Goal: Task Accomplishment & Management: Manage account settings

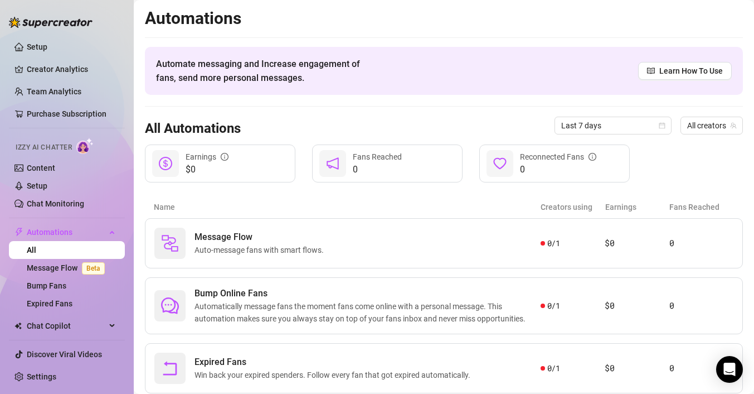
click at [64, 147] on span "Izzy AI Chatter" at bounding box center [44, 147] width 56 height 11
click at [33, 188] on link "Setup" at bounding box center [37, 185] width 21 height 9
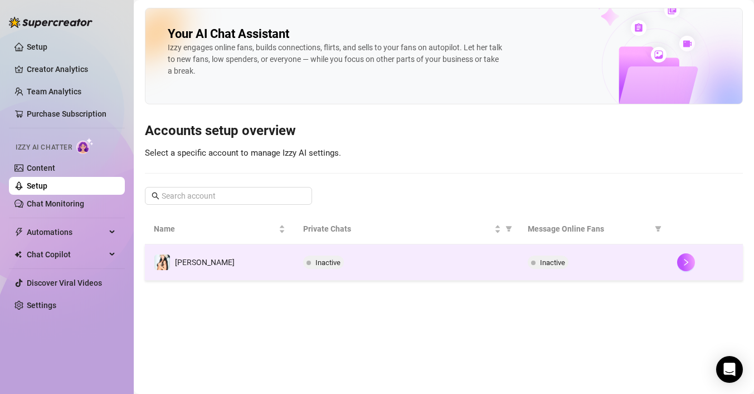
click at [287, 255] on td "[PERSON_NAME]" at bounding box center [219, 262] width 149 height 36
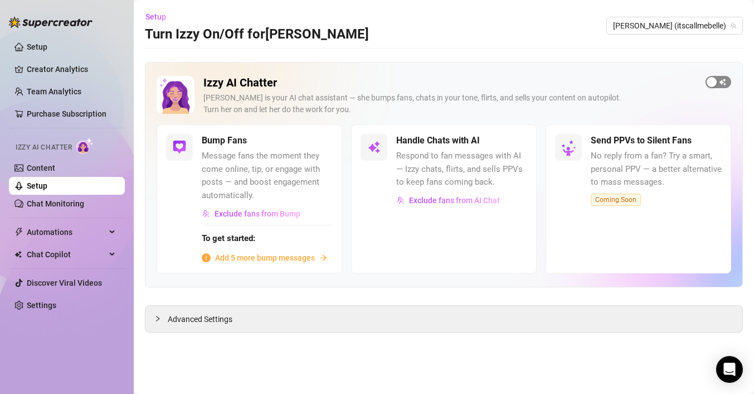
click at [718, 80] on button "button" at bounding box center [719, 82] width 26 height 12
click at [441, 199] on span "Exclude fans from AI Chat" at bounding box center [454, 200] width 91 height 9
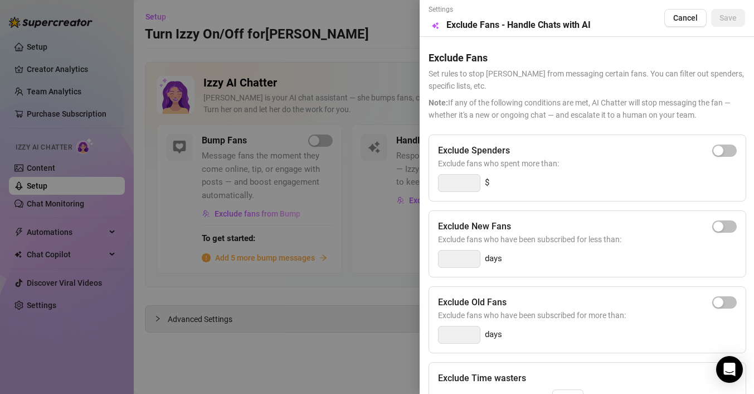
click at [402, 215] on div at bounding box center [377, 197] width 754 height 394
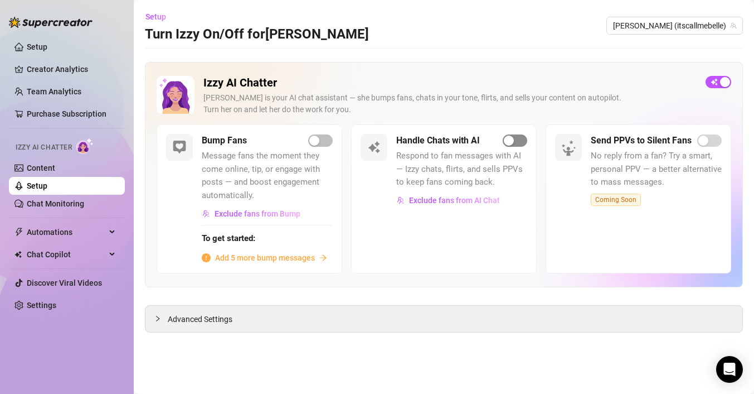
click at [506, 140] on div "button" at bounding box center [509, 141] width 10 height 10
click at [727, 379] on div "Open Intercom Messenger" at bounding box center [730, 370] width 30 height 30
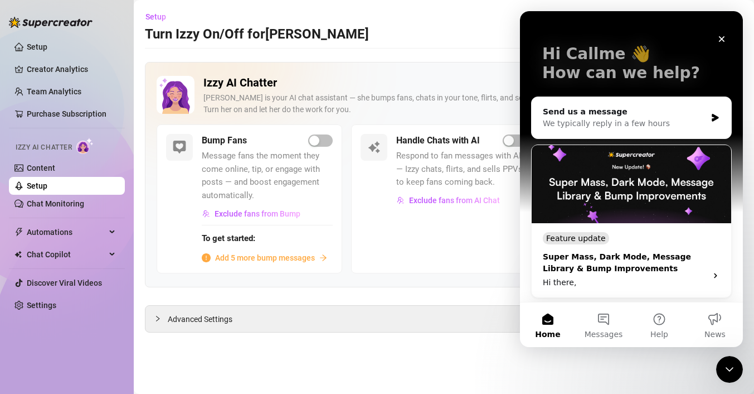
scroll to position [19, 0]
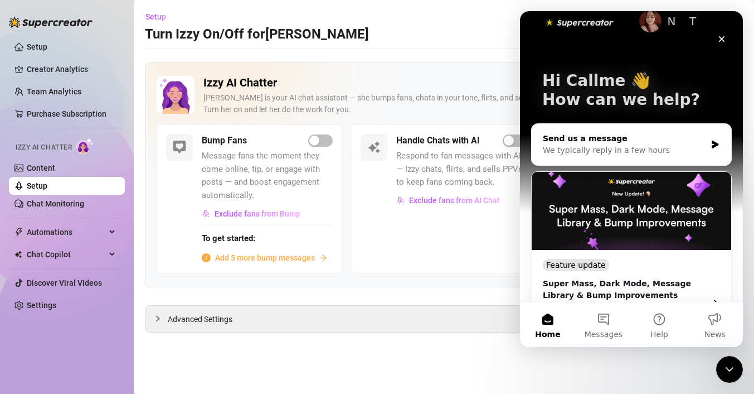
click at [601, 145] on div "We typically reply in a few hours" at bounding box center [624, 150] width 163 height 12
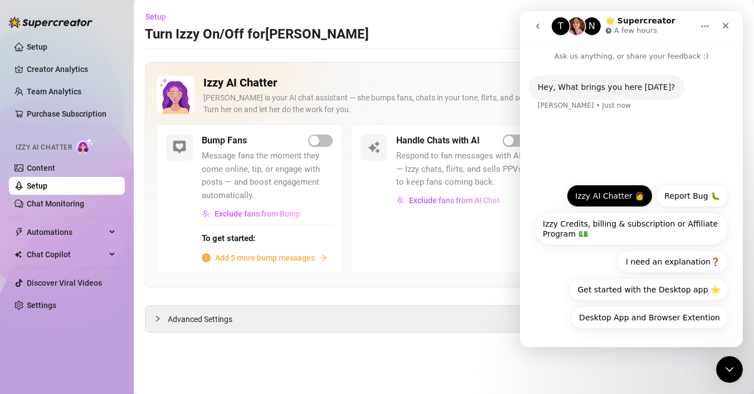
click at [612, 195] on button "Izzy AI Chatter 👩" at bounding box center [610, 196] width 86 height 22
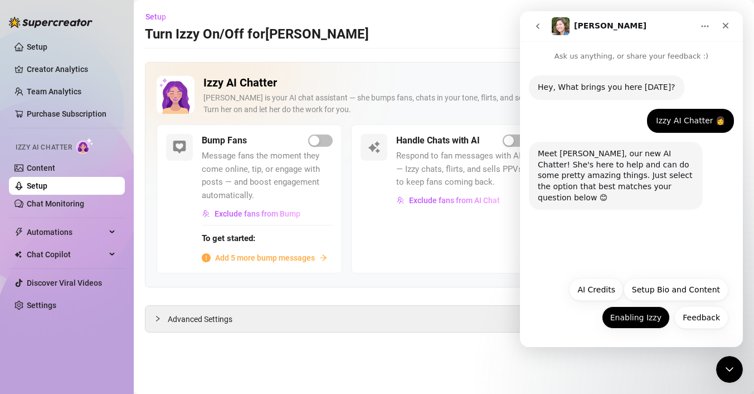
click at [646, 320] on button "Enabling Izzy" at bounding box center [636, 317] width 68 height 22
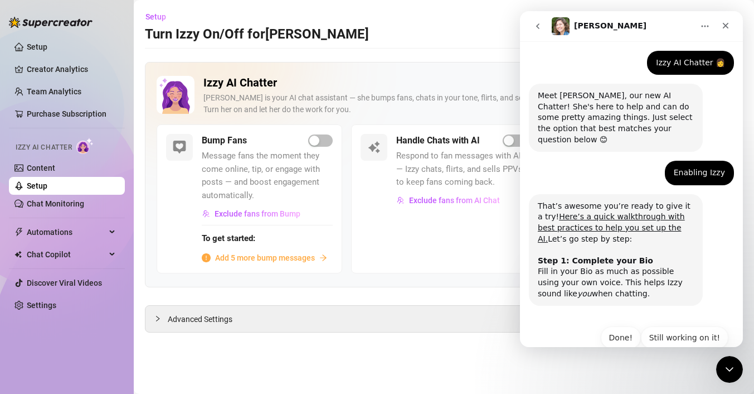
scroll to position [69, 0]
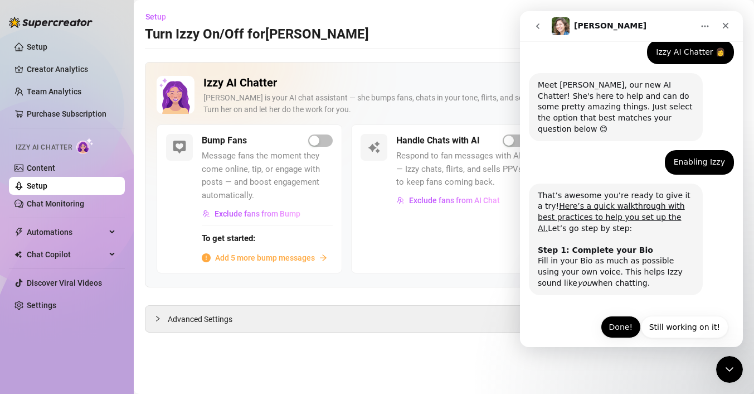
click at [615, 316] on button "Done!" at bounding box center [621, 327] width 40 height 22
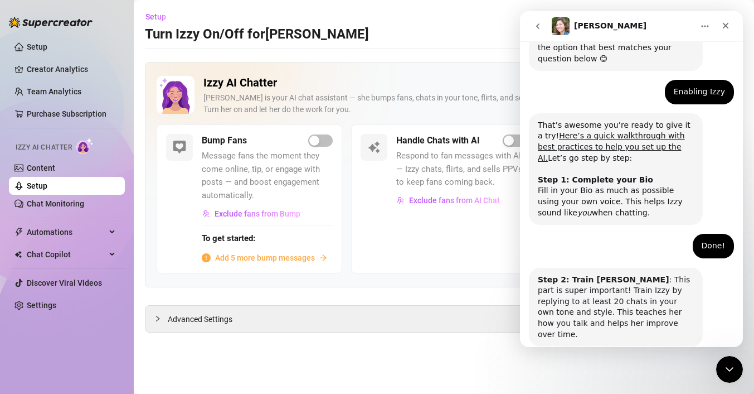
scroll to position [178, 0]
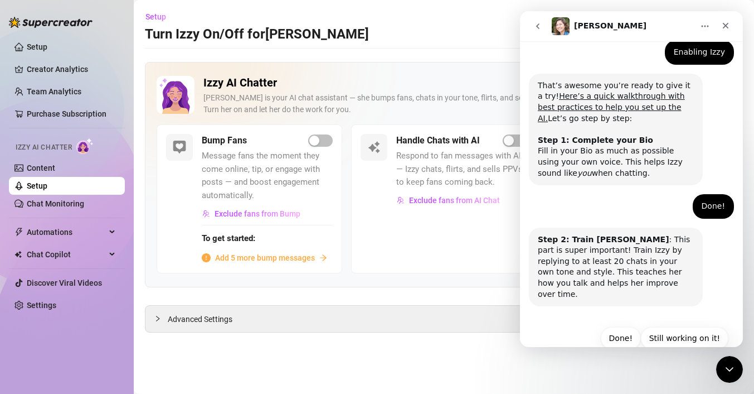
click at [496, 299] on div "Izzy AI Chatter [PERSON_NAME] is your AI chat assistant — she bumps fans, chats…" at bounding box center [444, 197] width 598 height 270
click at [538, 27] on icon "go back" at bounding box center [537, 26] width 3 height 6
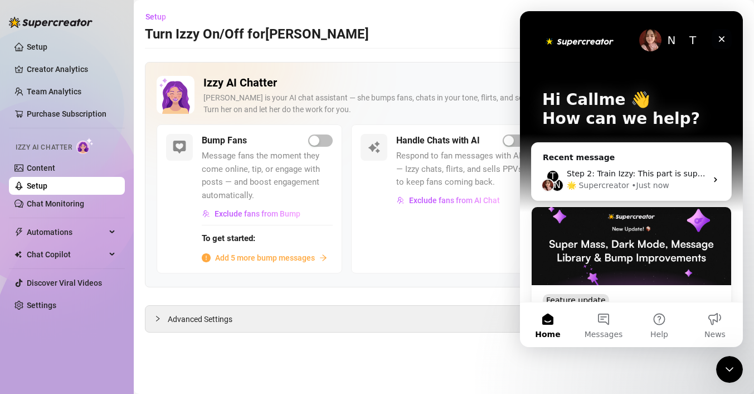
click at [723, 35] on icon "Close" at bounding box center [722, 39] width 9 height 9
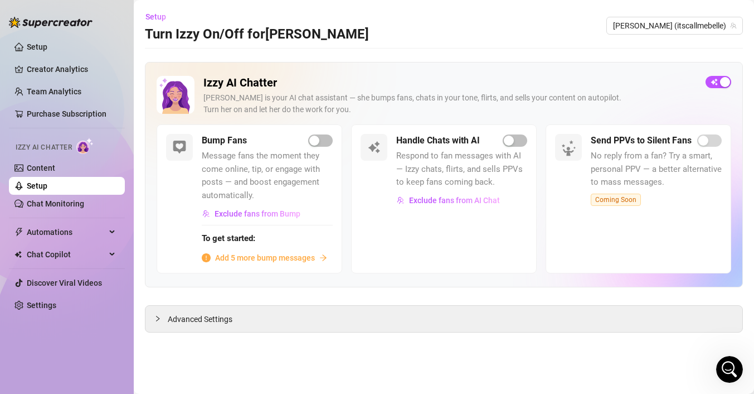
scroll to position [0, 0]
click at [55, 168] on link "Content" at bounding box center [41, 167] width 28 height 9
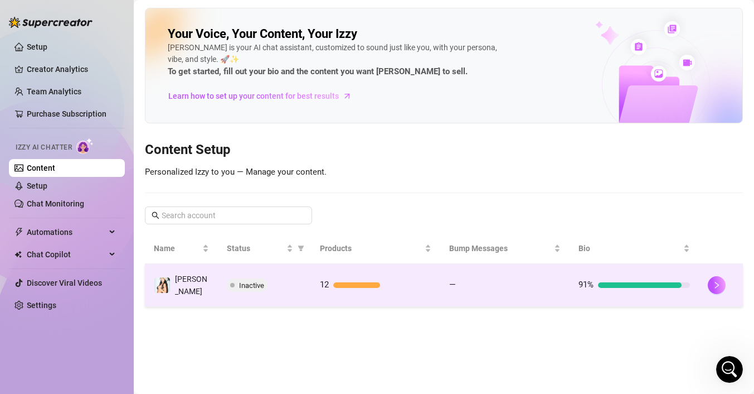
click at [605, 282] on div at bounding box center [640, 285] width 84 height 6
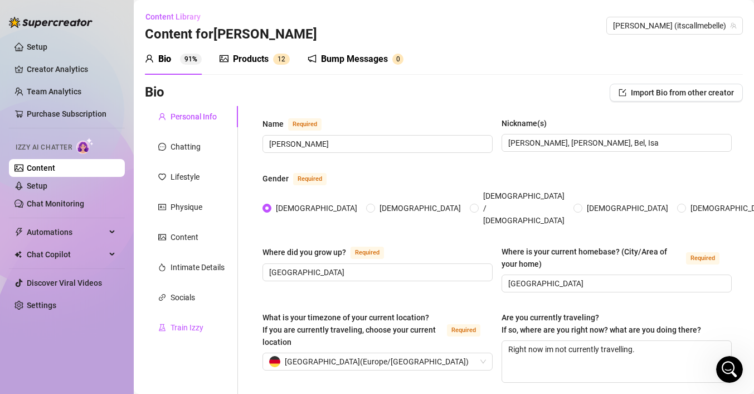
click at [191, 327] on div "Train Izzy" at bounding box center [187, 327] width 33 height 12
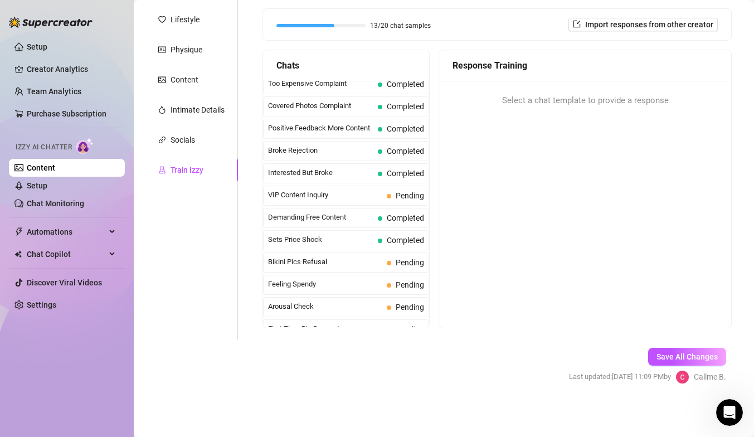
scroll to position [192, 0]
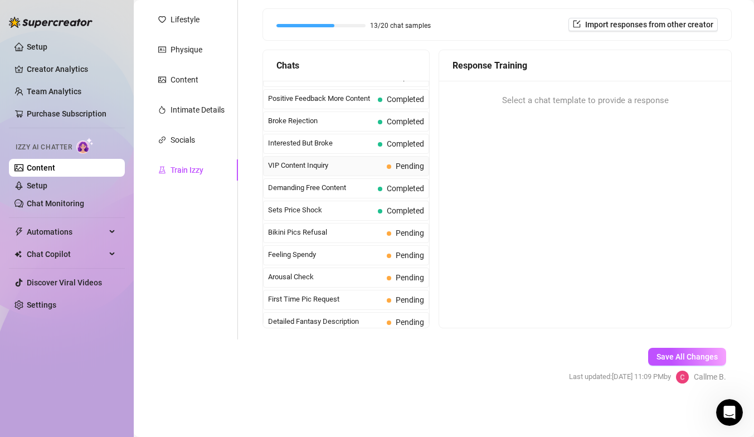
click at [361, 162] on span "VIP Content Inquiry" at bounding box center [325, 165] width 114 height 11
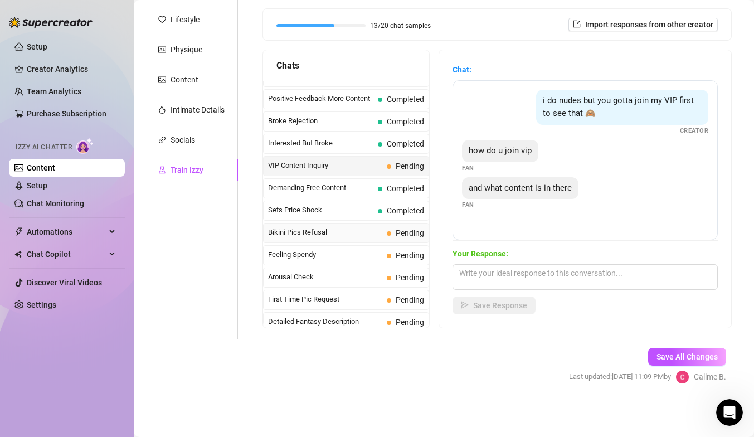
click at [343, 235] on span "Bikini Pics Refusal" at bounding box center [325, 232] width 114 height 11
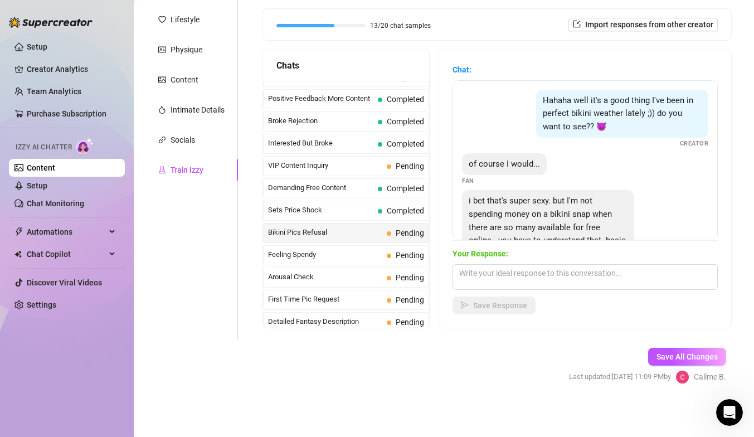
scroll to position [50, 0]
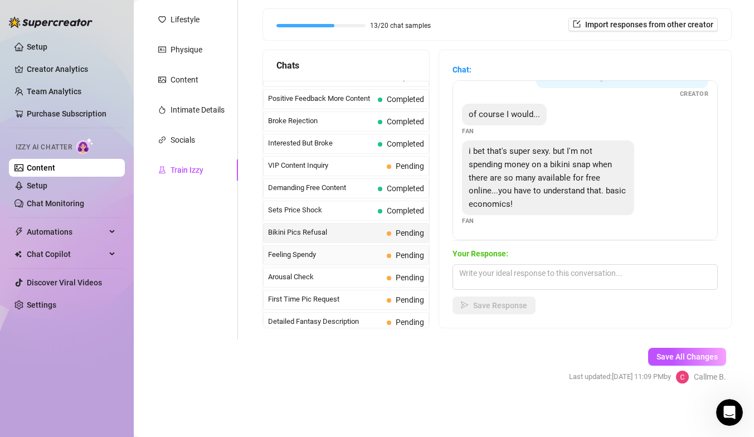
click at [381, 260] on span "Feeling Spendy" at bounding box center [325, 254] width 114 height 11
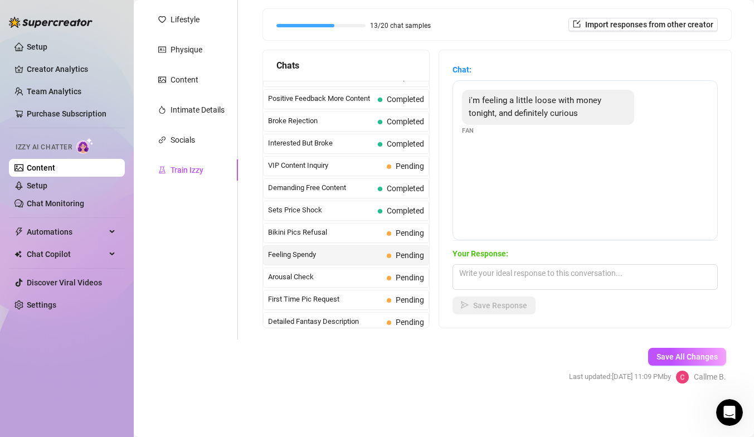
scroll to position [129, 0]
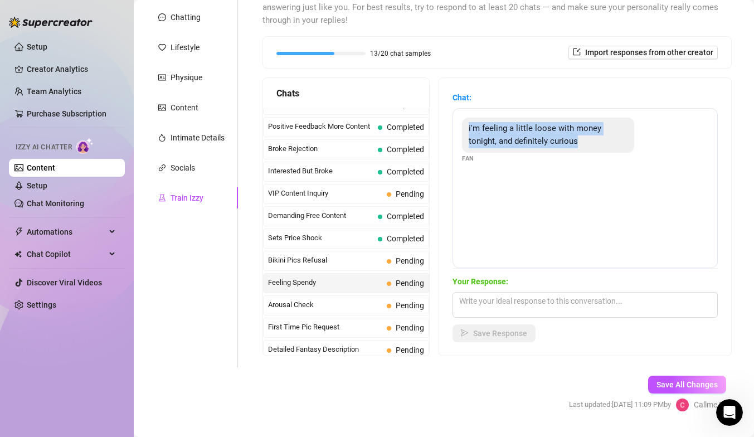
drag, startPoint x: 462, startPoint y: 119, endPoint x: 639, endPoint y: 148, distance: 179.1
click at [639, 148] on div "i'm feeling a little loose with money tonight, and definitely curious Fan" at bounding box center [585, 141] width 246 height 46
copy span "i'm feeling a little loose with money tonight, and definitely curious"
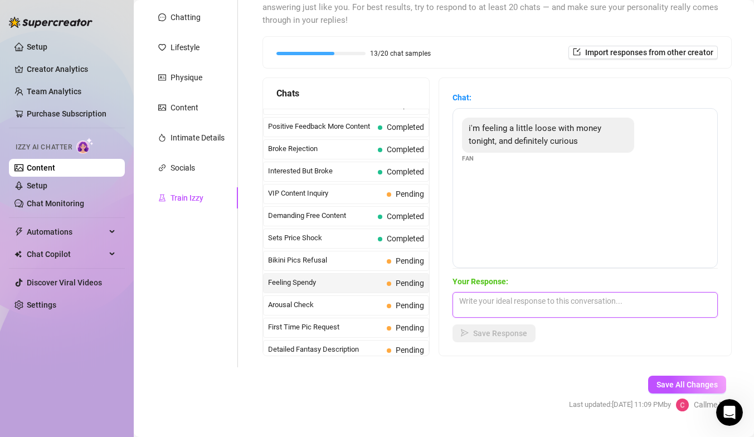
click at [484, 311] on textarea at bounding box center [585, 305] width 265 height 26
paste textarea "Aww you’re making me blush 😍 if you’re curious, I’ve got plenty to tease you wi…"
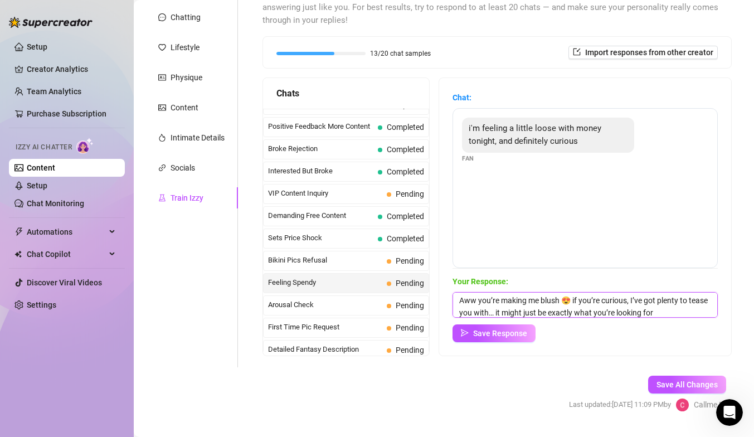
scroll to position [4, 0]
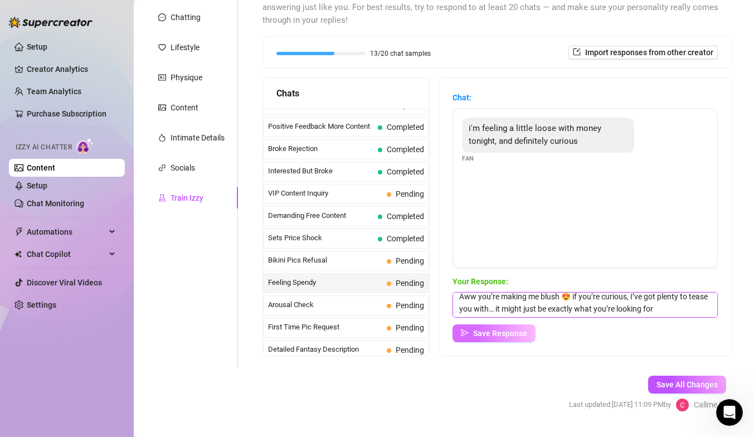
type textarea "Aww you’re making me blush 😍 if you’re curious, I’ve got plenty to tease you wi…"
click at [495, 335] on span "Save Response" at bounding box center [500, 333] width 54 height 9
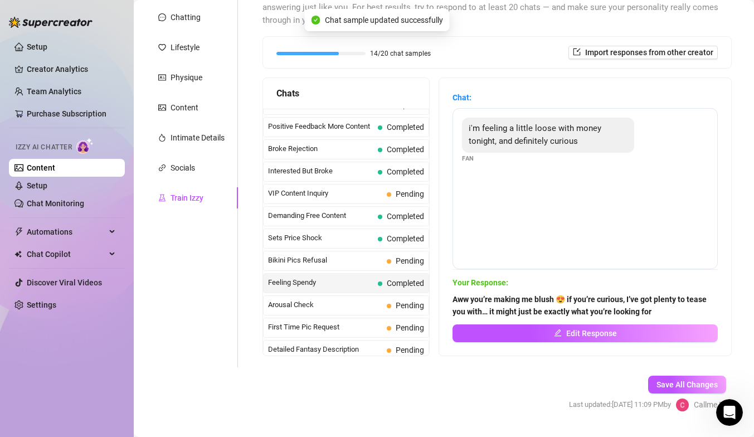
scroll to position [241, 0]
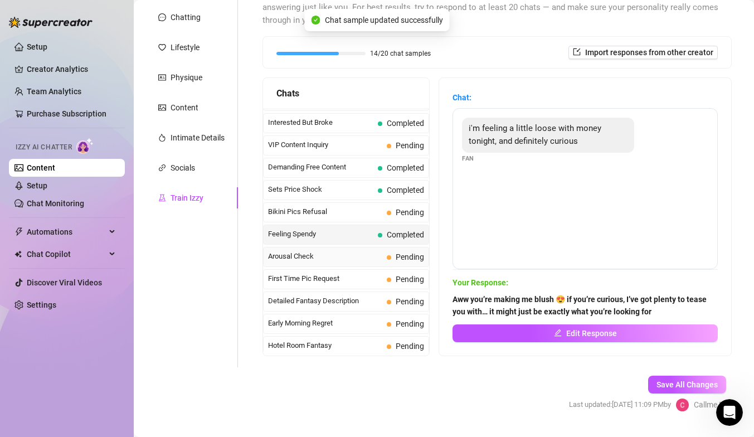
click at [311, 255] on span "Arousal Check" at bounding box center [325, 256] width 114 height 11
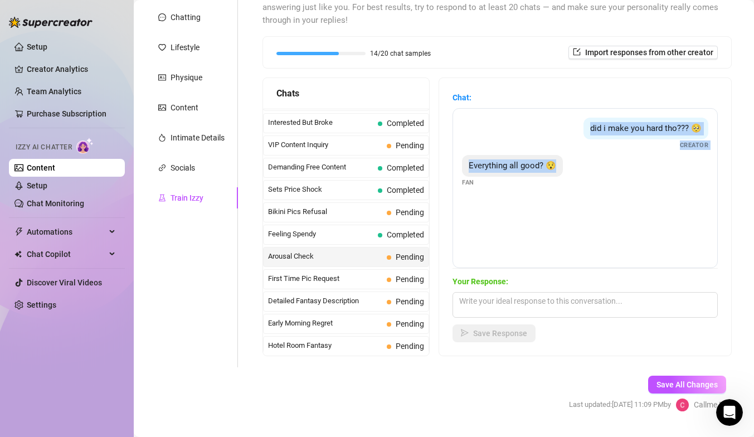
drag, startPoint x: 459, startPoint y: 114, endPoint x: 494, endPoint y: 185, distance: 78.8
click at [494, 186] on div "did i make you hard tho??? 🥺 Creator Everything all good? 😯 Fan" at bounding box center [585, 188] width 265 height 160
copy div "did i make you hard tho??? 🥺 Creator Everything all good? 😯"
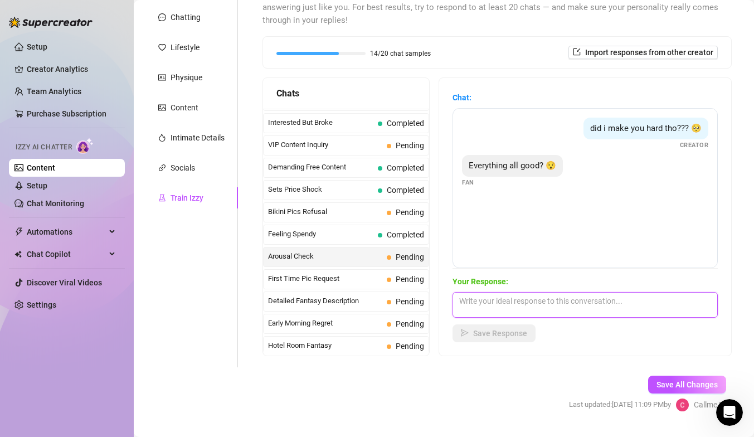
click at [530, 309] on textarea at bounding box center [585, 305] width 265 height 26
paste textarea "Aww good 😘 I was hoping I left you feeling reallly good 💦 did I?"
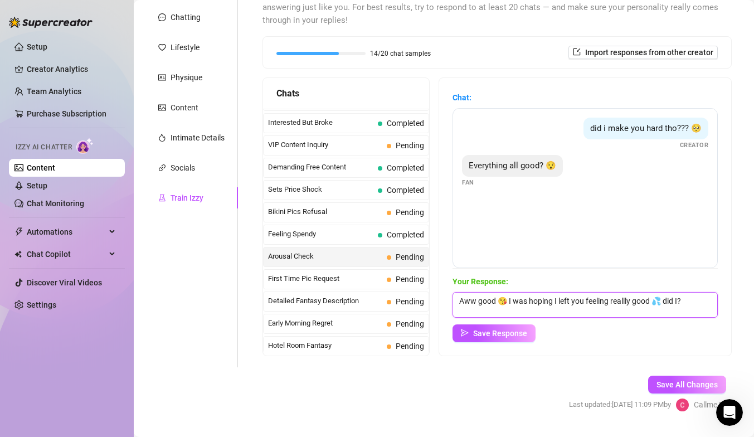
click at [662, 304] on textarea "Aww good 😘 I was hoping I left you feeling reallly good 💦 did I?" at bounding box center [585, 305] width 265 height 26
type textarea "Aww good 😘 I was hoping I left you feeling reallly good... did I?"
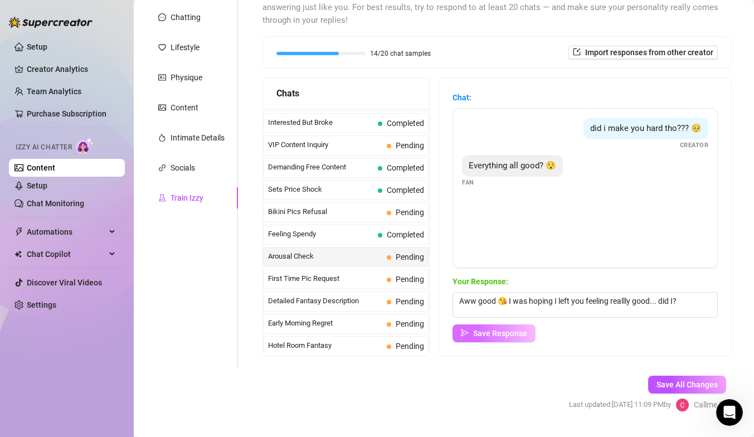
click at [504, 337] on span "Save Response" at bounding box center [500, 333] width 54 height 9
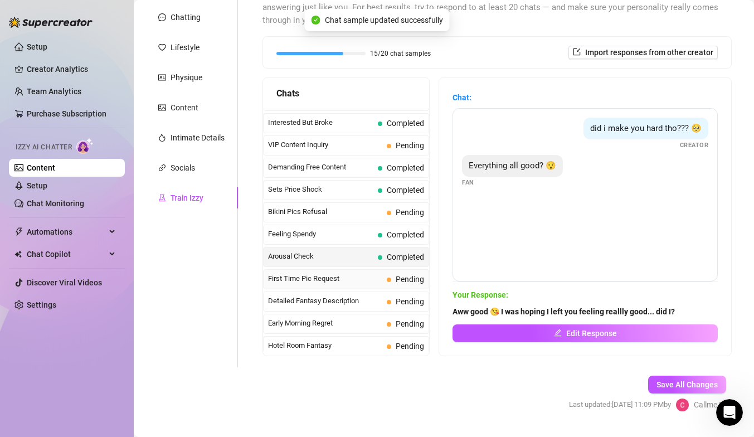
click at [371, 281] on span "First Time Pic Request" at bounding box center [325, 278] width 114 height 11
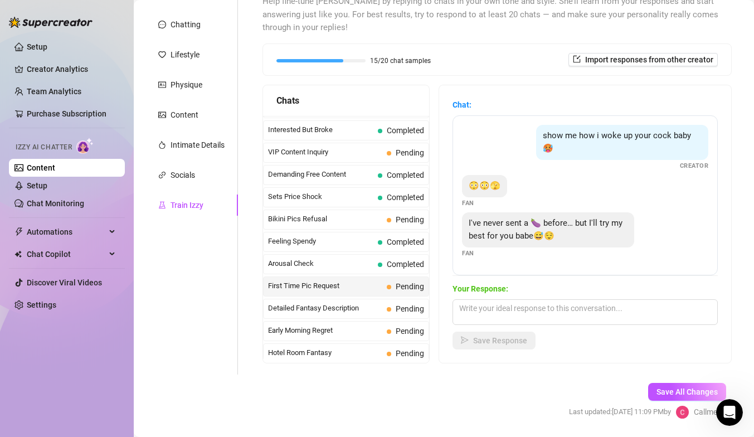
scroll to position [120, 0]
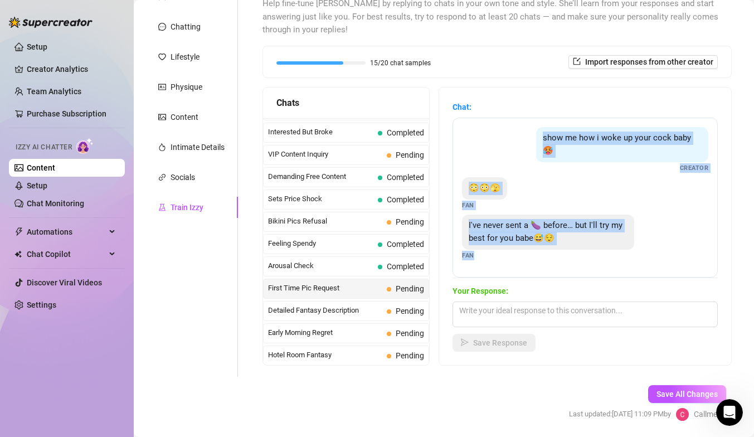
drag, startPoint x: 459, startPoint y: 122, endPoint x: 474, endPoint y: 260, distance: 138.5
click at [474, 260] on div "show me how i woke up your cock baby 🥵 Creator 😳😳🫣 Fan I've never sent a 🍆 befo…" at bounding box center [585, 198] width 265 height 160
copy div "show me how i woke up your cock baby 🥵 Creator 😳😳🫣 Fan I've never sent a 🍆 befo…"
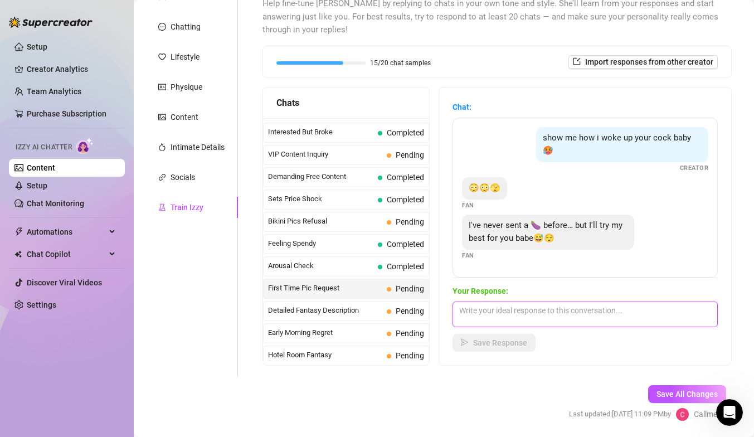
click at [513, 313] on textarea at bounding box center [585, 315] width 265 height 26
paste textarea "Aww baby that’s so hot 😍 I feel so special you want me to be your first 😏 I can…"
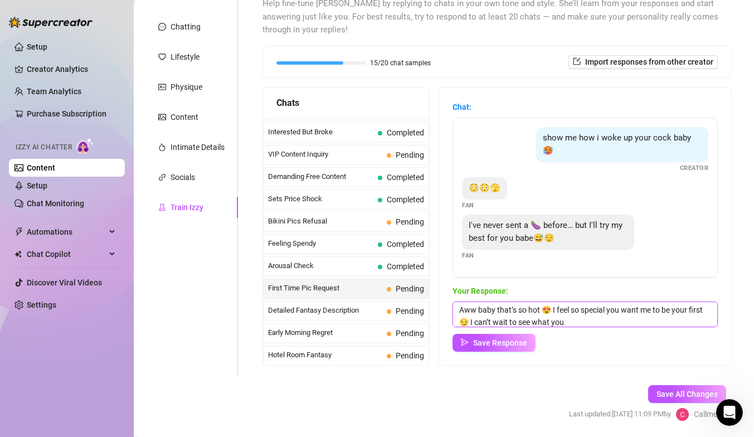
scroll to position [0, 0]
drag, startPoint x: 476, startPoint y: 310, endPoint x: 438, endPoint y: 309, distance: 37.9
click at [438, 309] on div "Chats Last Money Nipples Inquiry Pending Waiting For Payday Completed Not Pushy…" at bounding box center [498, 226] width 470 height 279
click at [477, 309] on textarea "baby that’s so hot 😍 I feel so special you want me to be your first 😏 I can’t w…" at bounding box center [585, 315] width 265 height 26
click at [512, 312] on textarea "babe that’s so hot 😍 I feel so special you want me to be your first 😏 I can’t w…" at bounding box center [585, 315] width 265 height 26
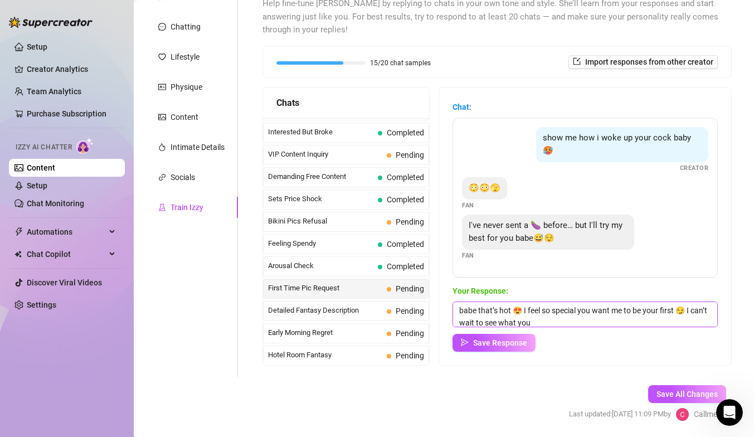
click at [557, 312] on textarea "babe that’s hot 😍 I feel so special you want me to be your first 😏 I can’t wait…" at bounding box center [585, 315] width 265 height 26
drag, startPoint x: 617, startPoint y: 311, endPoint x: 573, endPoint y: 312, distance: 44.6
click at [573, 312] on textarea "babe that’s hot 😍 I feel special you want me to be your first 😏 I can’t wait to…" at bounding box center [585, 315] width 265 height 26
click at [614, 321] on textarea "babe that’s hot 😍 I feel special to be your first 😏 I can’t wait to see what you" at bounding box center [585, 315] width 265 height 26
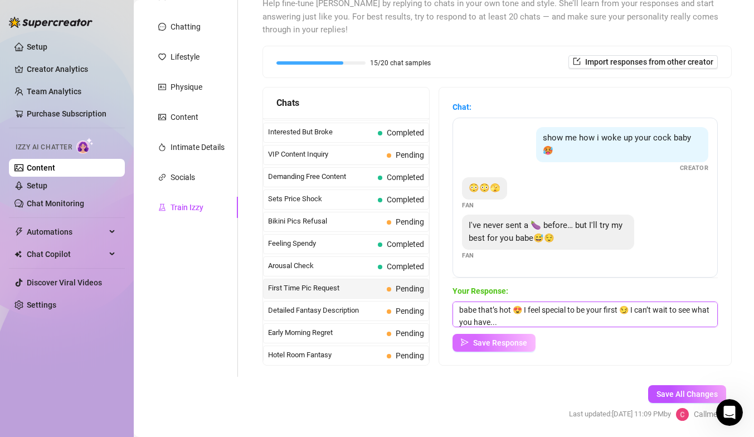
type textarea "babe that’s hot 😍 I feel special to be your first 😏 I can’t wait to see what yo…"
click at [501, 345] on span "Save Response" at bounding box center [500, 342] width 54 height 9
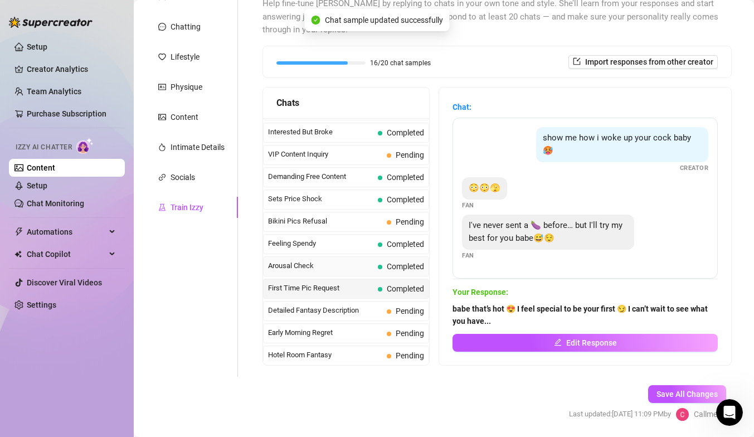
scroll to position [284, 0]
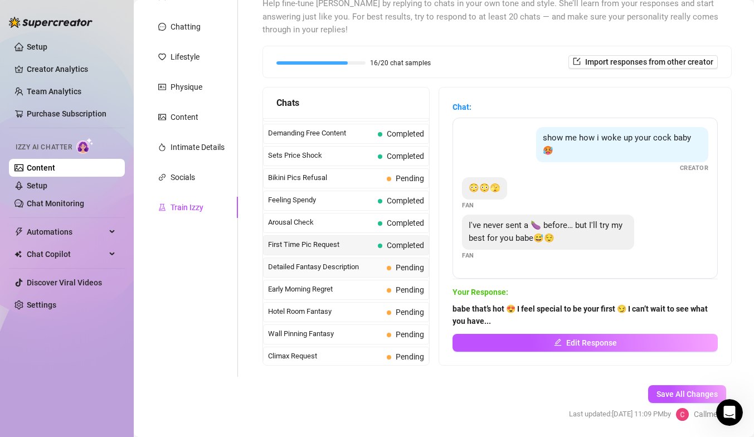
click at [371, 273] on span "Detailed Fantasy Description" at bounding box center [325, 267] width 114 height 11
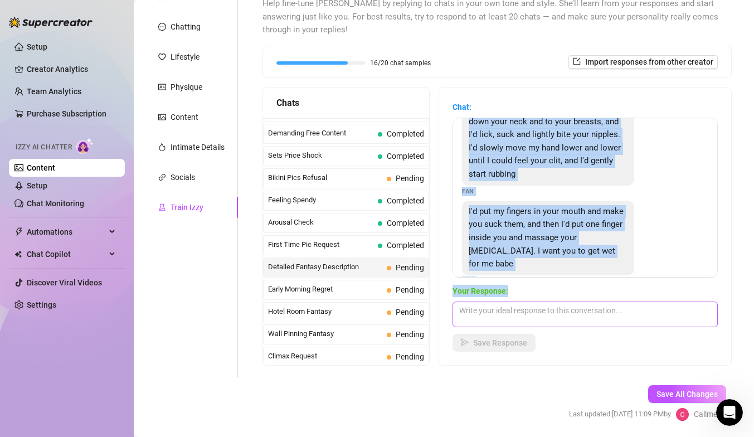
scroll to position [52, 0]
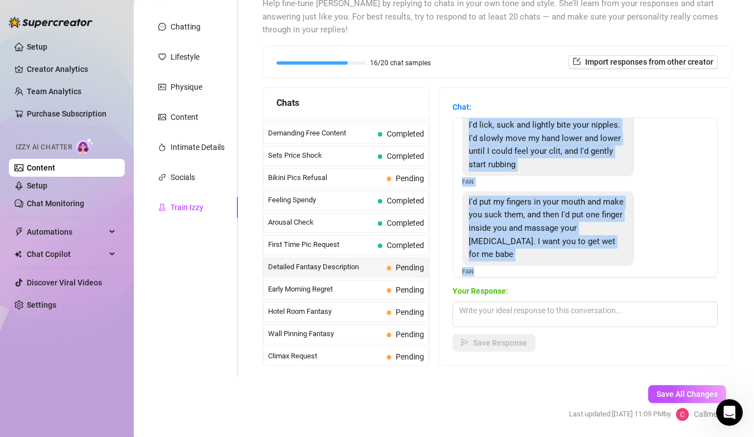
drag, startPoint x: 463, startPoint y: 125, endPoint x: 475, endPoint y: 259, distance: 134.9
click at [475, 259] on div "First I'd kiss those beautiful lips while massaging your tits. Then I'd lick an…" at bounding box center [585, 198] width 265 height 160
copy div "First I'd kiss those beautiful lips while massaging your tits. Then I'd lick an…"
click at [547, 262] on div "I'd put my fingers in your mouth and make you suck them, and then I'd put one f…" at bounding box center [585, 233] width 246 height 85
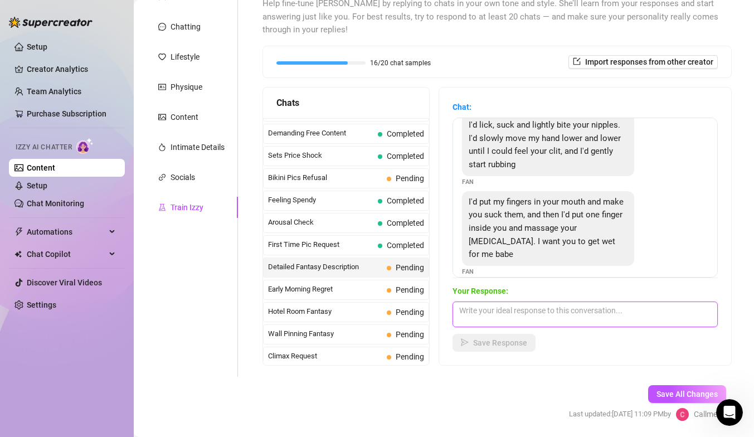
click at [522, 322] on textarea at bounding box center [585, 315] width 265 height 26
paste textarea "Fuck… I’m already dripping just from your words 😩🔥 keep going, baby"
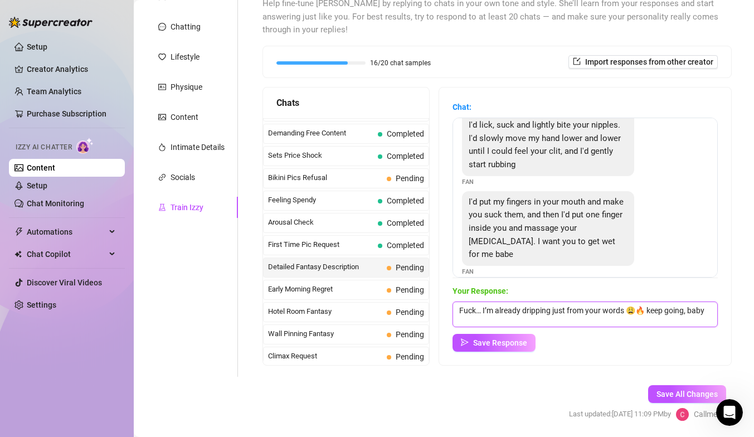
click at [646, 312] on textarea "Fuck… I’m already dripping just from your words 😩🔥 keep going, baby" at bounding box center [585, 315] width 265 height 26
click at [701, 311] on textarea "Fuck… I’m already dripping just from your words 😩 keep going, baby" at bounding box center [585, 315] width 265 height 26
type textarea "Fuck… I’m already dripping just from your words 😩 keep going babe"
click at [515, 346] on span "Save Response" at bounding box center [500, 342] width 54 height 9
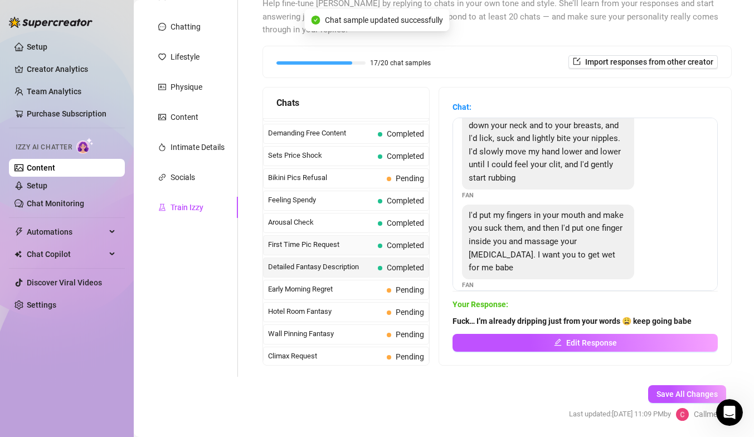
scroll to position [333, 0]
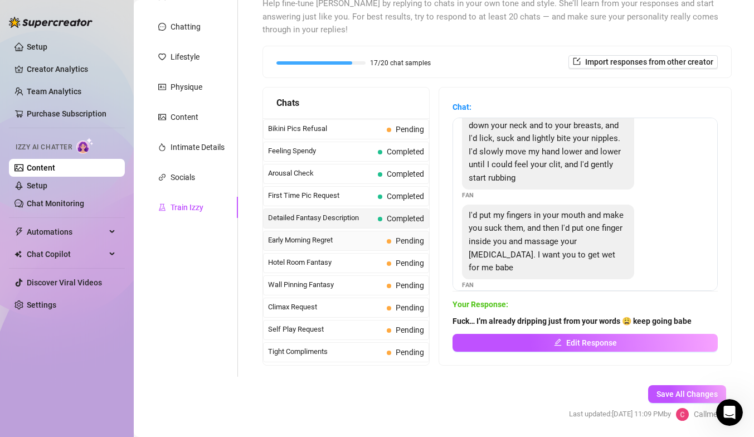
click at [347, 243] on span "Early Morning Regret" at bounding box center [325, 240] width 114 height 11
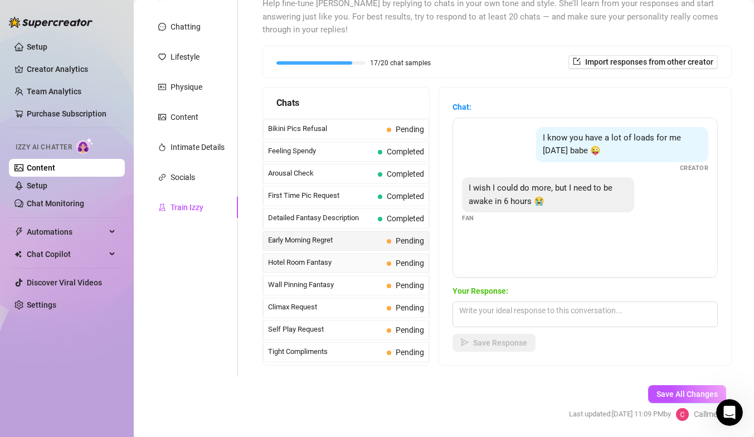
click at [343, 257] on span "Hotel Room Fantasy" at bounding box center [325, 262] width 114 height 11
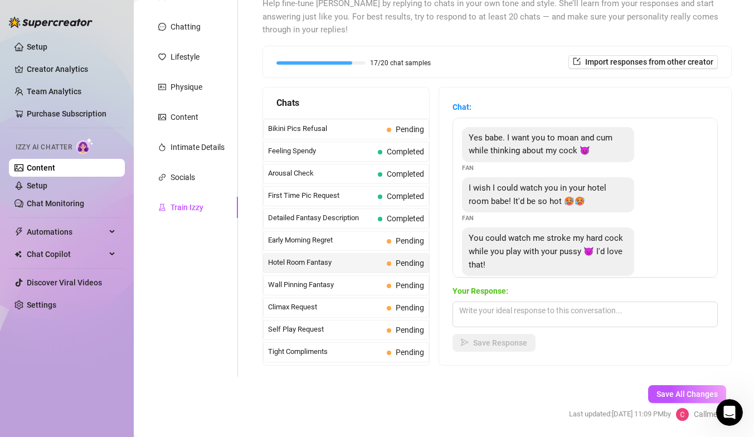
click at [343, 264] on span "Hotel Room Fantasy" at bounding box center [325, 262] width 114 height 11
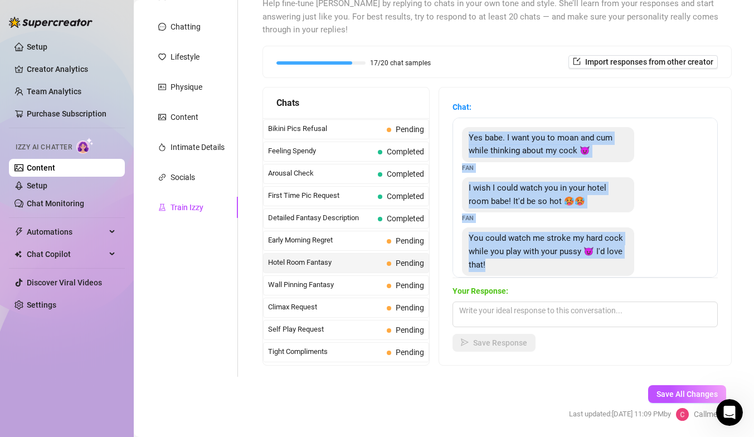
scroll to position [23, 0]
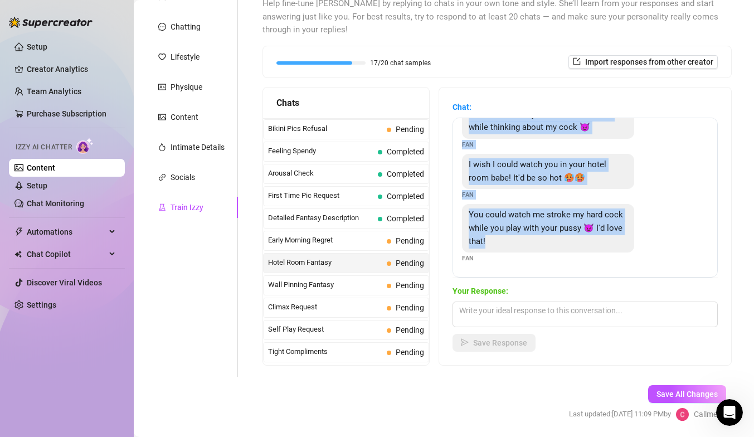
drag, startPoint x: 465, startPoint y: 134, endPoint x: 632, endPoint y: 278, distance: 220.7
click at [632, 278] on div "Chat: Yes babe. I want you to moan and cum while thinking about my cock 😈 Fan I…" at bounding box center [585, 189] width 265 height 177
copy div "Yes babe. I want you to moan and cum while thinking about my cock 😈 Fan I wish …"
click at [494, 308] on textarea at bounding box center [585, 315] width 265 height 26
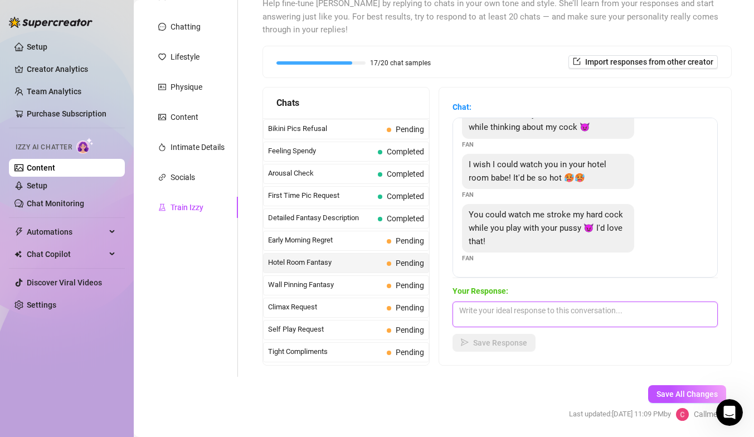
paste textarea "Ughhh you’re making me imagine it too vividly 🥵 I’d have one hand rubbing my pu…"
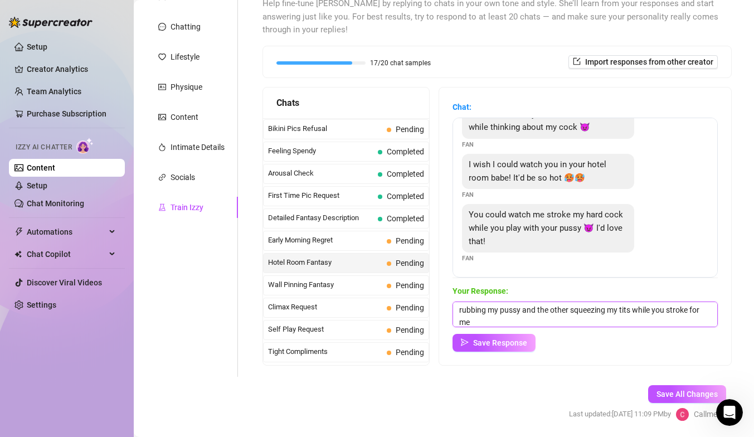
scroll to position [0, 0]
click at [479, 311] on textarea "Ughhh you’re making me imagine it too vividly 🥵 I’d have one hand rubbing my pu…" at bounding box center [585, 315] width 265 height 26
click at [482, 312] on textarea "Ughhh you’re making me imagine it too vividly 🥵 I’d have one hand rubbing my pu…" at bounding box center [585, 315] width 265 height 26
click at [531, 320] on textarea "Ahhg you’re making me imagine it too vividly 🥵 I’d have one hand rubbing my pus…" at bounding box center [585, 315] width 265 height 26
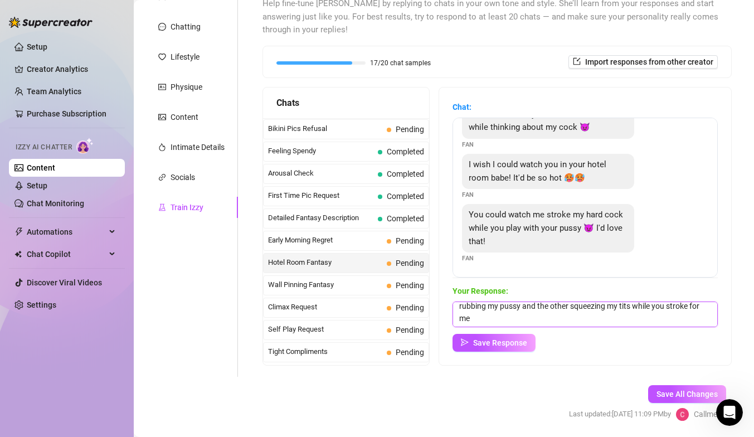
click at [496, 318] on textarea "Ahhg you’re making me imagine it too vividly 🥵 I’d have one hand rubbing my pus…" at bounding box center [585, 315] width 265 height 26
paste textarea "wanna see me play with myself in my hotel room while imagining you stroking it …"
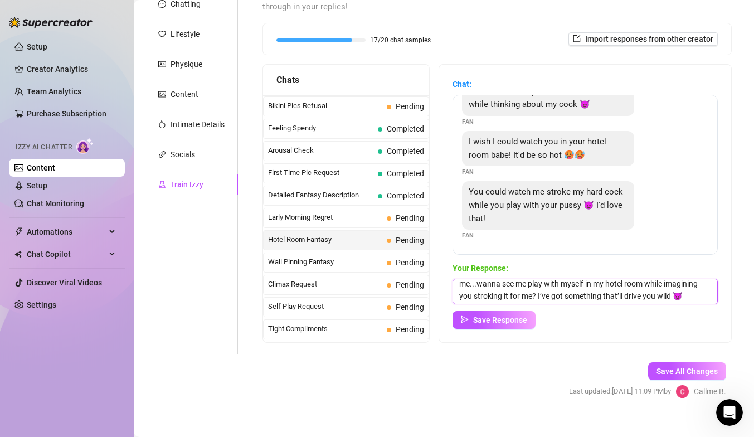
scroll to position [29, 0]
type textarea "Ahhg you’re making me imagine it too vividly 🥵 I’d have one hand rubbing my pus…"
click at [500, 324] on button "Save Response" at bounding box center [494, 320] width 83 height 18
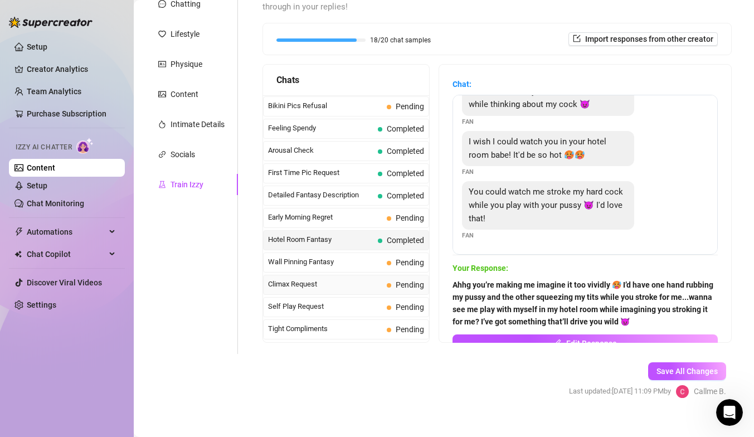
click at [355, 292] on div "Climax Request Pending" at bounding box center [346, 285] width 166 height 20
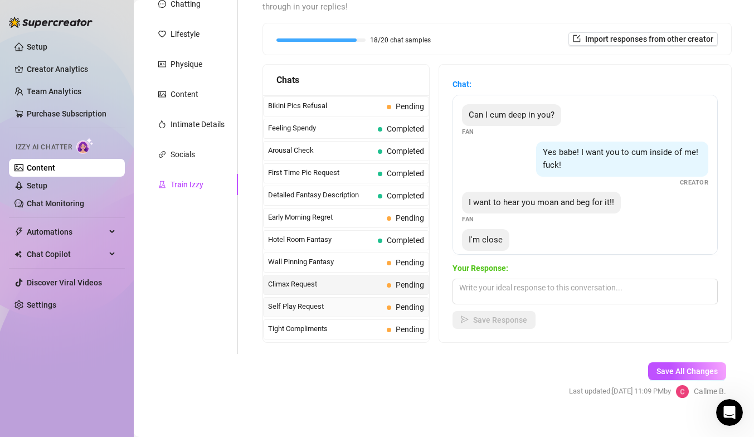
click at [346, 313] on div "Self Play Request Pending" at bounding box center [346, 307] width 166 height 20
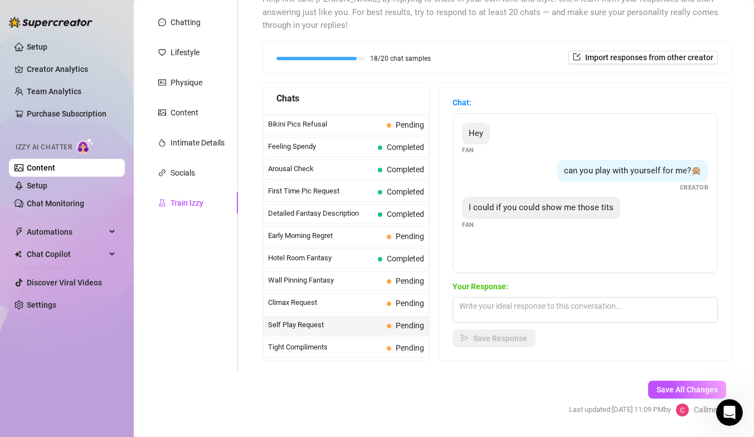
scroll to position [126, 0]
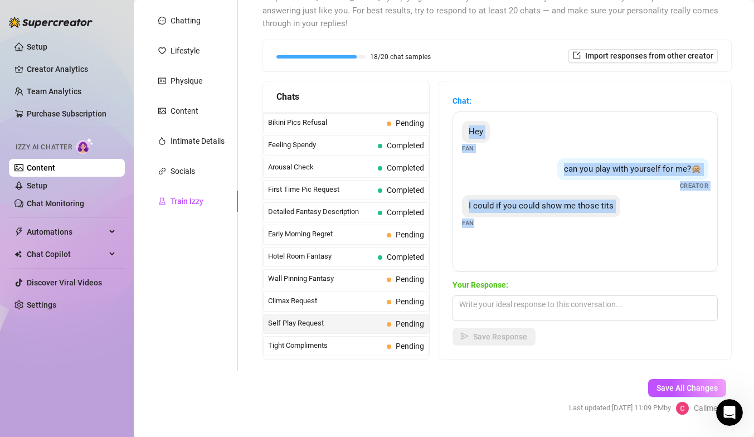
drag, startPoint x: 460, startPoint y: 120, endPoint x: 480, endPoint y: 225, distance: 106.7
click at [480, 225] on div "Hey Fan can you play with yourself for me?🙊 Creator I could if you could show m…" at bounding box center [585, 192] width 265 height 160
copy div "Hey Fan can you play with yourself for me?🙊 Creator I could if you could show m…"
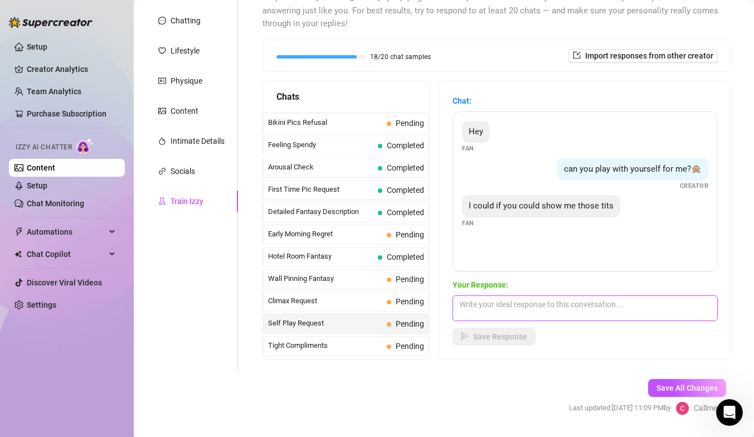
click at [482, 305] on textarea at bounding box center [585, 309] width 265 height 26
paste textarea "Mmm you’d go crazy watching me play with myself, baby 😘 I can make that happen……"
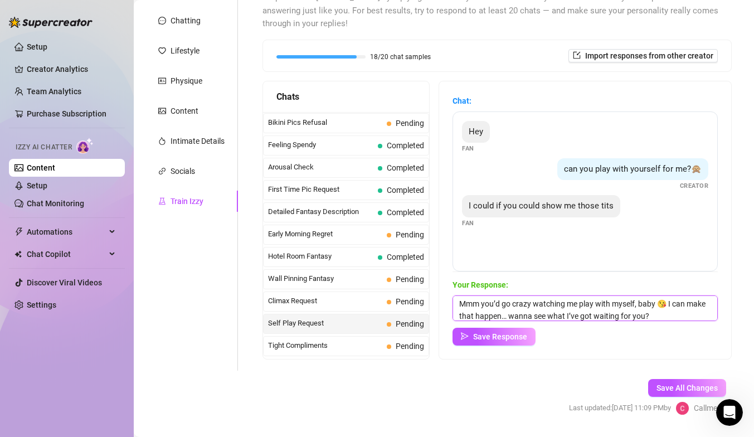
scroll to position [4, 0]
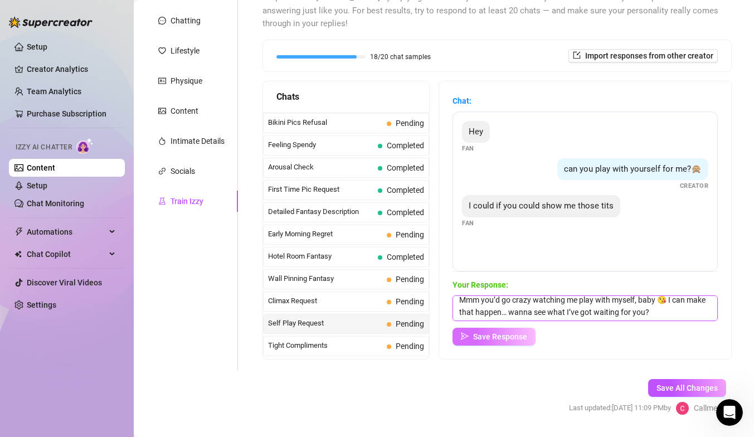
type textarea "Mmm you’d go crazy watching me play with myself, baby 😘 I can make that happen……"
click at [520, 336] on span "Save Response" at bounding box center [500, 336] width 54 height 9
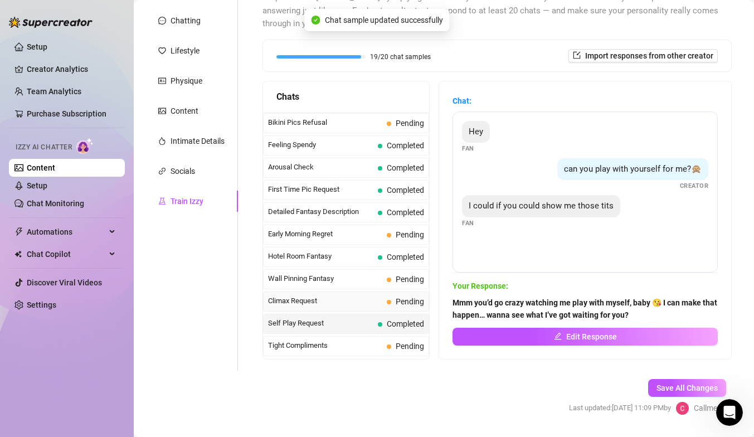
scroll to position [391, 0]
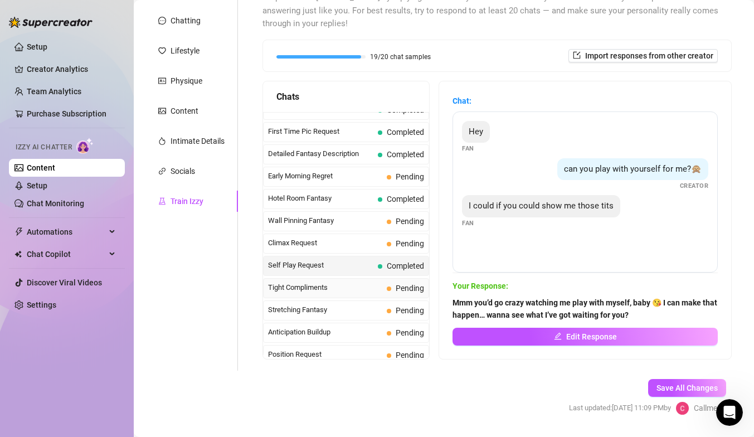
click at [357, 293] on span "Tight Compliments" at bounding box center [325, 287] width 114 height 11
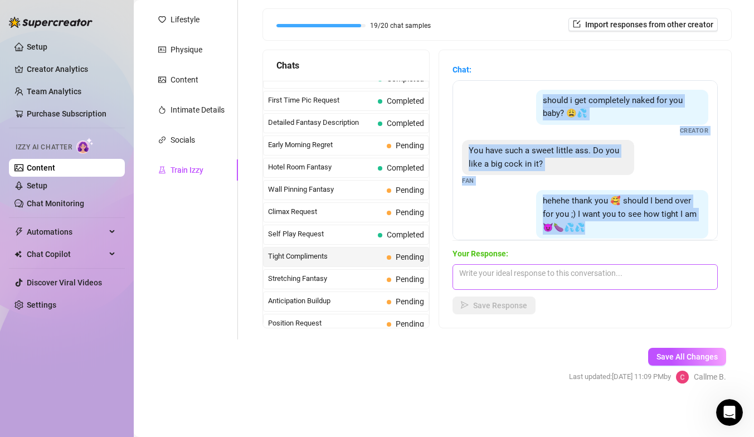
scroll to position [74, 0]
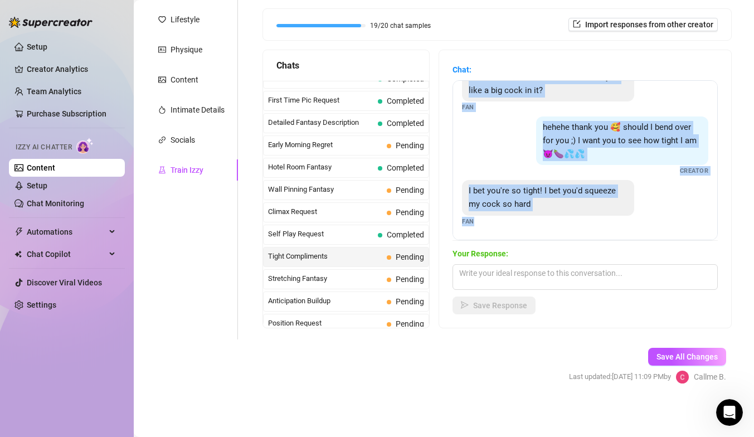
drag, startPoint x: 459, startPoint y: 86, endPoint x: 477, endPoint y: 221, distance: 136.7
click at [478, 222] on div "should i get completely naked for you baby? 😩💦 Creator You have such a sweet li…" at bounding box center [585, 160] width 265 height 160
copy div "should i get completely naked for you baby? 😩💦 Creator You have such a sweet li…"
click at [481, 278] on textarea at bounding box center [585, 277] width 265 height 26
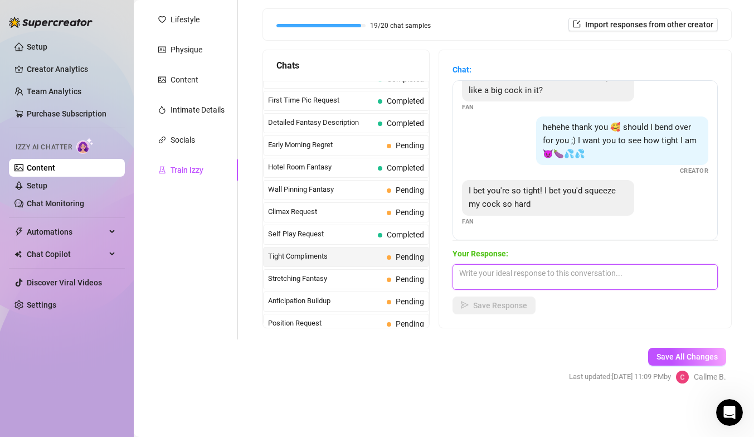
paste textarea "Hehe I’d make it sooo hard for you to pull out 😏 you’d be begging me to let go …"
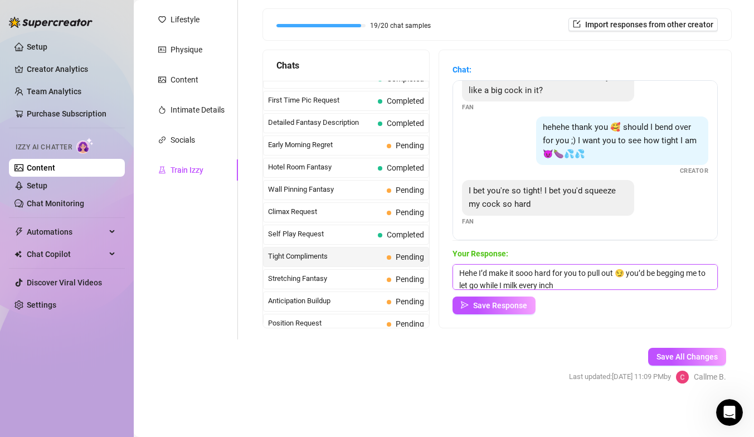
scroll to position [1, 0]
click at [703, 288] on textarea "Hehe I’d make it sooo hard for you to pull out 😏 you’d be begging me to let go …" at bounding box center [585, 277] width 265 height 26
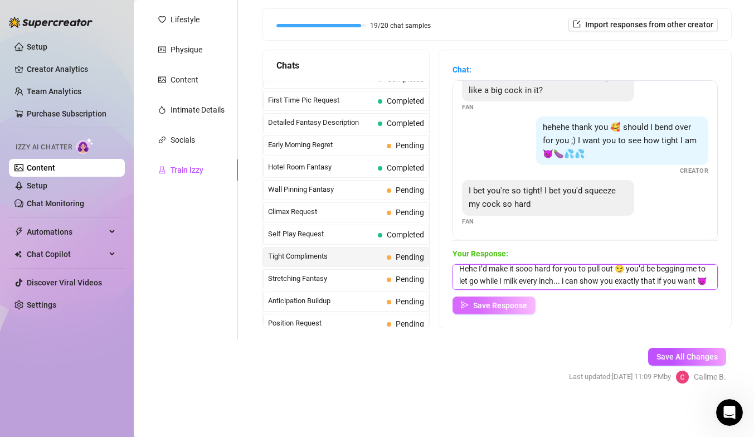
type textarea "Hehe I’d make it sooo hard for you to pull out 😏 you’d be begging me to let go …"
click at [509, 304] on span "Save Response" at bounding box center [500, 305] width 54 height 9
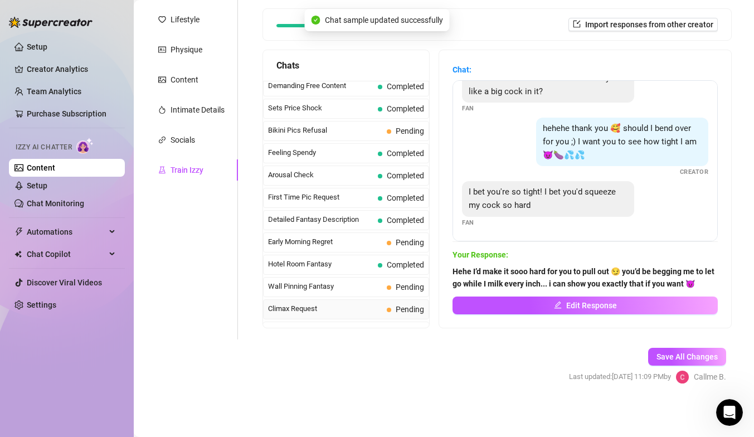
scroll to position [292, 0]
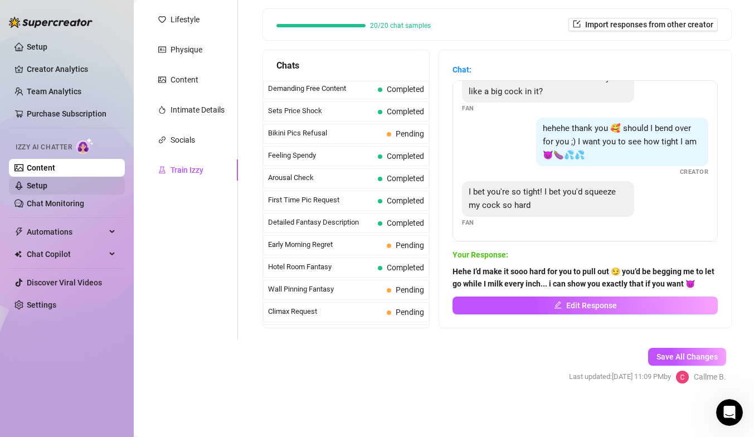
click at [47, 185] on link "Setup" at bounding box center [37, 185] width 21 height 9
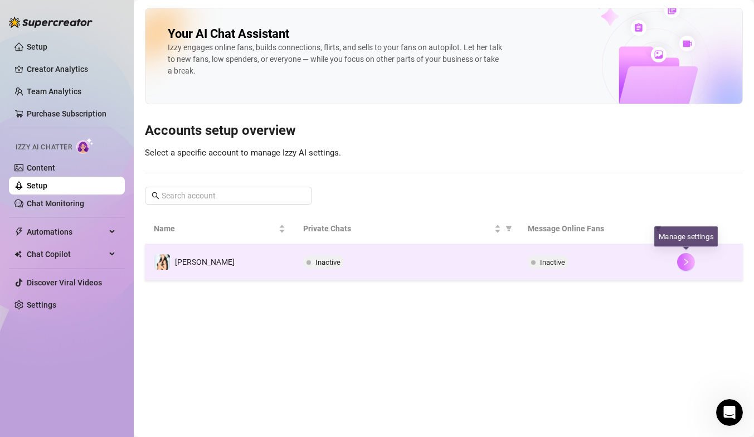
click at [687, 262] on icon "right" at bounding box center [687, 262] width 8 height 8
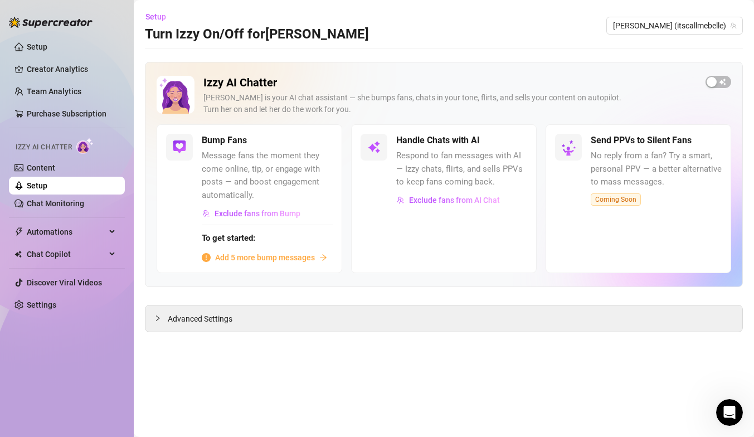
click at [254, 260] on span "Add 5 more bump messages" at bounding box center [265, 257] width 100 height 12
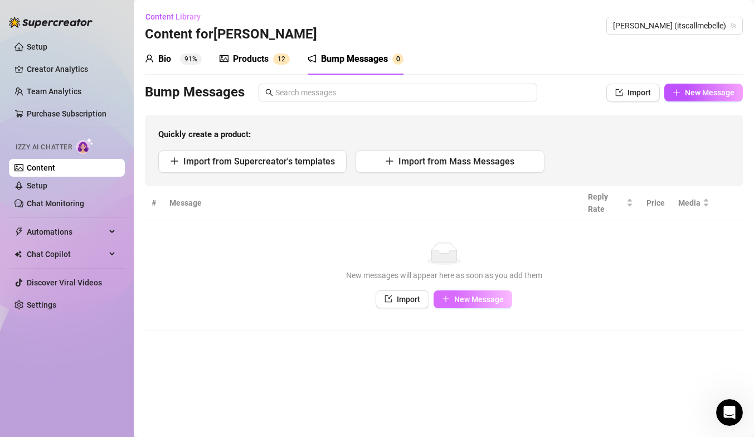
click at [490, 299] on span "New Message" at bounding box center [479, 299] width 50 height 9
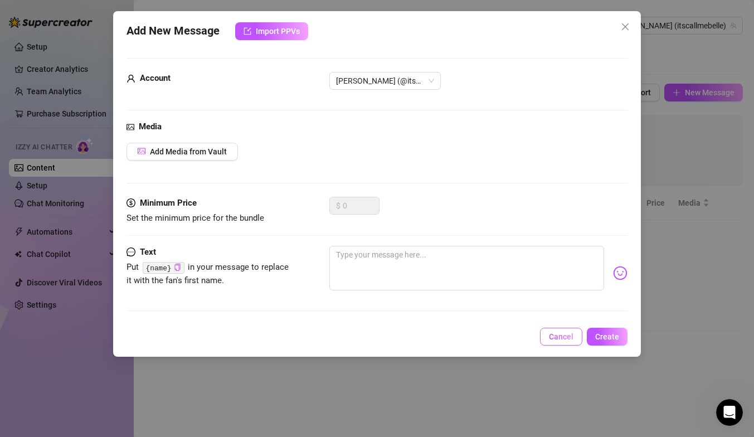
click at [553, 342] on button "Cancel" at bounding box center [561, 337] width 42 height 18
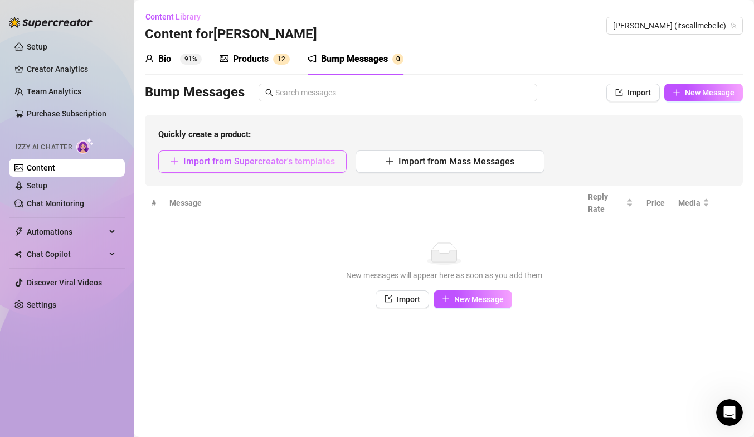
click at [328, 162] on span "Import from Supercreator's templates" at bounding box center [259, 161] width 152 height 11
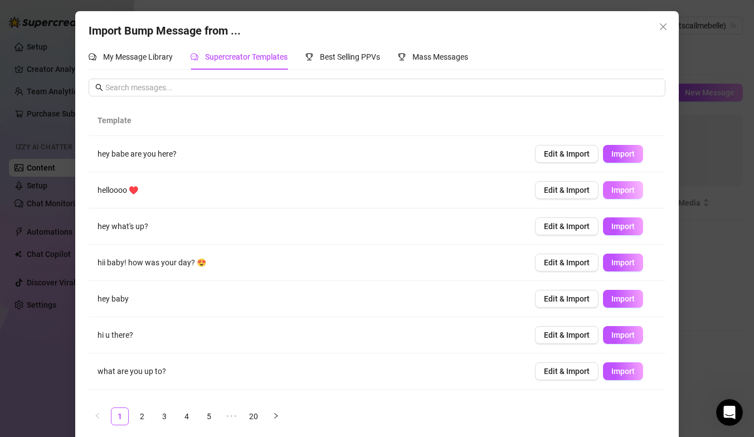
click at [621, 190] on span "Import" at bounding box center [623, 190] width 23 height 9
click at [630, 264] on span "Import" at bounding box center [623, 262] width 23 height 9
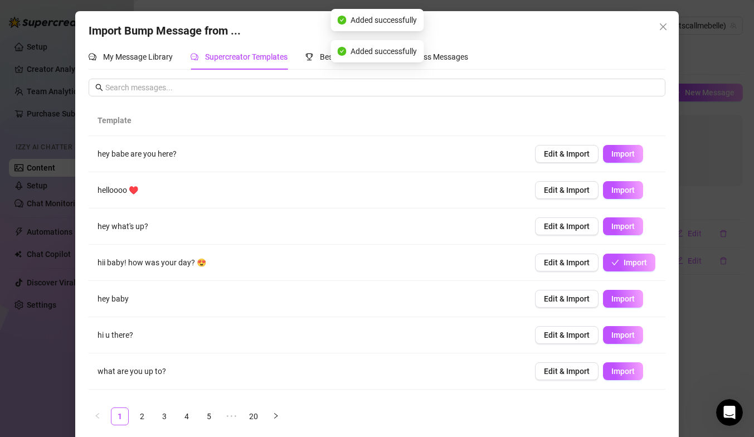
scroll to position [100, 0]
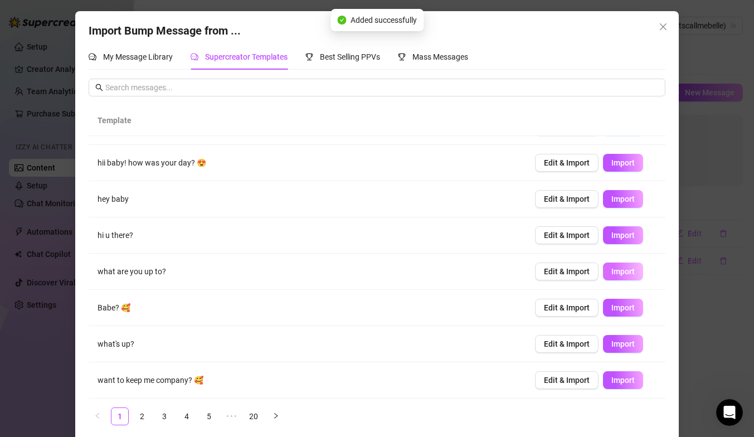
click at [613, 270] on span "Import" at bounding box center [623, 271] width 23 height 9
click at [617, 376] on span "Import" at bounding box center [623, 380] width 23 height 9
type textarea "want to keep me company? 🥰"
type input "0"
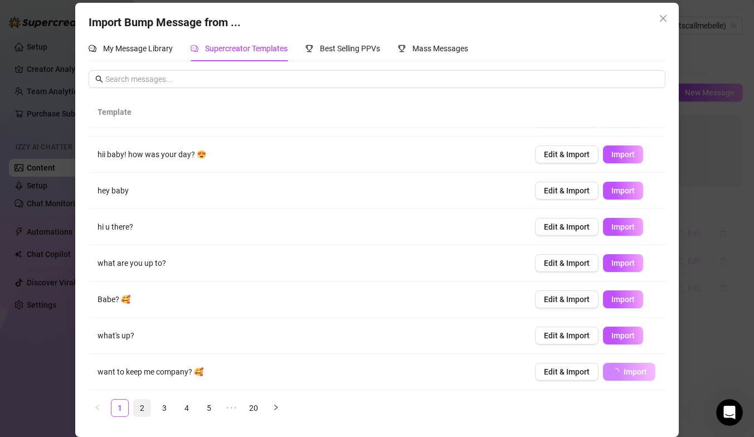
click at [144, 393] on link "2" at bounding box center [142, 408] width 17 height 17
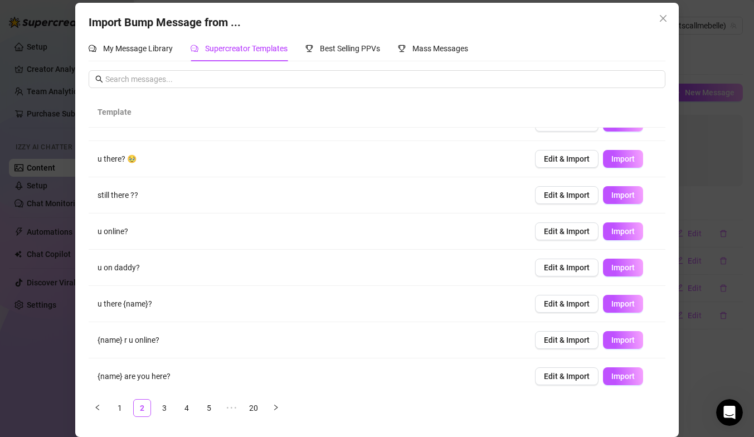
scroll to position [100, 0]
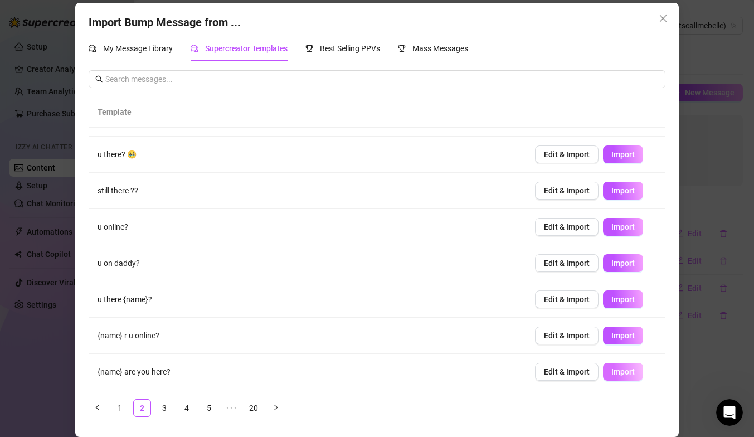
click at [626, 374] on span "Import" at bounding box center [623, 371] width 23 height 9
click at [349, 47] on span "Best Selling PPVs" at bounding box center [350, 48] width 60 height 9
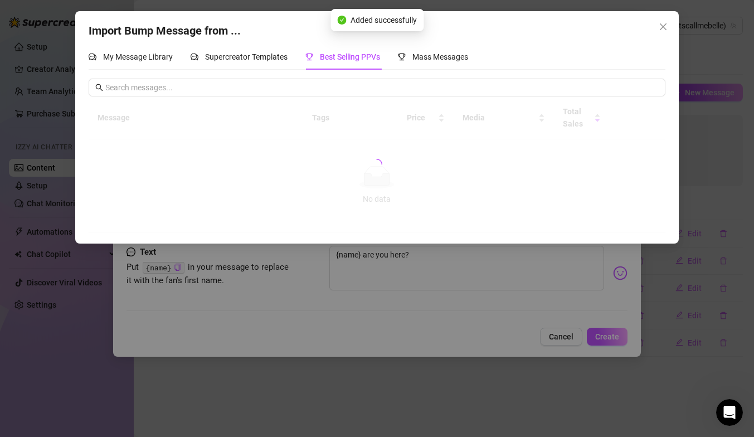
scroll to position [0, 0]
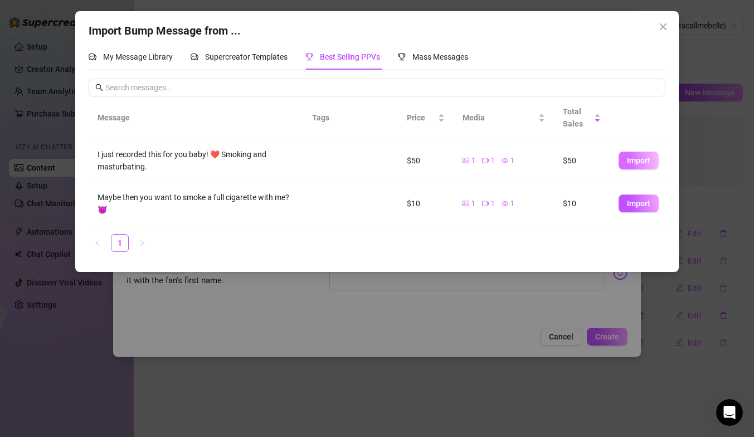
click at [634, 167] on button "Import" at bounding box center [639, 161] width 40 height 18
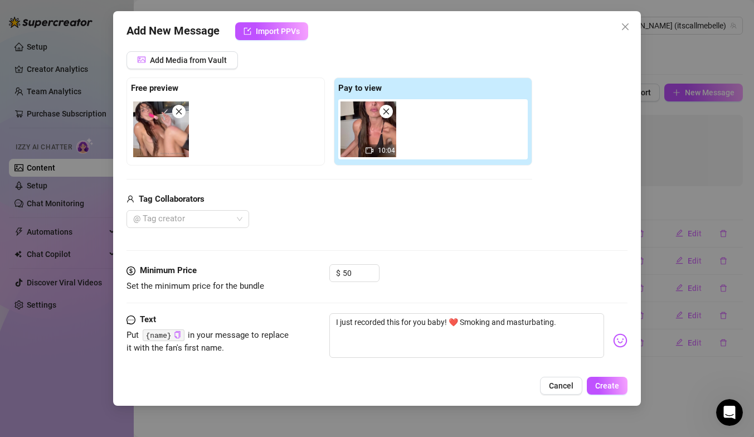
scroll to position [110, 0]
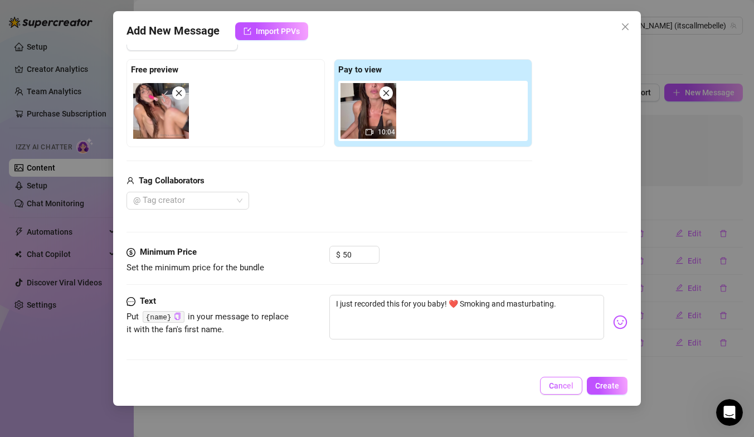
click at [560, 384] on span "Cancel" at bounding box center [561, 385] width 25 height 9
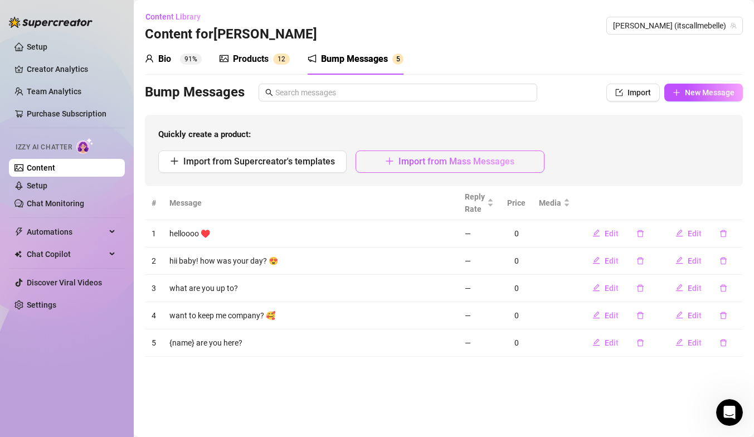
click at [390, 161] on icon "plus" at bounding box center [389, 161] width 7 height 1
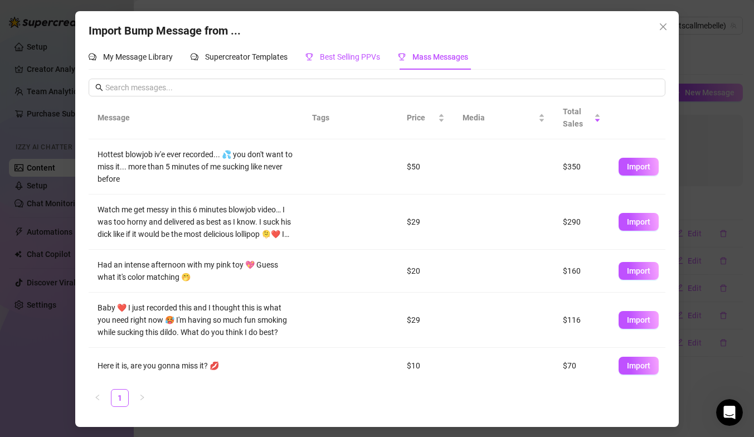
click at [335, 56] on span "Best Selling PPVs" at bounding box center [350, 56] width 60 height 9
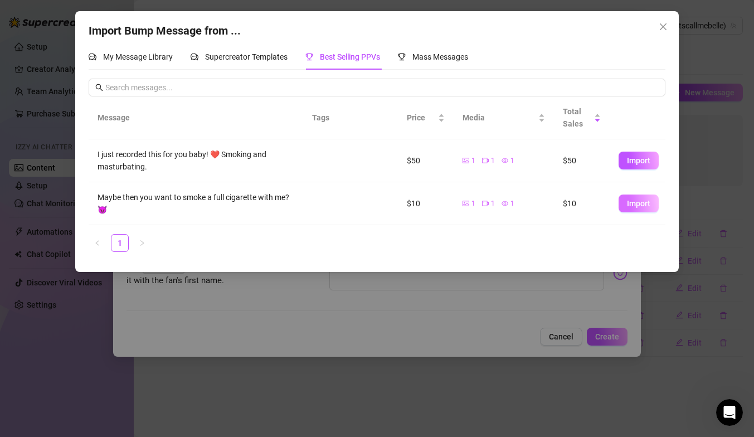
click at [633, 204] on span "Import" at bounding box center [638, 203] width 23 height 9
type textarea "Maybe then you want to smoke a full cigarette with me? 😈"
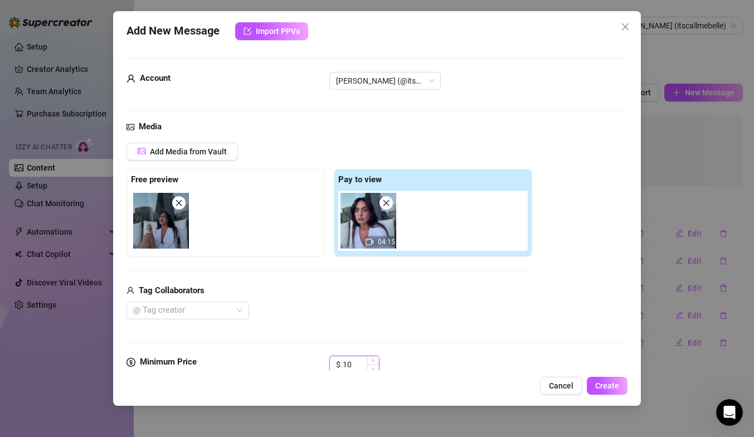
click at [362, 367] on input "10" at bounding box center [361, 364] width 36 height 17
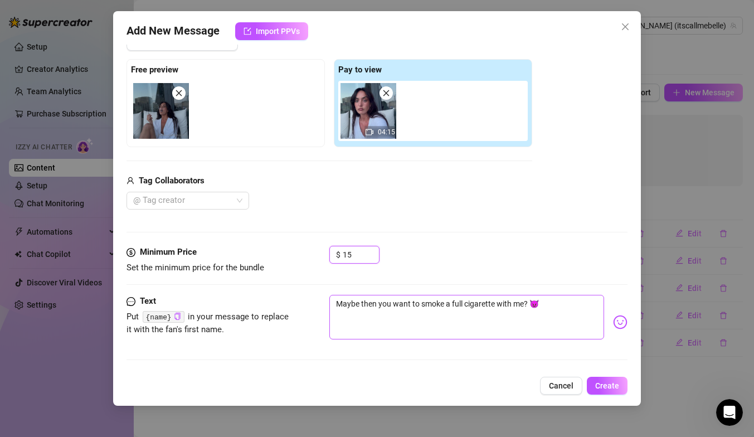
type input "15"
drag, startPoint x: 391, startPoint y: 306, endPoint x: 296, endPoint y: 287, distance: 97.7
click at [294, 299] on div "Text Put {name} in your message to replace it with the fan's first name. Maybe …" at bounding box center [377, 322] width 501 height 55
type textarea "want to smoke a full cigarette with me? 😈"
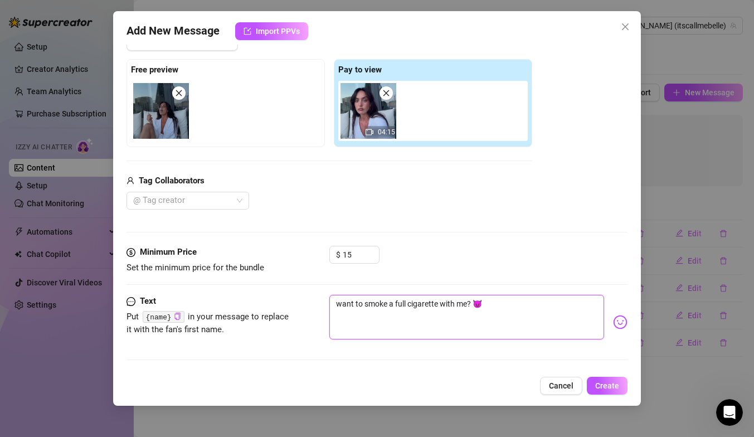
type textarea "B want to smoke a full cigarette with me? 😈"
type textarea "want to smoke a full cigarette with me? 😈"
type textarea "H want to smoke a full cigarette with me? 😈"
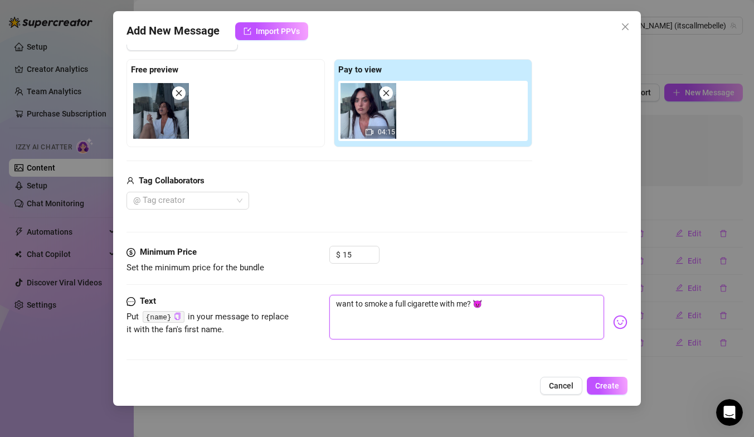
type textarea "H want to smoke a full cigarette with me? 😈"
type textarea "Hi want to smoke a full cigarette with me? 😈"
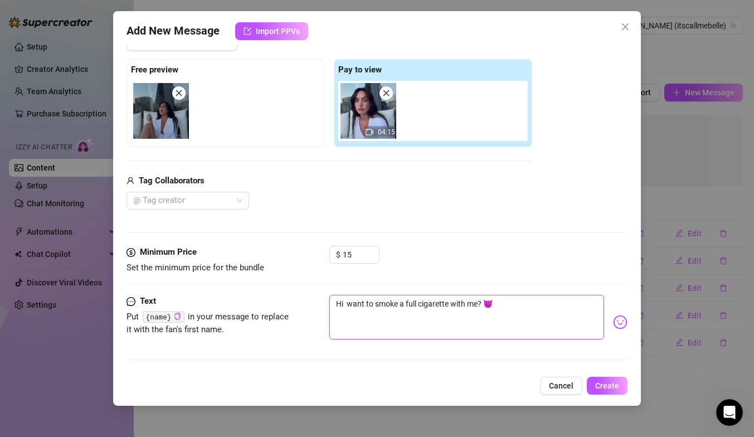
type textarea "Hi b want to smoke a full cigarette with me? 😈"
type textarea "Hi ba want to smoke a full cigarette with me? 😈"
type textarea "Hi bab want to smoke a full cigarette with me? 😈"
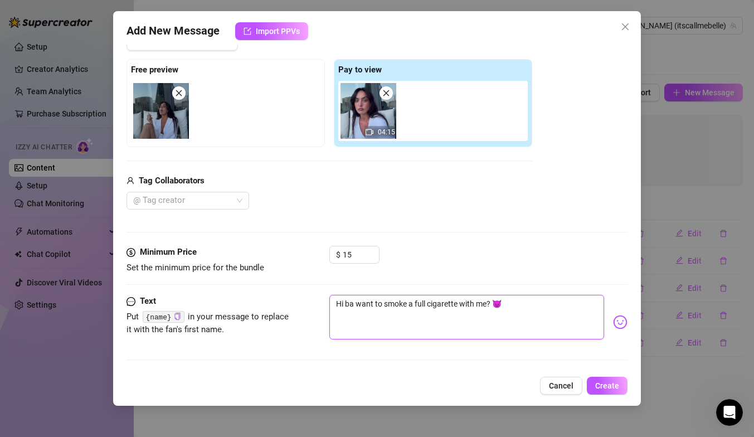
type textarea "Hi bab want to smoke a full cigarette with me? 😈"
type textarea "Hi babe want to smoke a full cigarette with me? 😈"
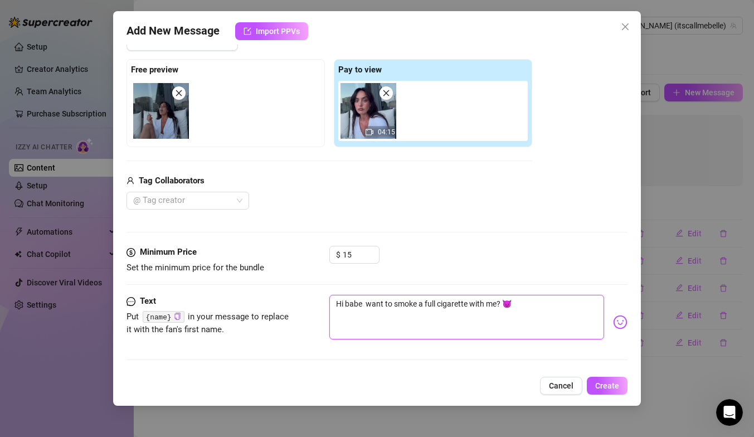
type textarea "Hi babe w want to smoke a full cigarette with me? 😈"
type textarea "Hi babe want to smoke a full cigarette with me? 😈"
type textarea "Hi babe y want to smoke a full cigarette with me? 😈"
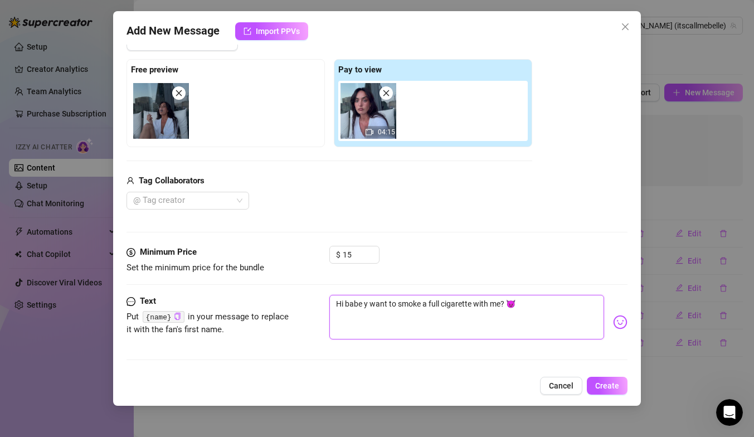
type textarea "Hi babe yo want to smoke a full cigarette with me? 😈"
type textarea "Hi babe you want to smoke a full cigarette with me? 😈"
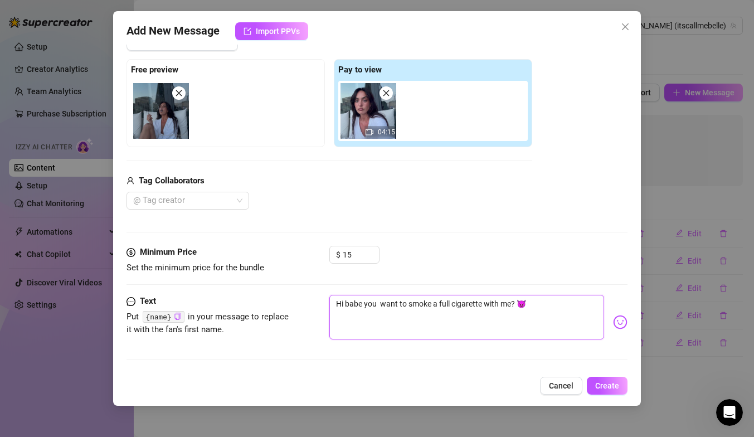
type textarea "Hi babe you w want to smoke a full cigarette with me? 😈"
type textarea "Hi babe you want to smoke a full cigarette with me? 😈"
click at [434, 304] on textarea "Hi babe you want to smoke a full cigarette with me? 😈" at bounding box center [467, 317] width 275 height 45
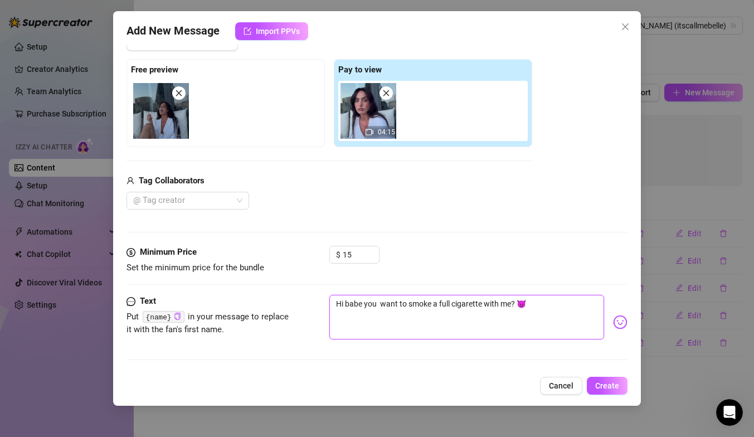
type textarea "Hi babe you want to smokea full cigarette with me? 😈"
type textarea "Hi babe you want to smoka full cigarette with me? 😈"
type textarea "Hi babe you want to smoa full cigarette with me? 😈"
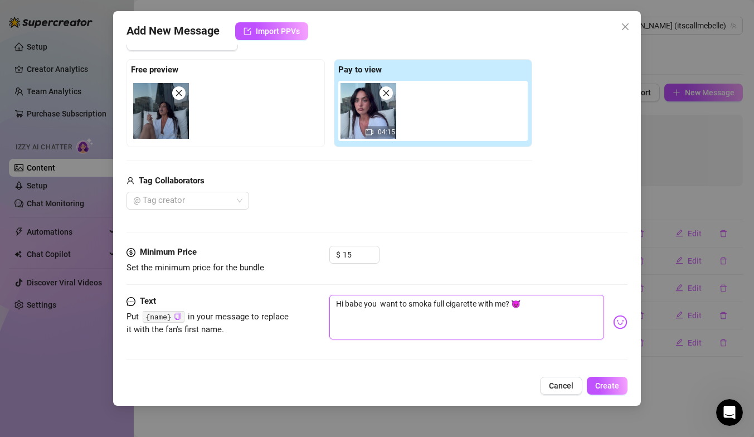
type textarea "Hi babe you want to smoa full cigarette with me? 😈"
type textarea "Hi babe you want to sma full cigarette with me? 😈"
type textarea "Hi babe you want to sa full cigarette with me? 😈"
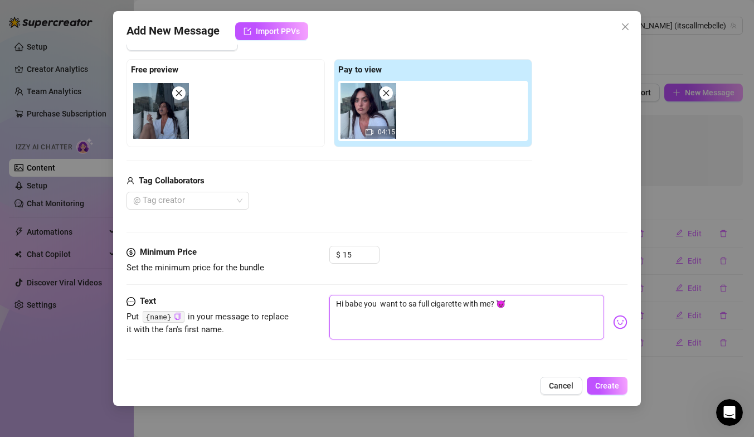
type textarea "Hi babe you want to sha full cigarette with me? 😈"
type textarea "Hi babe you want to shaa full cigarette with me? 😈"
type textarea "Hi babe you want to [PERSON_NAME] full cigarette with me? 😈"
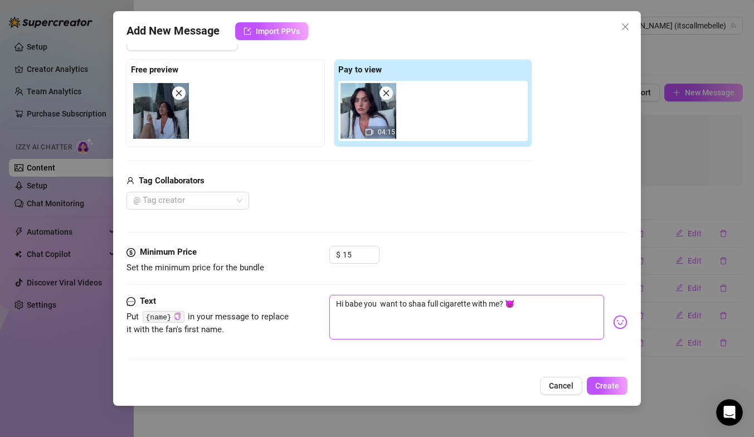
type textarea "Hi babe you want to [PERSON_NAME] full cigarette with me? 😈"
type textarea "Hi babe you want to sharea full cigarette with me? 😈"
type textarea "Hi babe you want to share a full cigarette with me? 😈"
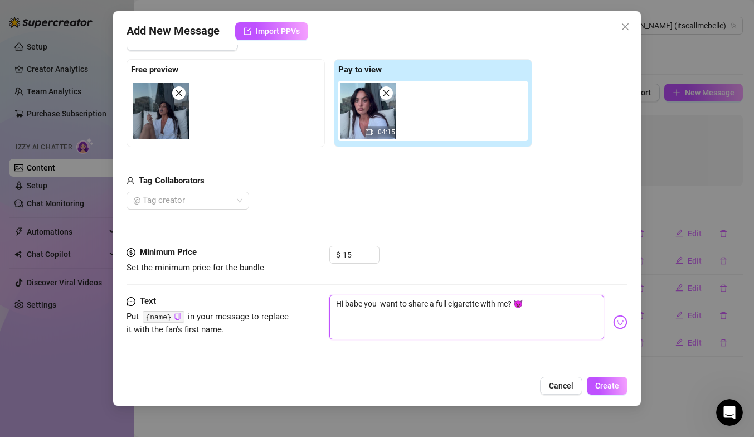
click at [381, 304] on textarea "Hi babe you want to share a full cigarette with me? 😈" at bounding box center [467, 317] width 275 height 45
type textarea "Hi babe you want to share a full cigarette with me? 😈"
click at [542, 311] on textarea "Hi babe you want to share a full cigarette with me? 😈" at bounding box center [467, 317] width 275 height 45
type textarea "Hi babe you want to share a full cigarette with me? 😈"
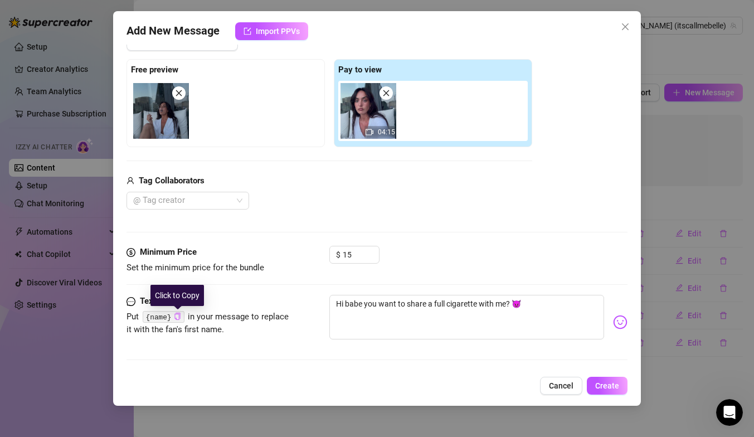
click at [176, 316] on icon "copy" at bounding box center [177, 316] width 7 height 7
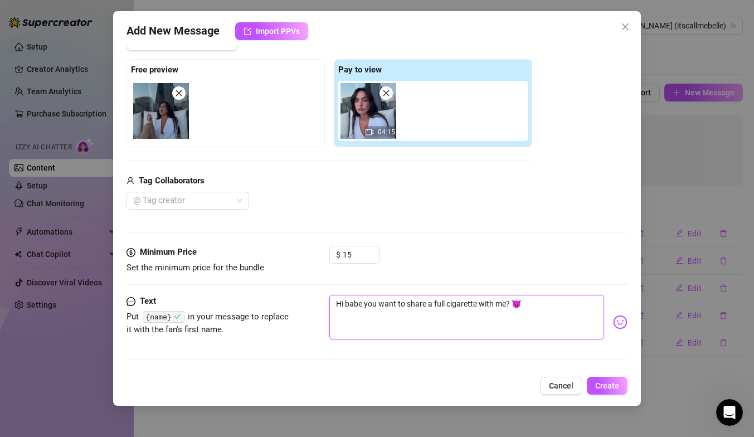
click at [365, 303] on textarea "Hi babe you want to share a full cigarette with me? 😈" at bounding box center [467, 317] width 275 height 45
type textarea "Hi babeyou want to share a full cigarette with me? 😈"
type textarea "Hi babyou want to share a full cigarette with me? 😈"
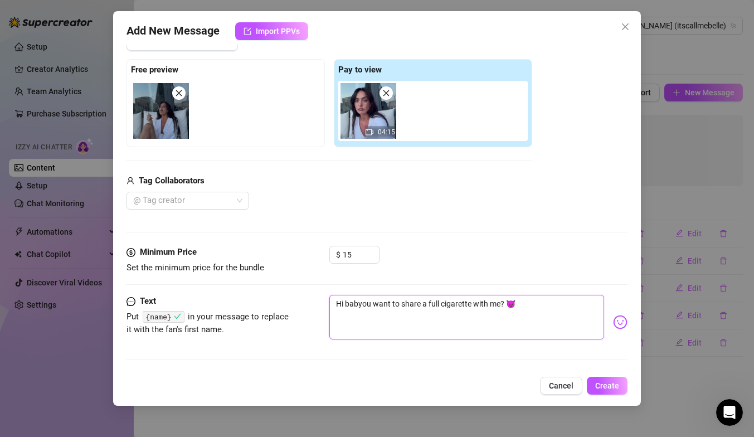
type textarea "Hi bayou want to share a full cigarette with me? 😈"
type textarea "Hi byou want to share a full cigarette with me? 😈"
type textarea "Hi you want to share a full cigarette with me? 😈"
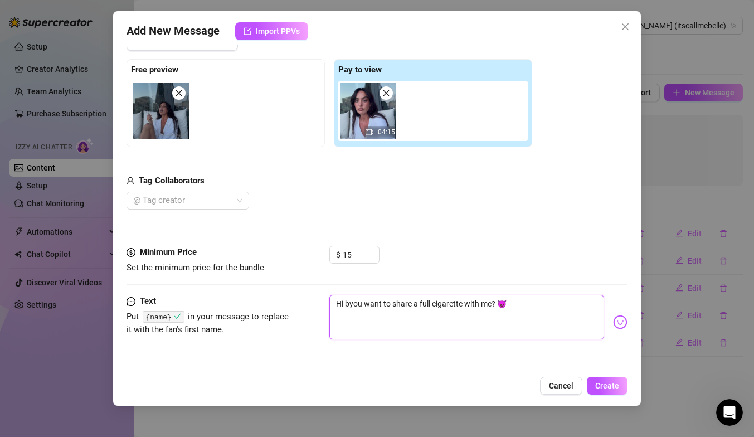
type textarea "Hi you want to share a full cigarette with me? 😈"
paste textarea "{name}"
type textarea "Hi {name}you want to share a full cigarette with me? 😈"
type textarea "Hi {name} you want to share a full cigarette with me? 😈"
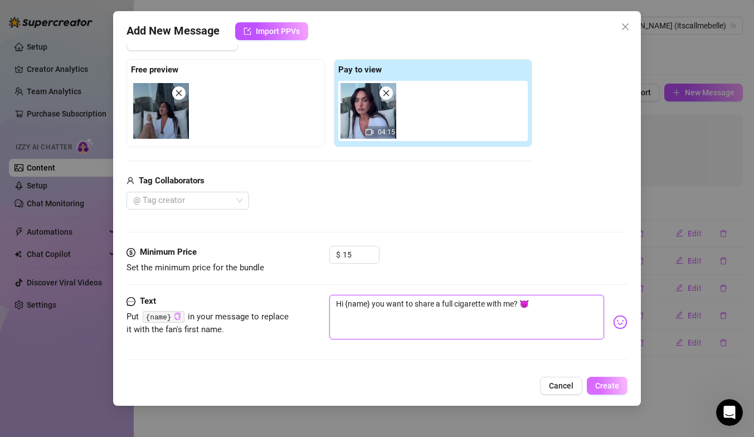
type textarea "Hi {name} you want to share a full cigarette with me? 😈"
click at [622, 391] on button "Create" at bounding box center [607, 386] width 41 height 18
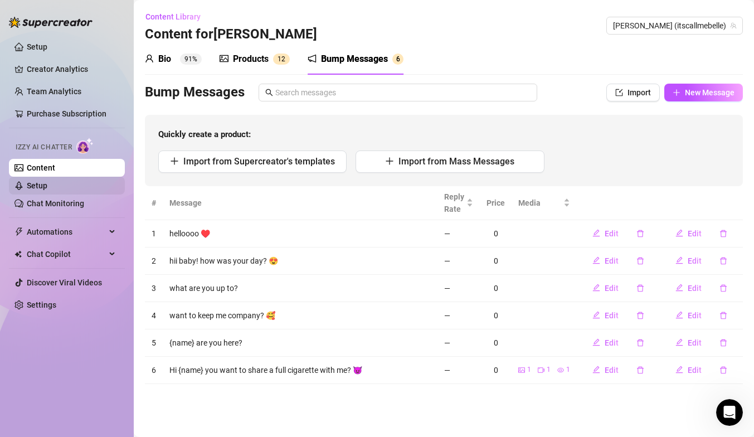
click at [47, 188] on link "Setup" at bounding box center [37, 185] width 21 height 9
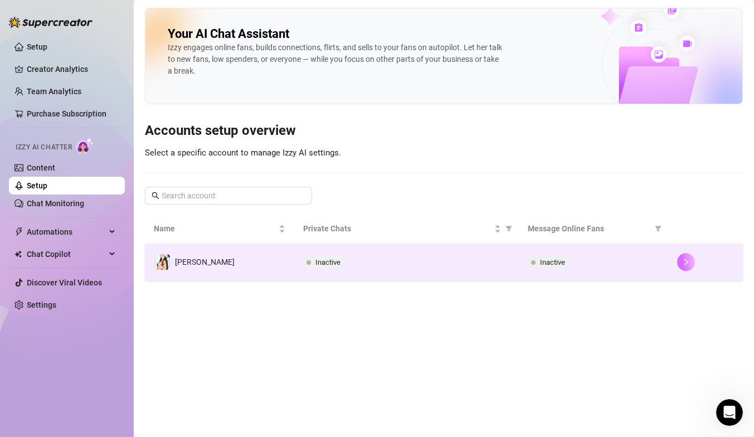
click at [690, 263] on icon "right" at bounding box center [687, 262] width 8 height 8
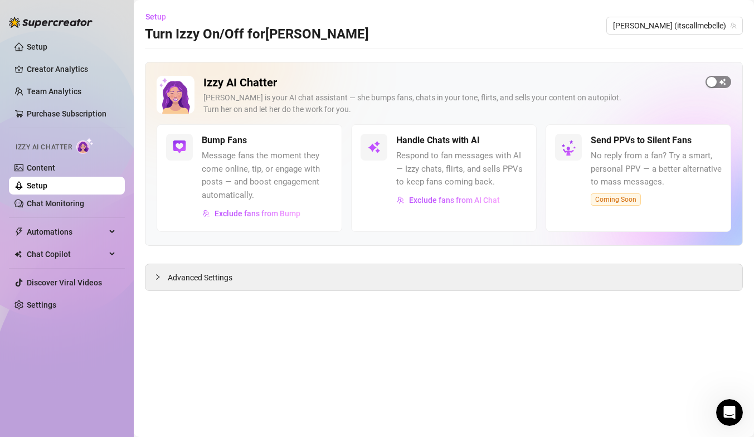
click at [722, 81] on span "button" at bounding box center [719, 82] width 26 height 12
click at [517, 137] on span "button" at bounding box center [515, 140] width 25 height 12
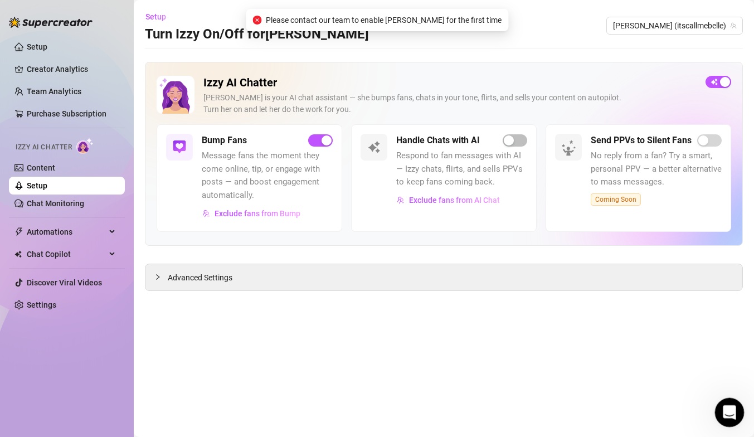
click at [728, 393] on icon "Open Intercom Messenger" at bounding box center [728, 411] width 18 height 18
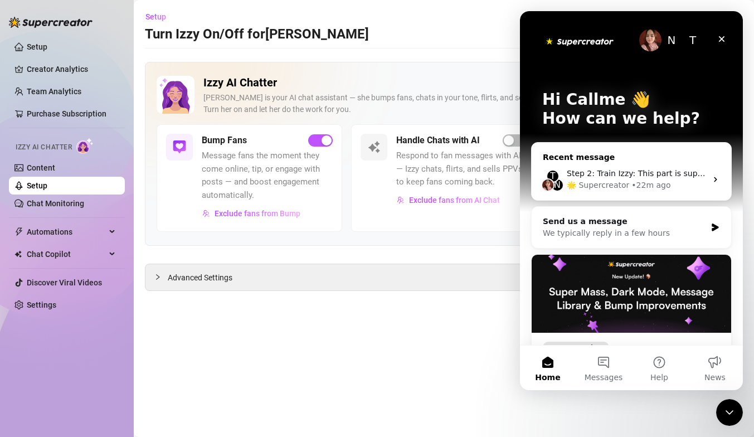
click at [641, 185] on div "• 22m ago" at bounding box center [651, 186] width 39 height 12
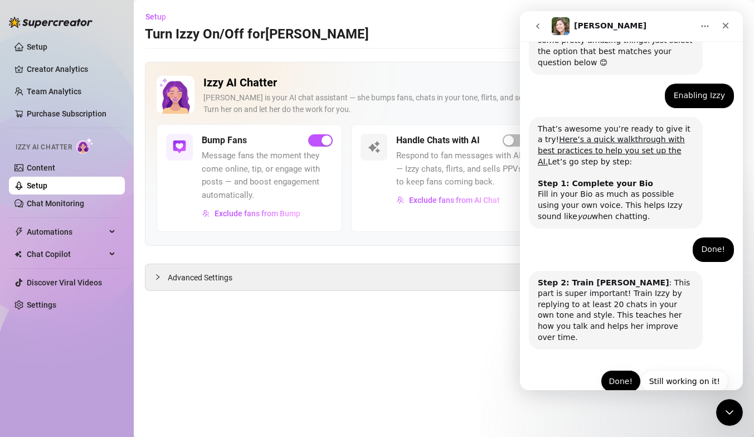
click at [628, 370] on button "Done!" at bounding box center [621, 381] width 40 height 22
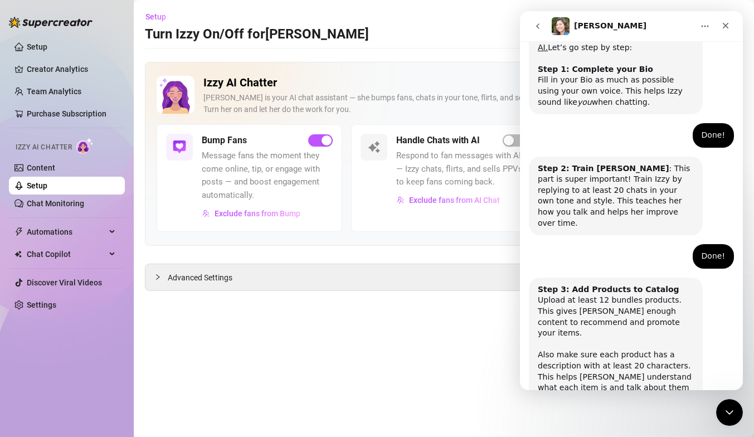
scroll to position [289, 0]
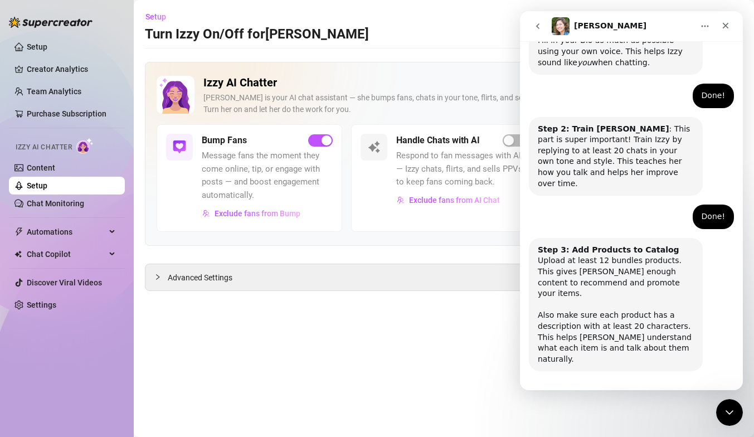
click at [628, 392] on button "Done!" at bounding box center [621, 403] width 40 height 22
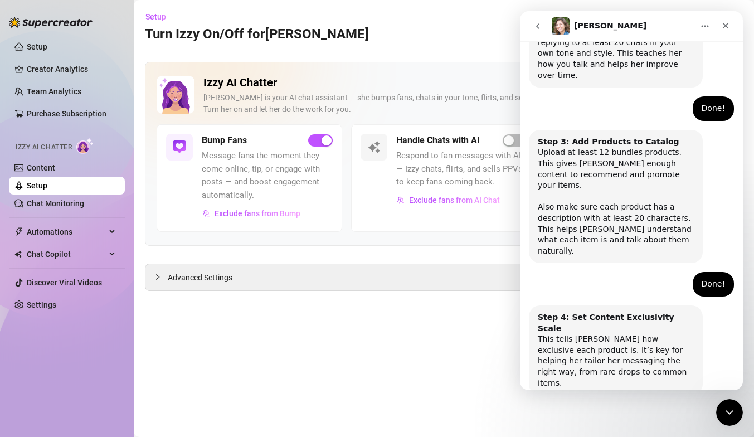
scroll to position [399, 0]
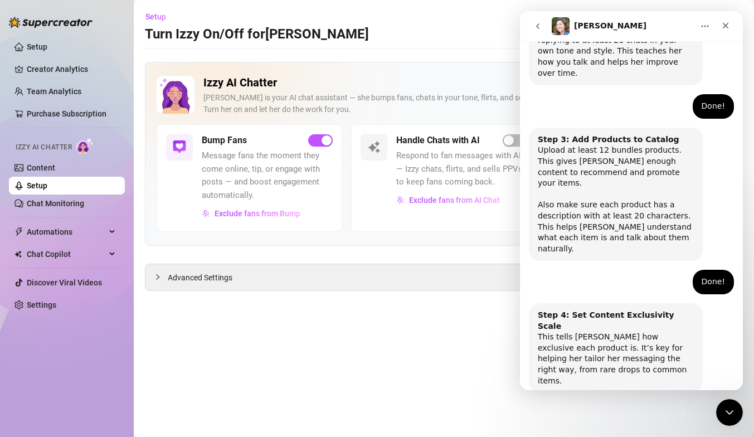
click at [628, 393] on button "Done!" at bounding box center [621, 425] width 40 height 22
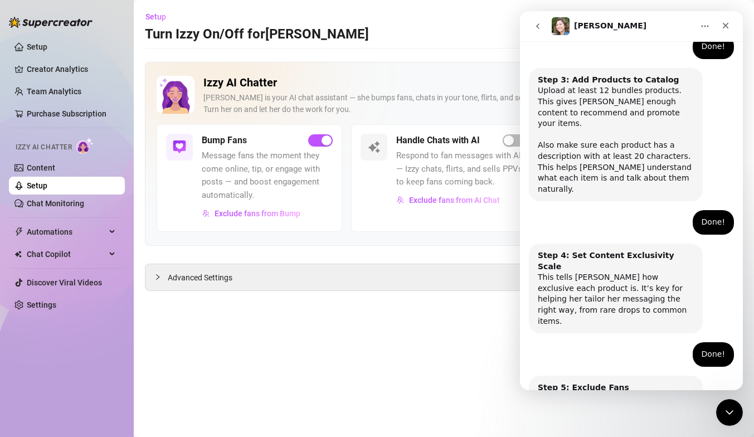
scroll to position [499, 0]
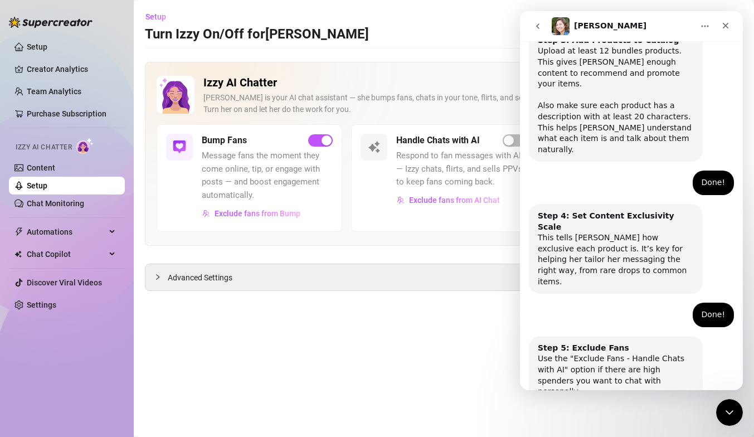
click at [614, 393] on button "Done!" at bounding box center [621, 436] width 40 height 22
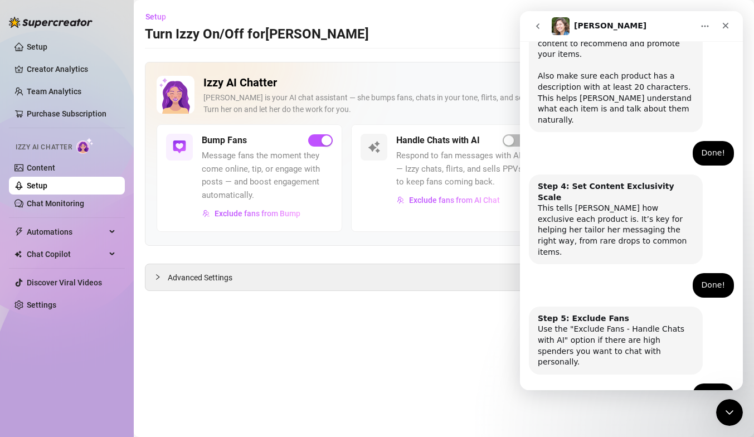
scroll to position [598, 0]
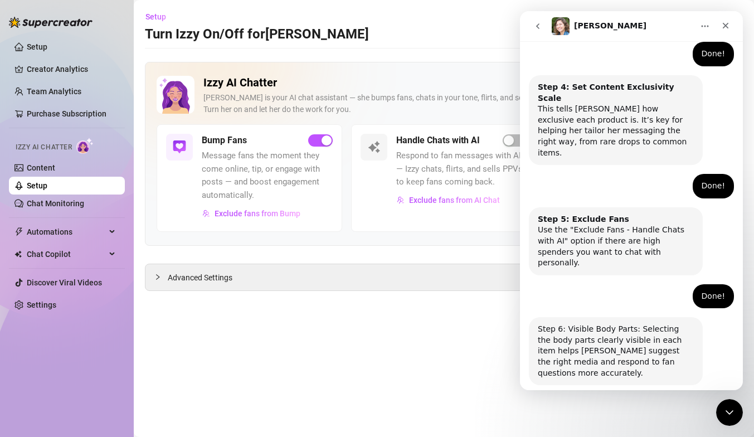
scroll to position [679, 0]
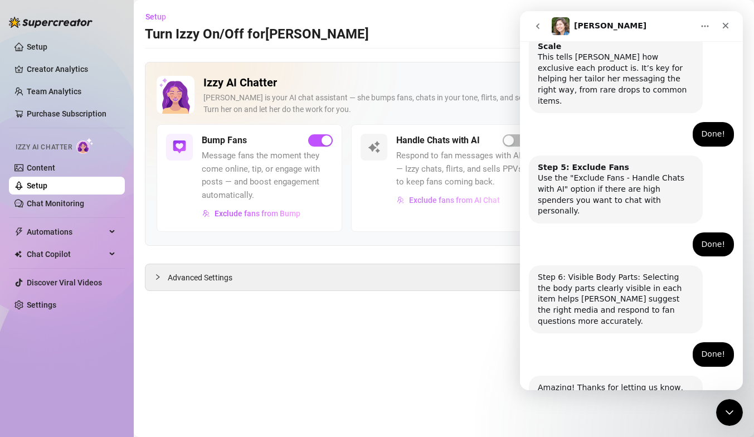
click at [446, 202] on span "Exclude fans from AI Chat" at bounding box center [454, 200] width 91 height 9
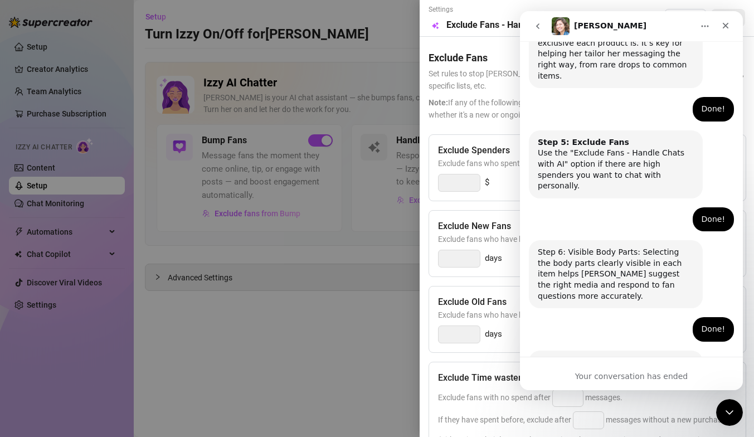
scroll to position [713, 0]
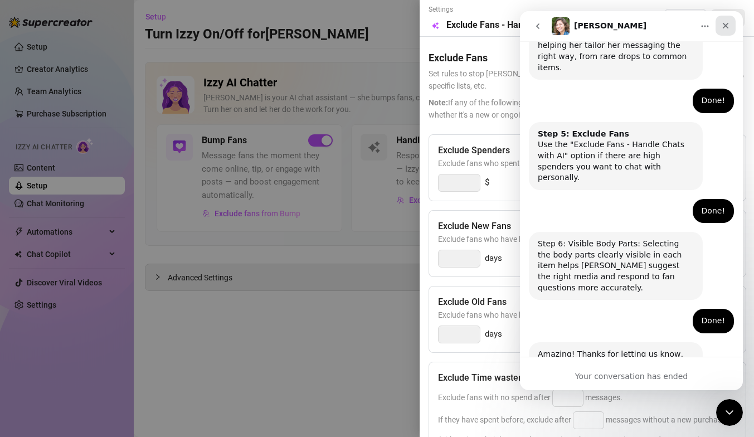
click at [720, 27] on div "Close" at bounding box center [726, 26] width 20 height 20
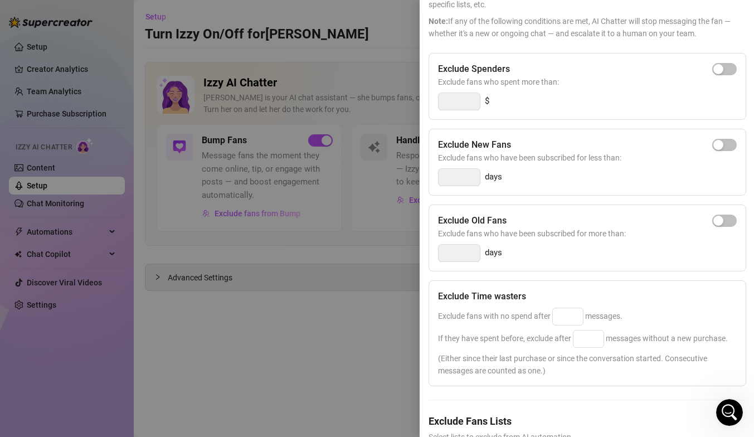
scroll to position [0, 0]
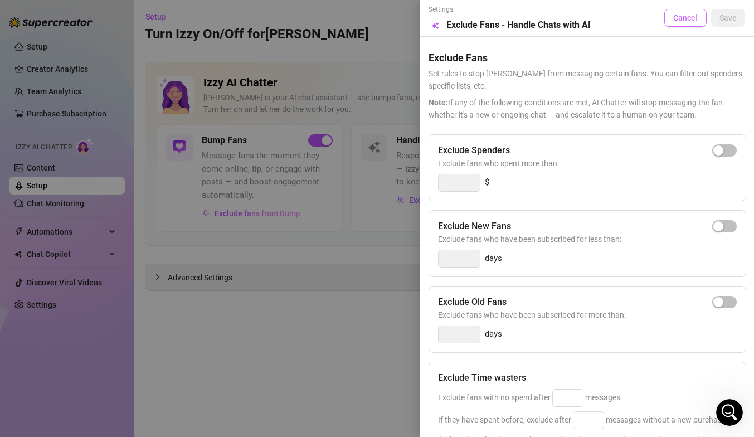
click at [696, 19] on span "Cancel" at bounding box center [686, 17] width 25 height 9
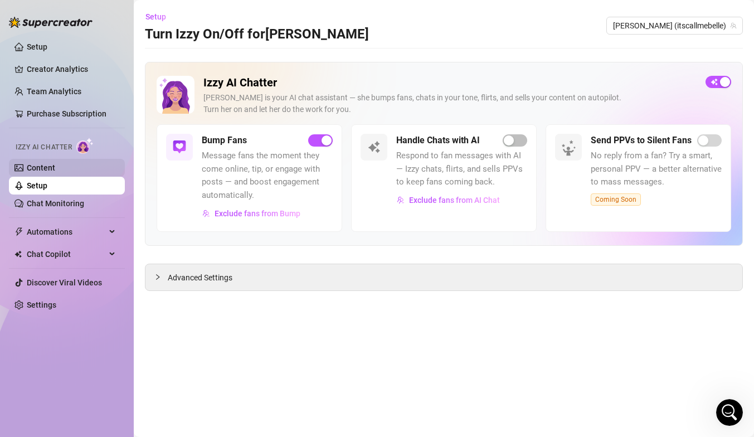
click at [55, 167] on link "Content" at bounding box center [41, 167] width 28 height 9
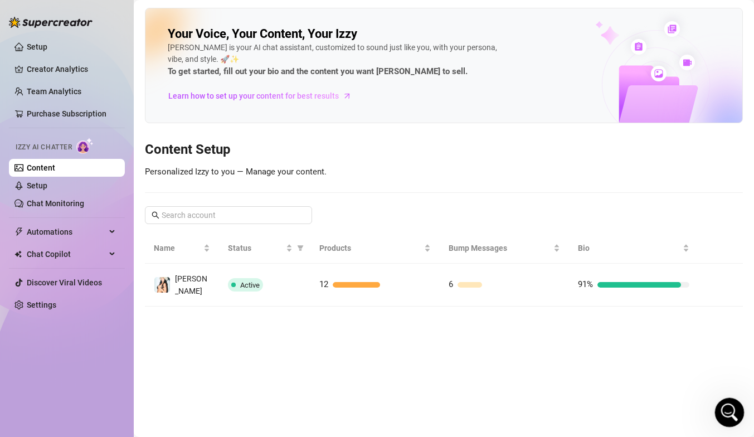
click at [728, 393] on icon "Open Intercom Messenger" at bounding box center [728, 411] width 8 height 9
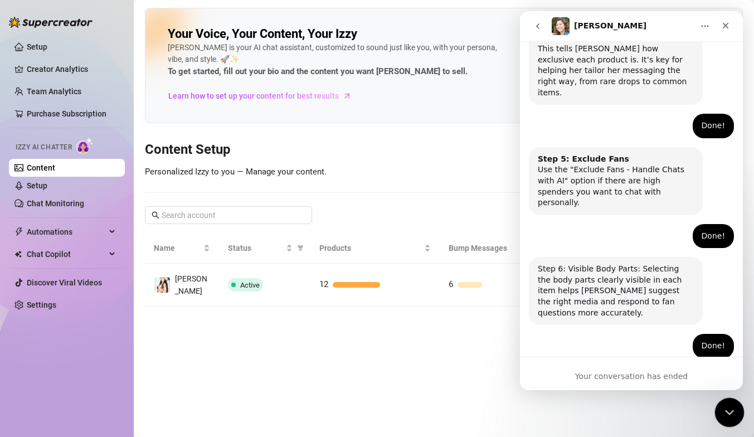
scroll to position [713, 0]
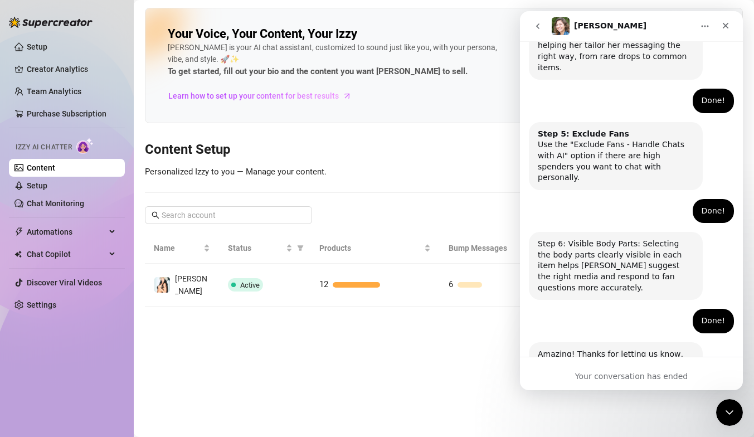
click at [458, 351] on main "Your Voice, Your Content, Your [PERSON_NAME] is your AI chat assistant, customi…" at bounding box center [444, 218] width 621 height 437
click at [434, 341] on main "Your Voice, Your Content, Your [PERSON_NAME] is your AI chat assistant, customi…" at bounding box center [444, 218] width 621 height 437
click at [410, 149] on h3 "Content Setup" at bounding box center [444, 150] width 598 height 18
click at [541, 24] on icon "go back" at bounding box center [538, 26] width 9 height 9
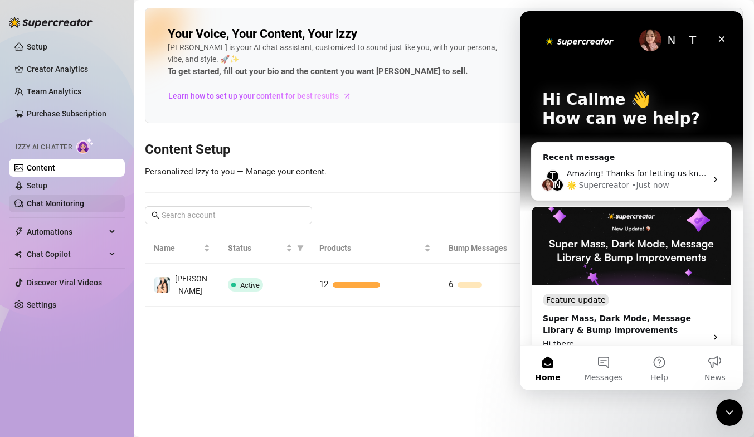
click at [69, 199] on link "Chat Monitoring" at bounding box center [55, 203] width 57 height 9
click at [47, 188] on link "Setup" at bounding box center [37, 185] width 21 height 9
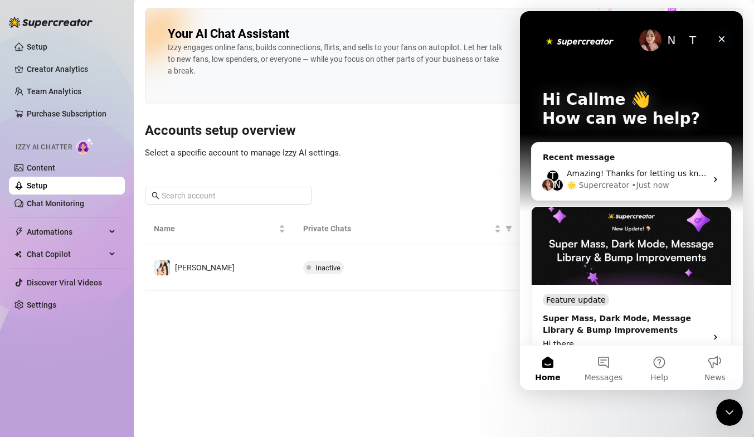
click at [724, 37] on icon "Close" at bounding box center [722, 39] width 9 height 9
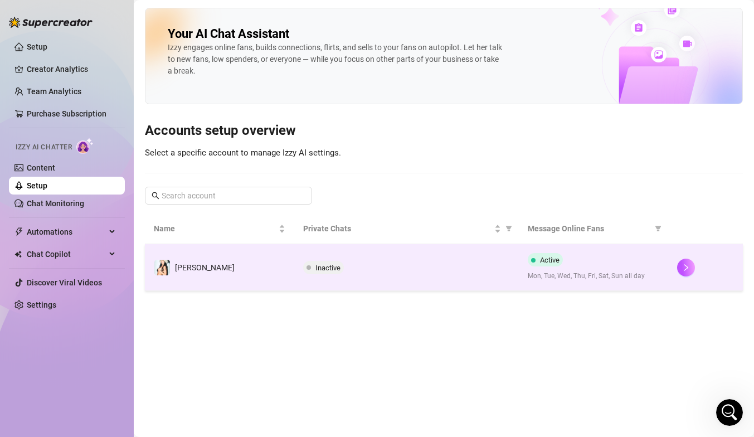
click at [444, 259] on td "Inactive" at bounding box center [406, 267] width 224 height 47
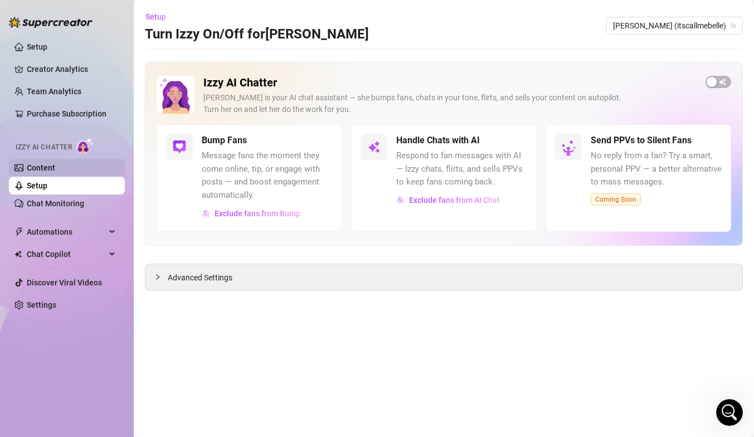
click at [39, 163] on link "Content" at bounding box center [41, 167] width 28 height 9
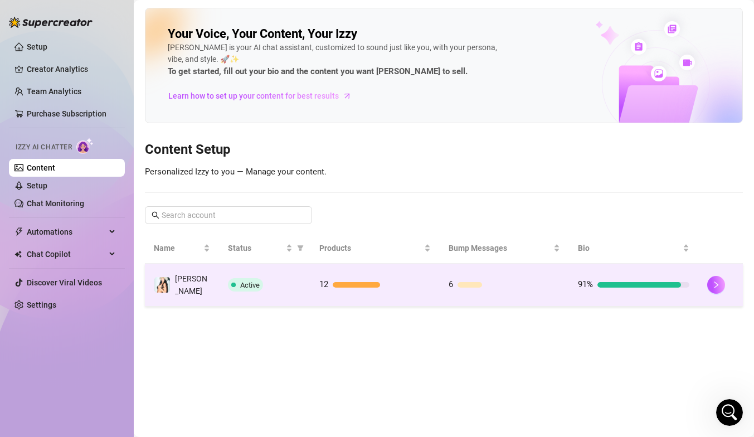
click at [182, 274] on div "[PERSON_NAME]" at bounding box center [182, 285] width 56 height 25
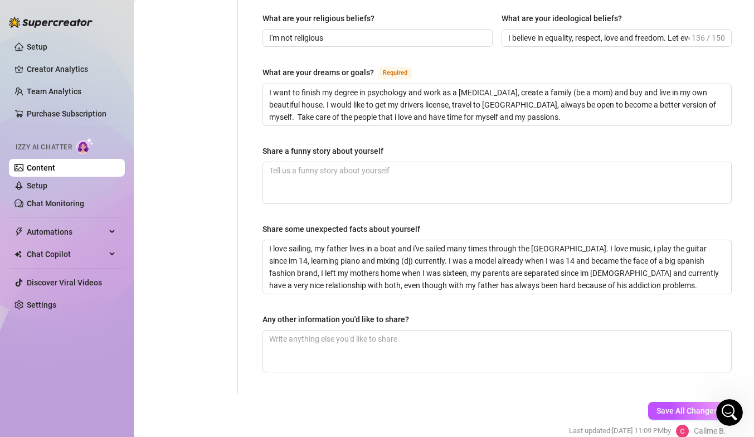
scroll to position [677, 0]
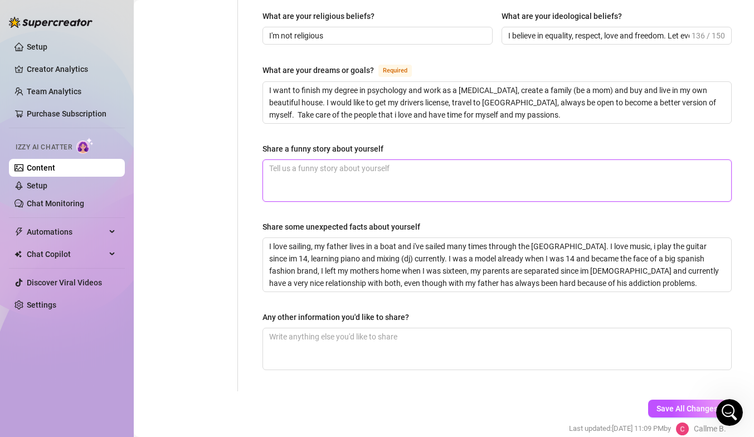
click at [390, 165] on textarea "Share a funny story about yourself" at bounding box center [497, 180] width 468 height 41
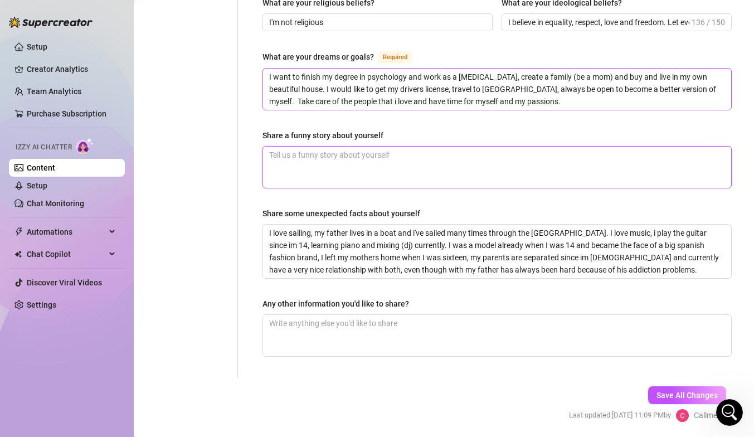
scroll to position [690, 0]
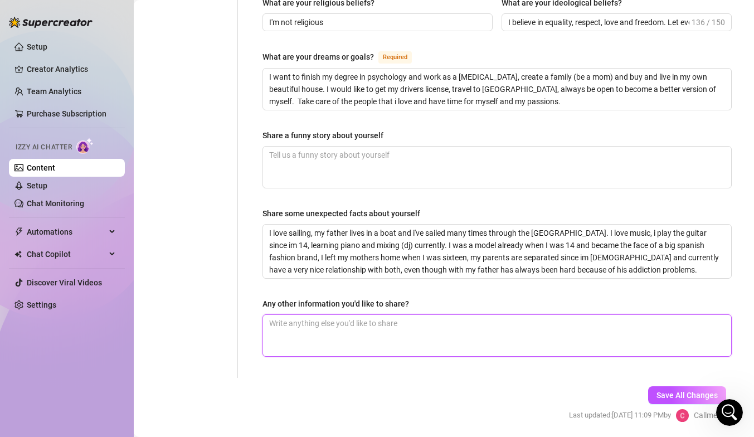
click at [371, 315] on textarea "Any other information you'd like to share?" at bounding box center [497, 335] width 468 height 41
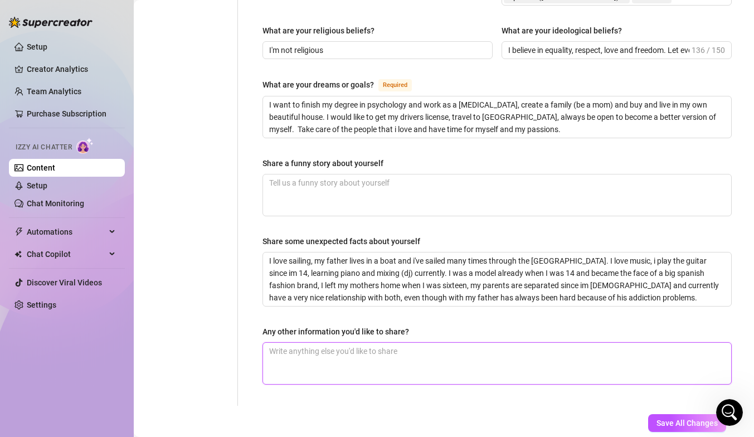
scroll to position [710, 0]
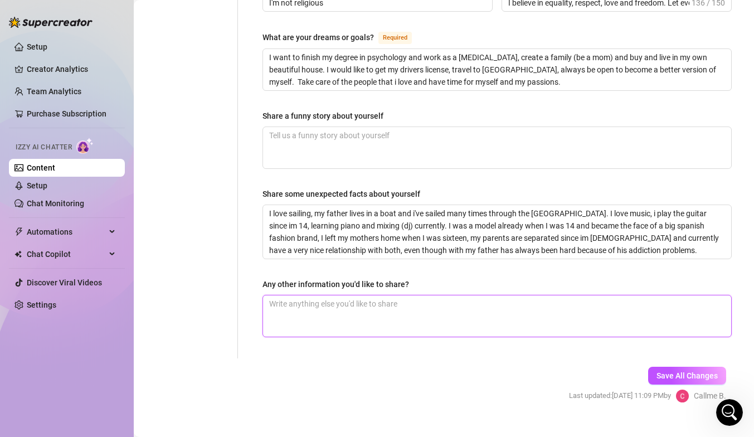
type textarea "m"
type textarea "my"
type textarea "m"
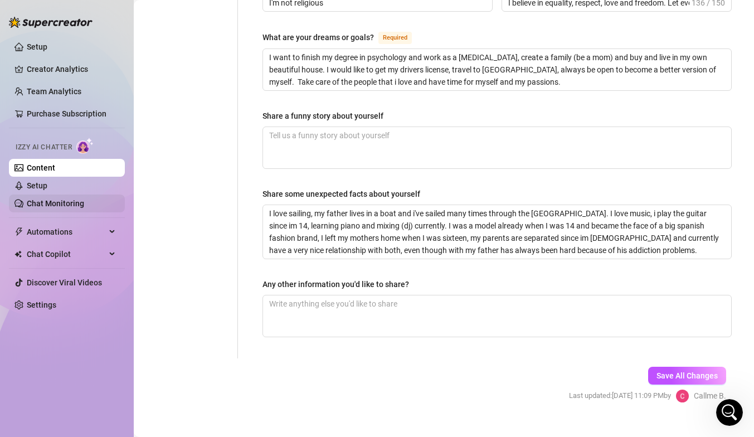
click at [47, 202] on link "Chat Monitoring" at bounding box center [55, 203] width 57 height 9
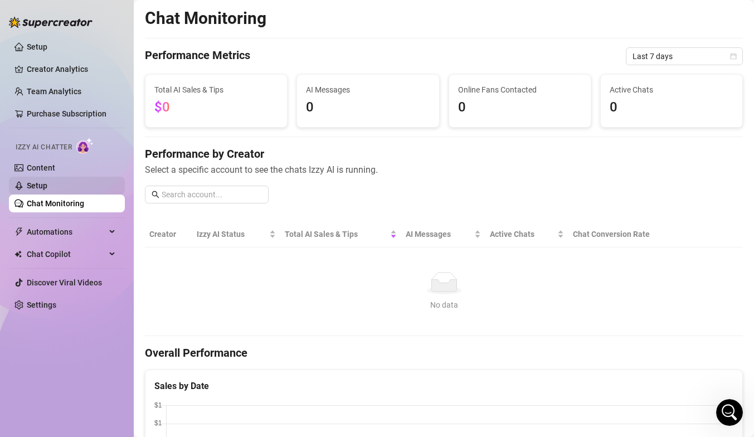
click at [35, 182] on link "Setup" at bounding box center [37, 185] width 21 height 9
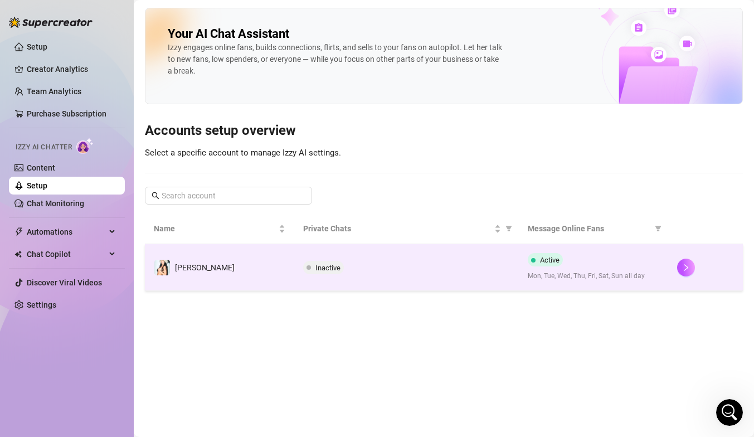
click at [544, 274] on span "Mon, Tue, Wed, Thu, Fri, Sat, Sun all day" at bounding box center [594, 276] width 132 height 11
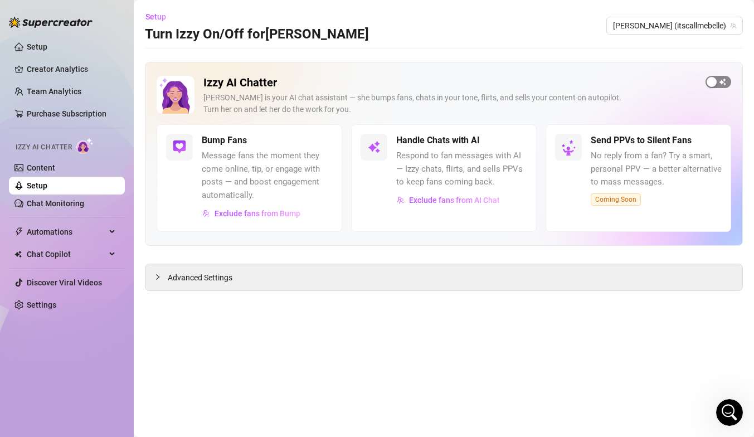
click at [720, 79] on span "button" at bounding box center [719, 82] width 26 height 12
click at [180, 277] on span "Advanced Settings" at bounding box center [200, 278] width 65 height 12
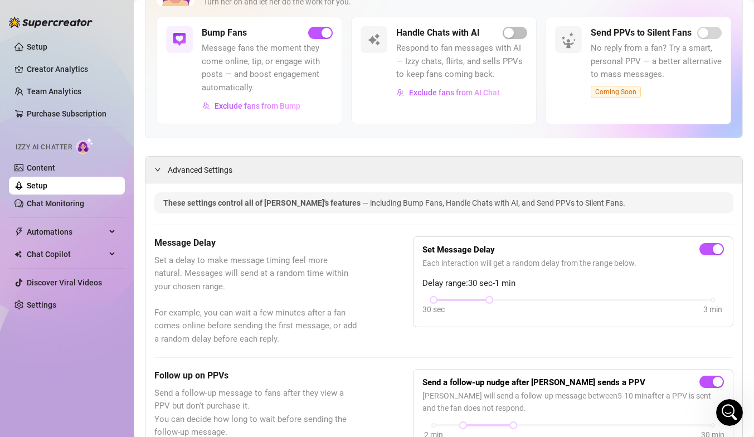
scroll to position [113, 0]
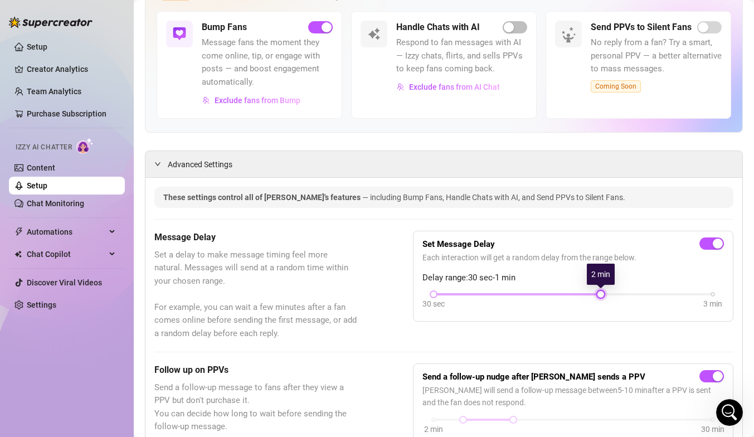
drag, startPoint x: 491, startPoint y: 293, endPoint x: 609, endPoint y: 294, distance: 118.2
click at [609, 294] on div "30 sec 3 min" at bounding box center [573, 293] width 279 height 4
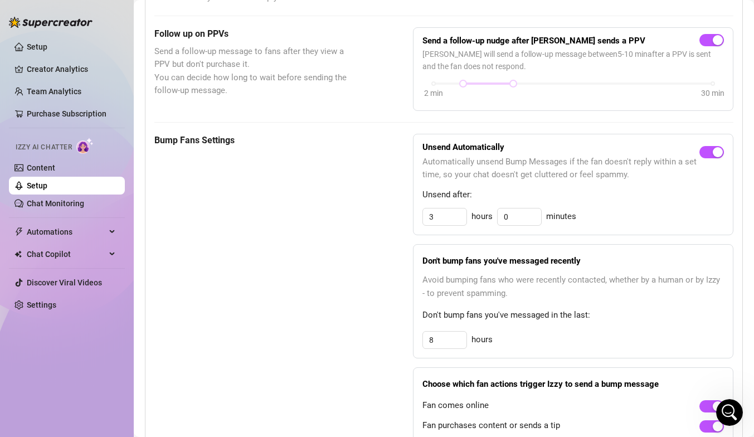
scroll to position [478, 0]
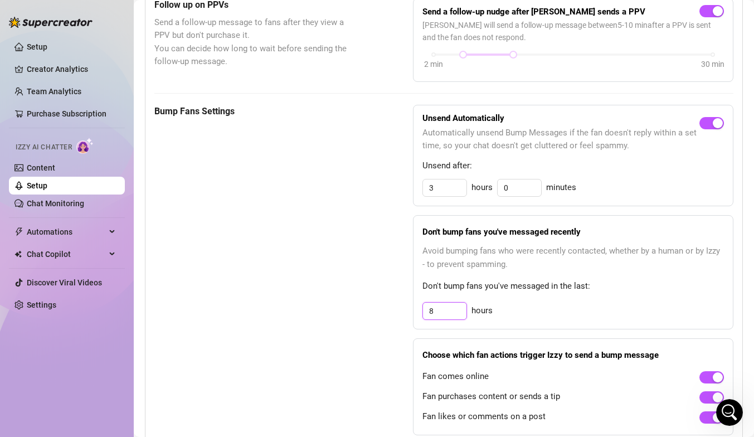
drag, startPoint x: 440, startPoint y: 309, endPoint x: 421, endPoint y: 310, distance: 19.0
click at [421, 310] on div "Don't bump fans you've messaged recently Avoid bumping fans who were recently c…" at bounding box center [573, 272] width 321 height 114
click at [525, 310] on div "8 hours" at bounding box center [574, 311] width 302 height 18
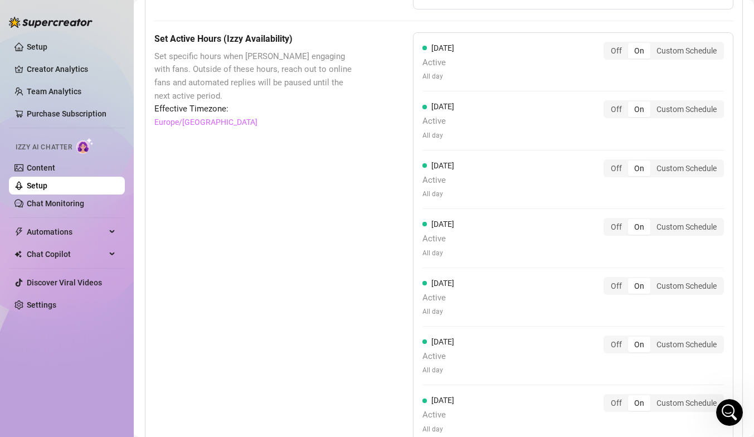
scroll to position [814, 0]
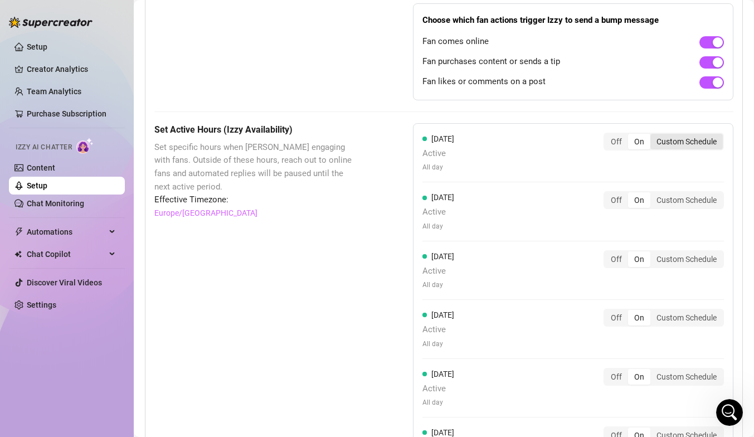
click at [674, 139] on div "Custom Schedule" at bounding box center [687, 142] width 72 height 16
click at [654, 136] on input "Custom Schedule" at bounding box center [654, 136] width 0 height 0
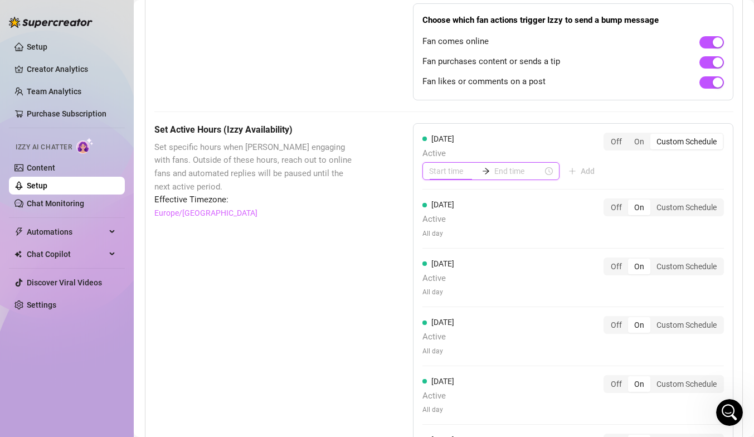
click at [450, 173] on input at bounding box center [453, 171] width 49 height 12
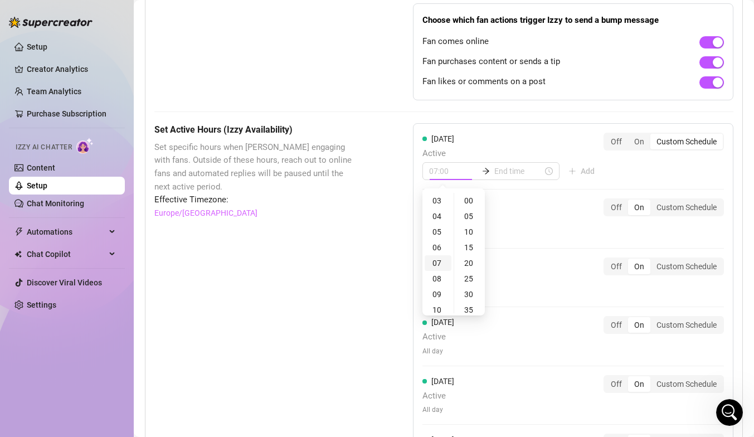
click at [445, 263] on div "07" at bounding box center [438, 263] width 27 height 16
type input "07:00"
click at [501, 172] on input at bounding box center [519, 171] width 49 height 12
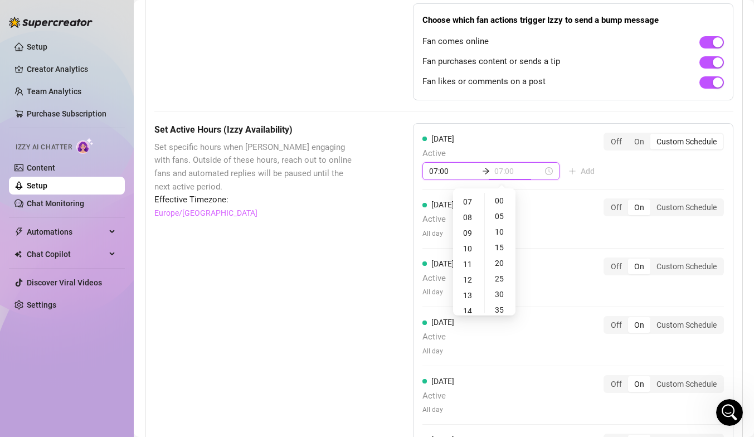
type input "07:10"
type input "23:00"
click at [469, 269] on div "23" at bounding box center [469, 269] width 27 height 16
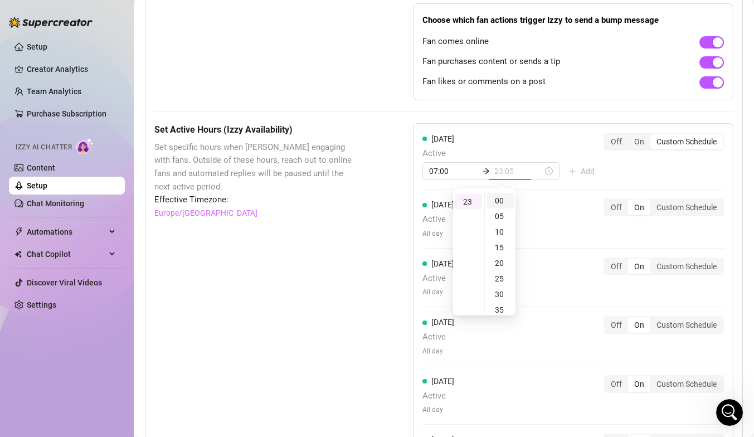
type input "23:00"
click at [500, 201] on div "00" at bounding box center [500, 201] width 27 height 16
click at [502, 201] on div "00" at bounding box center [500, 201] width 27 height 16
click at [505, 200] on div "00" at bounding box center [500, 201] width 27 height 16
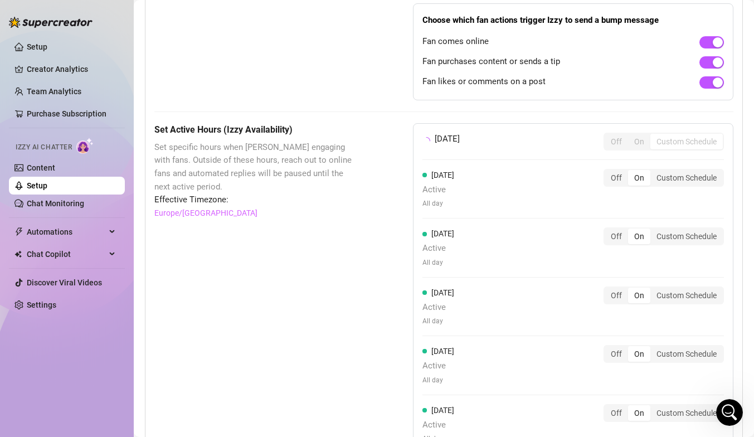
click at [545, 204] on div "[DATE] Active All day Off On Custom Schedule" at bounding box center [574, 189] width 302 height 40
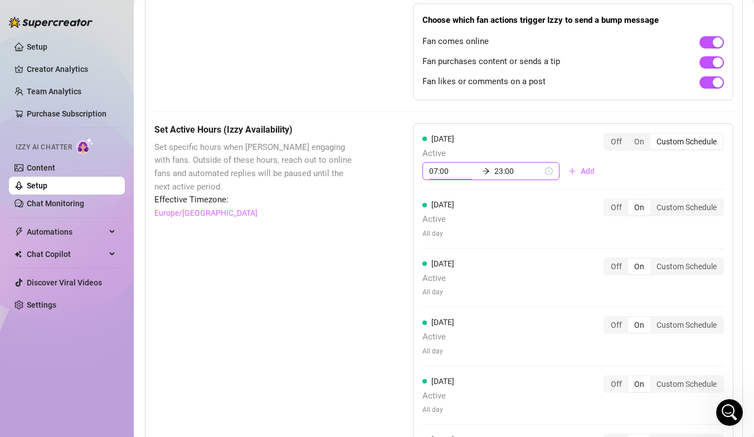
click at [440, 173] on input "07:00" at bounding box center [453, 171] width 49 height 12
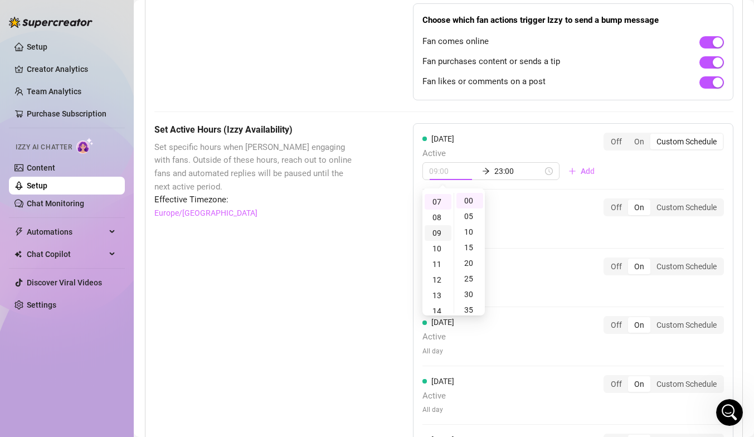
click at [439, 236] on div "09" at bounding box center [438, 233] width 27 height 16
type input "09:00"
click at [466, 204] on div "00" at bounding box center [470, 201] width 27 height 16
click at [492, 193] on div "[DATE] Active 09:00 23:00 Add Off On Custom Schedule [DATE] Active All day Off …" at bounding box center [573, 337] width 321 height 429
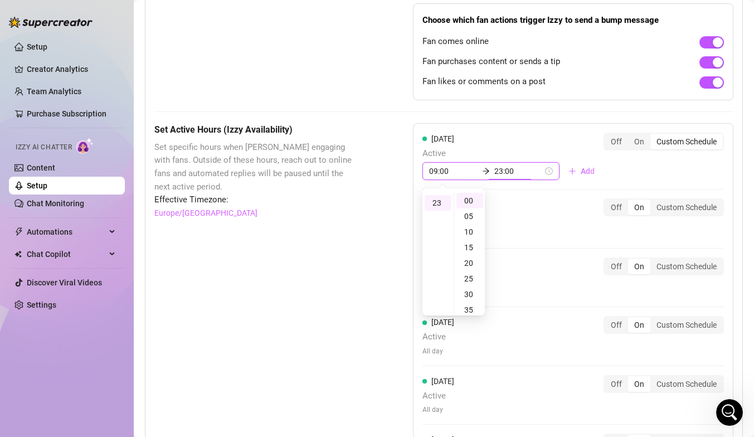
scroll to position [358, 0]
click at [495, 169] on input "23:00" at bounding box center [519, 171] width 49 height 12
click at [442, 250] on div "03" at bounding box center [438, 248] width 27 height 16
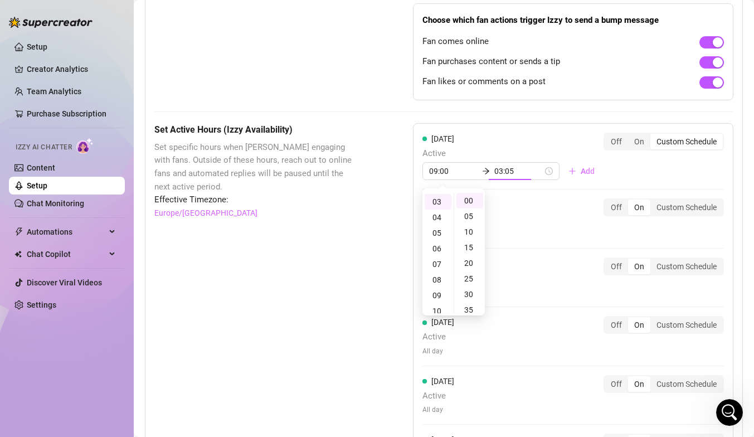
type input "03:00"
click at [513, 190] on div "[DATE] Active 09:00 03:00 Add Off On Custom Schedule [DATE] Active All day Off …" at bounding box center [573, 337] width 321 height 429
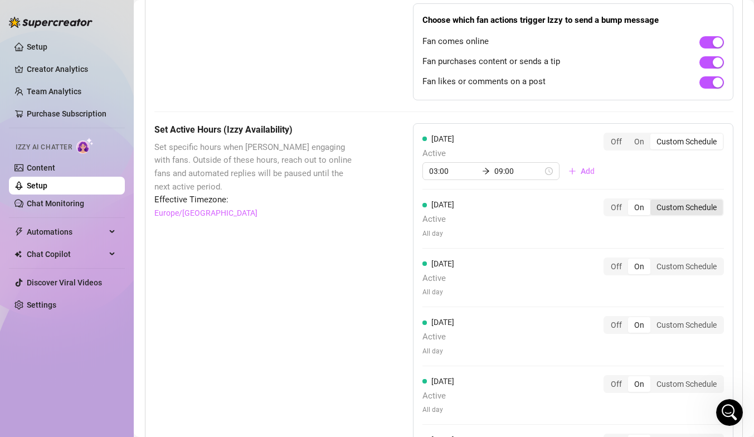
click at [673, 210] on div "Custom Schedule" at bounding box center [687, 208] width 72 height 16
click at [654, 201] on input "Custom Schedule" at bounding box center [654, 201] width 0 height 0
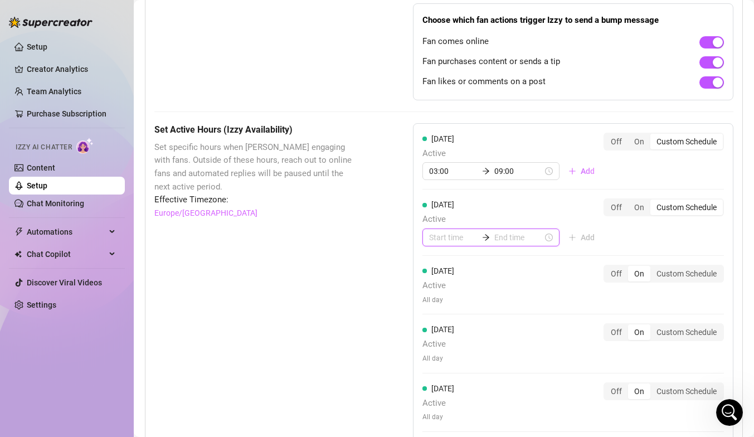
click at [447, 239] on input at bounding box center [453, 237] width 49 height 12
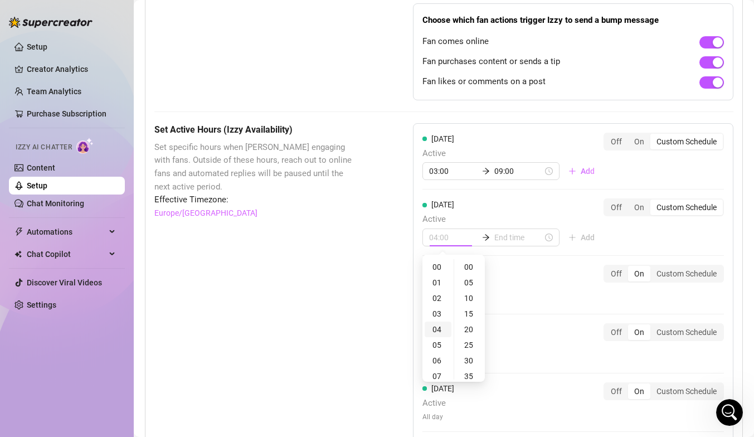
click at [440, 332] on div "04" at bounding box center [438, 330] width 27 height 16
type input "04:00"
click at [504, 239] on input at bounding box center [519, 237] width 49 height 12
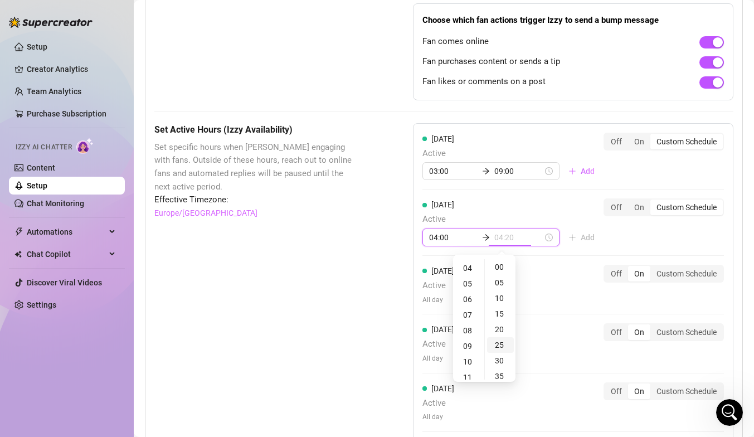
type input "04:25"
click at [469, 353] on div "20" at bounding box center [469, 354] width 27 height 16
type input "20:00"
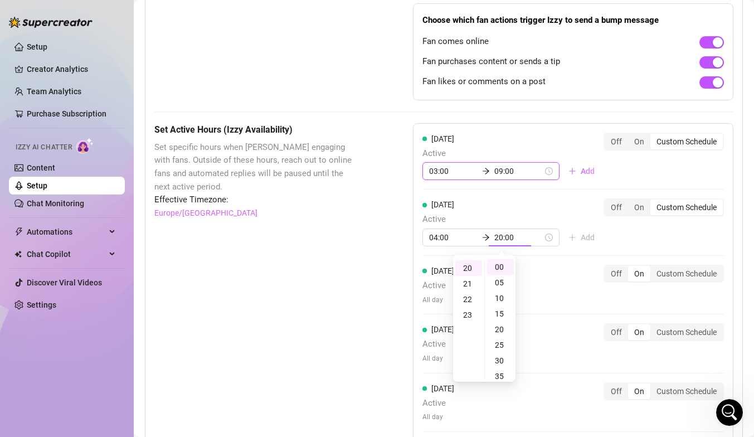
click at [501, 171] on input "09:00" at bounding box center [519, 171] width 49 height 12
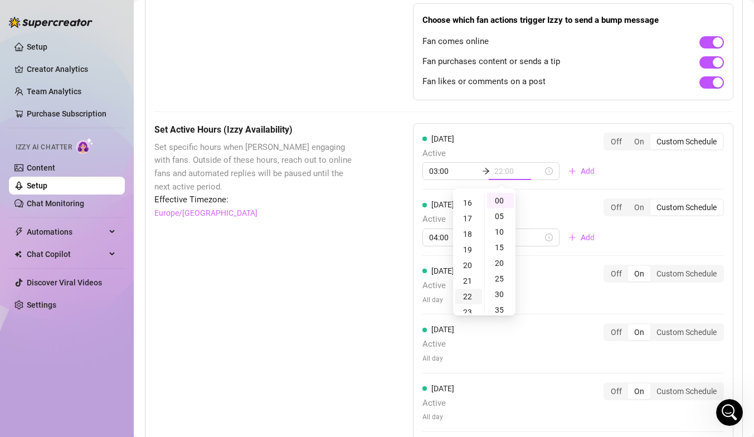
click at [469, 293] on div "22" at bounding box center [469, 297] width 27 height 16
type input "22:00"
click at [531, 183] on div "[DATE] Active 03:00 22:00 Add Off On Custom Schedule" at bounding box center [574, 161] width 302 height 57
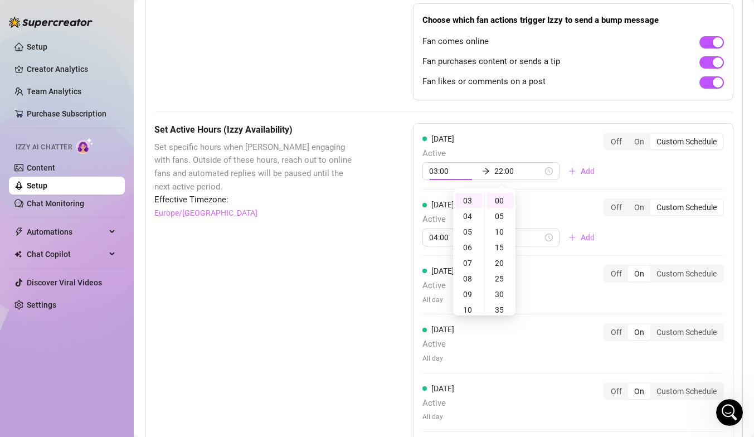
click at [536, 133] on div "[DATE] Active 03:00 22:00 Add Off On Custom Schedule" at bounding box center [574, 157] width 302 height 48
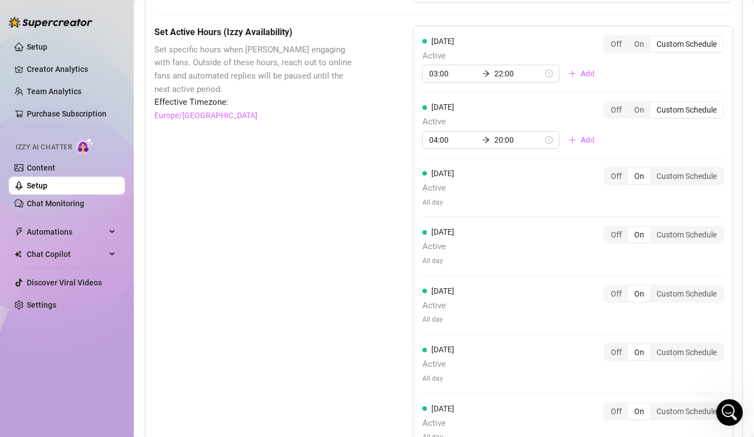
scroll to position [906, 0]
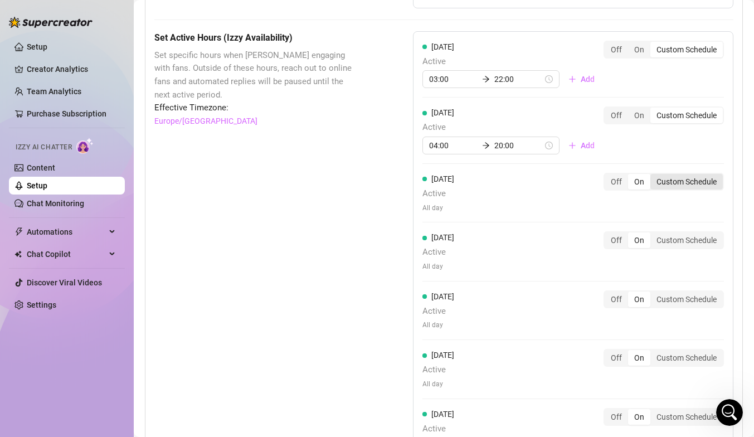
click at [665, 181] on div "Custom Schedule" at bounding box center [687, 182] width 72 height 16
click at [654, 176] on input "Custom Schedule" at bounding box center [654, 176] width 0 height 0
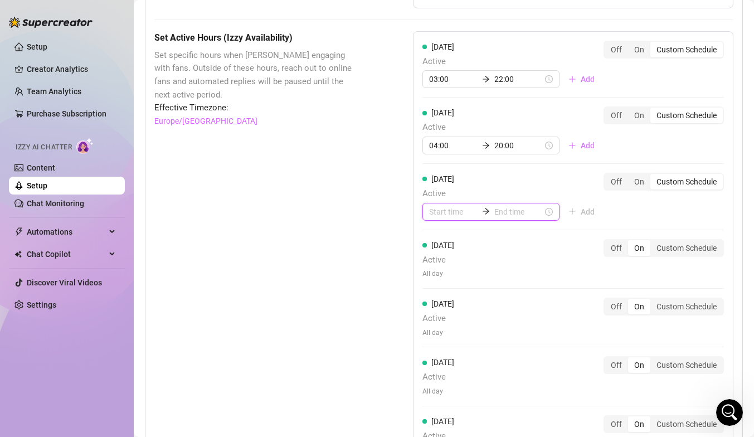
click at [443, 210] on input at bounding box center [453, 212] width 49 height 12
click at [443, 289] on div "03" at bounding box center [438, 288] width 27 height 16
click at [473, 335] on div "30" at bounding box center [470, 335] width 27 height 16
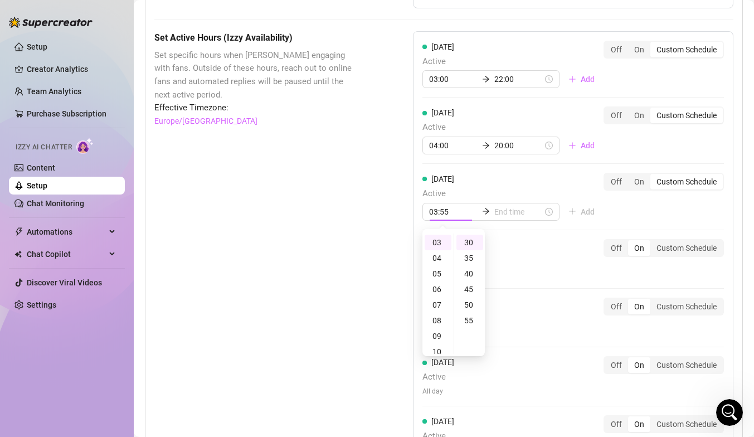
type input "03:30"
click at [502, 211] on input at bounding box center [519, 212] width 49 height 12
type input "03:30"
type input "20:30"
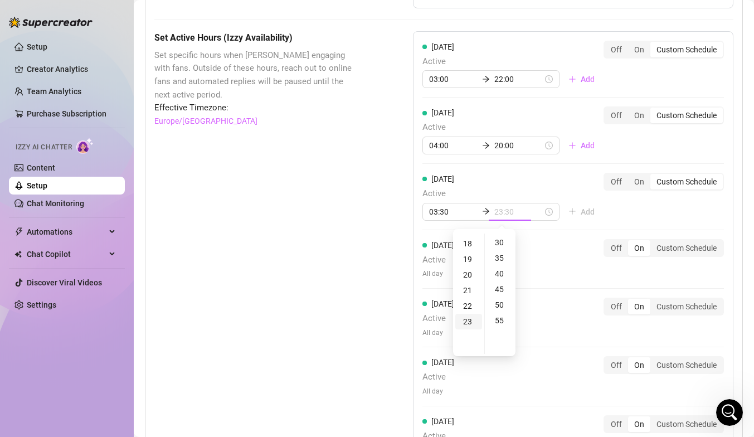
click at [471, 322] on div "23" at bounding box center [469, 322] width 27 height 16
type input "23:00"
click at [501, 241] on div "00" at bounding box center [500, 242] width 27 height 16
click at [535, 233] on div "[DATE] Active 03:00 22:00 Add Off On Custom Schedule [DATE] Active 04:00 20:00 …" at bounding box center [573, 252] width 321 height 443
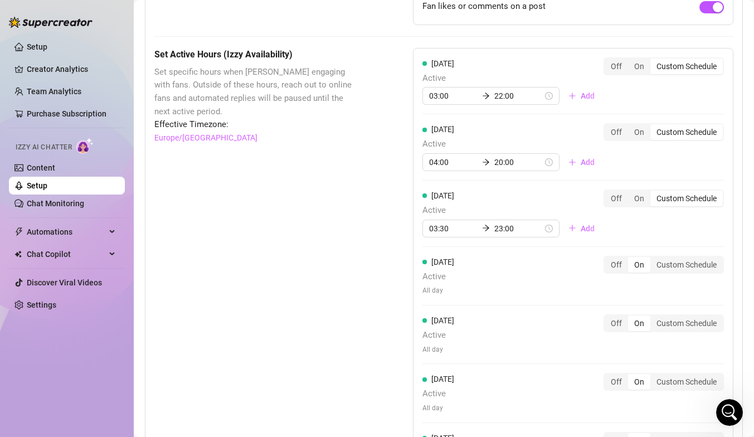
scroll to position [931, 0]
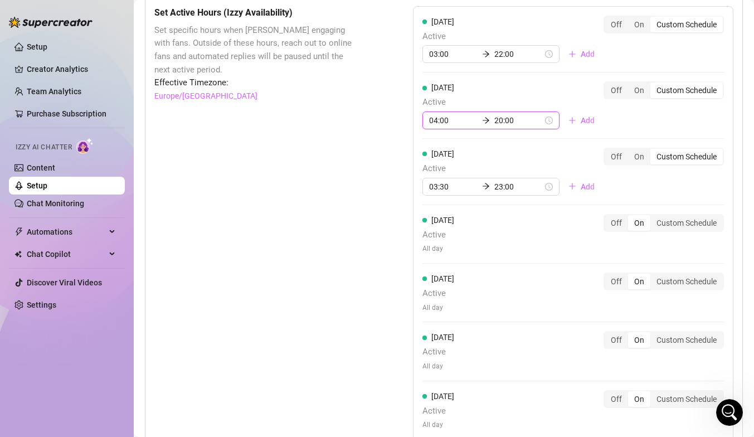
click at [501, 122] on input "20:00" at bounding box center [519, 120] width 49 height 12
click at [471, 185] on div "22" at bounding box center [469, 183] width 27 height 16
type input "22:00"
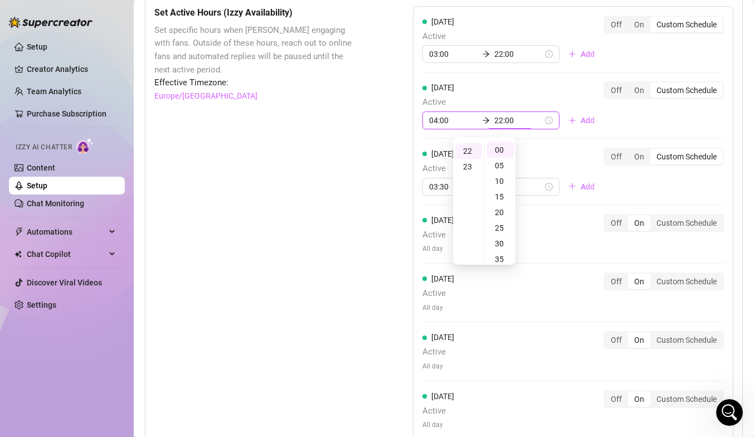
click at [525, 141] on div "[DATE] Active 03:00 22:00 Add Off On Custom Schedule [DATE] Active 04:00 22:00 …" at bounding box center [573, 227] width 321 height 443
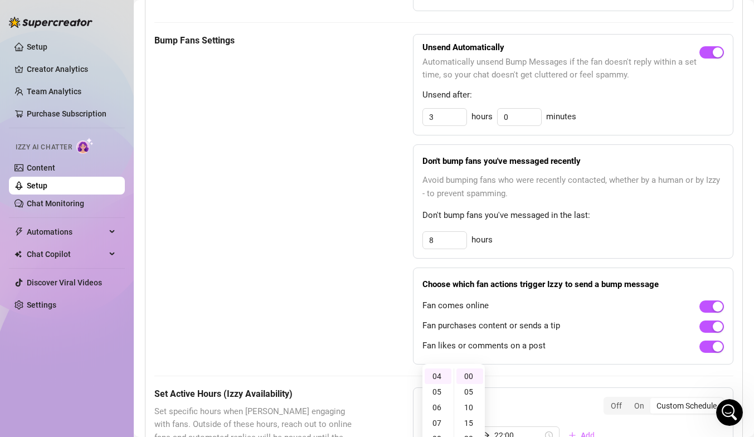
scroll to position [536, 0]
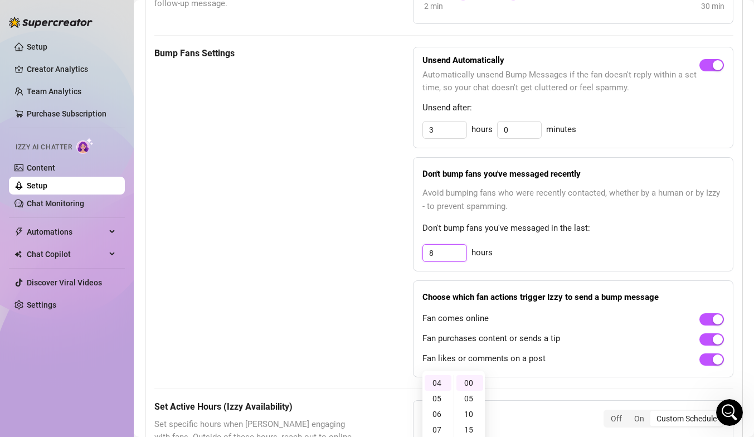
click at [443, 138] on input "8" at bounding box center [444, 130] width 43 height 17
drag, startPoint x: 443, startPoint y: 253, endPoint x: 429, endPoint y: 253, distance: 13.4
click at [430, 253] on input "8" at bounding box center [444, 253] width 43 height 17
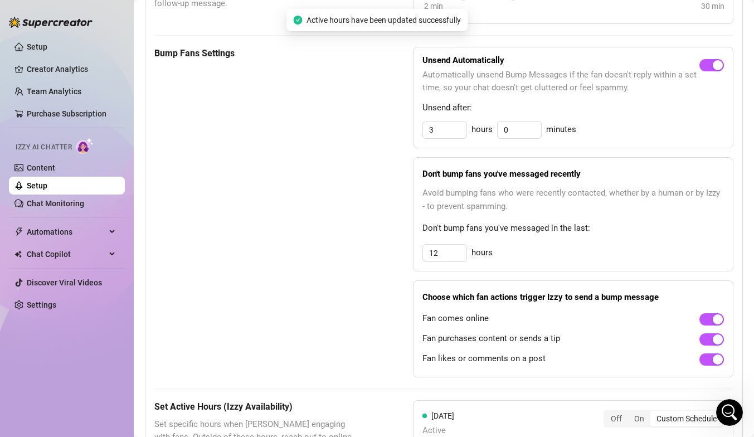
click at [493, 246] on div "12 hours" at bounding box center [574, 253] width 302 height 18
drag, startPoint x: 451, startPoint y: 253, endPoint x: 422, endPoint y: 253, distance: 29.6
click at [422, 253] on div "Don't bump fans you've messaged recently Avoid bumping fans who were recently c…" at bounding box center [573, 214] width 321 height 114
click at [516, 241] on div "Don't bump fans you've messaged recently Avoid bumping fans who were recently c…" at bounding box center [573, 214] width 321 height 114
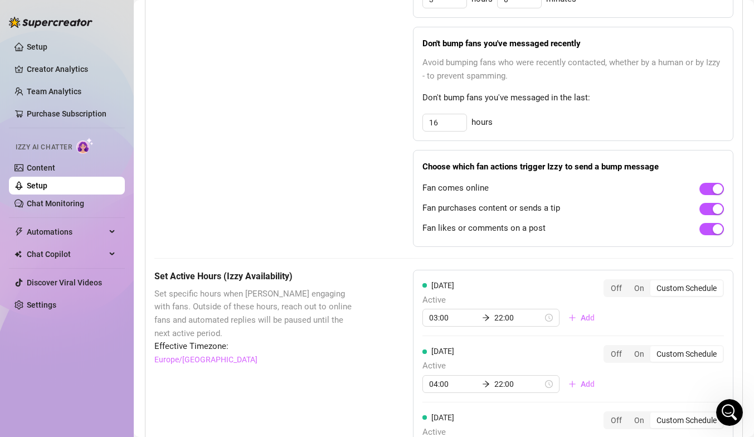
scroll to position [668, 0]
drag, startPoint x: 448, startPoint y: 122, endPoint x: 410, endPoint y: 120, distance: 38.5
click at [410, 121] on div "Bump Fans Settings Unsend Automatically Automatically unsend Bump Messages if t…" at bounding box center [443, 80] width 579 height 331
click at [507, 113] on div "24 hours" at bounding box center [574, 122] width 302 height 18
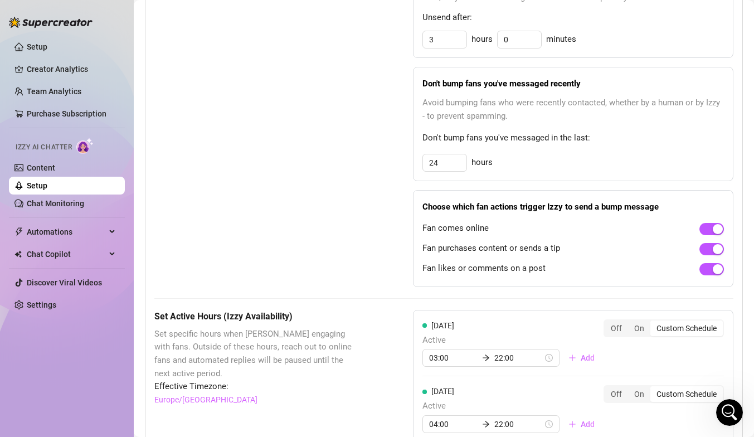
scroll to position [635, 0]
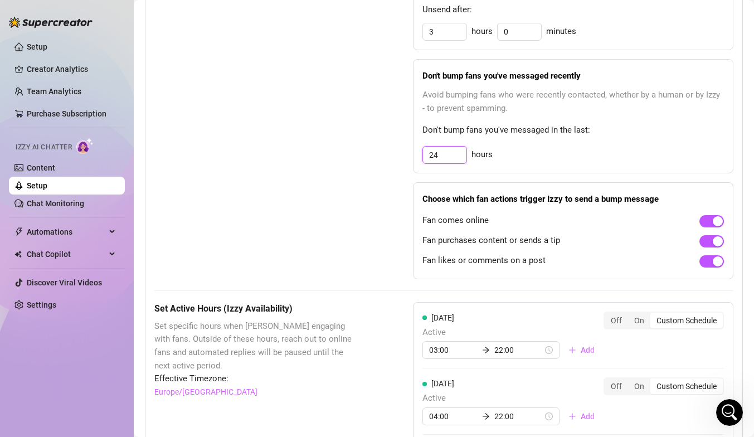
drag, startPoint x: 449, startPoint y: 156, endPoint x: 417, endPoint y: 156, distance: 31.8
click at [418, 156] on div "Don't bump fans you've messaged recently Avoid bumping fans who were recently c…" at bounding box center [573, 116] width 321 height 114
type input "30"
click at [507, 156] on div "30 hours" at bounding box center [574, 155] width 302 height 18
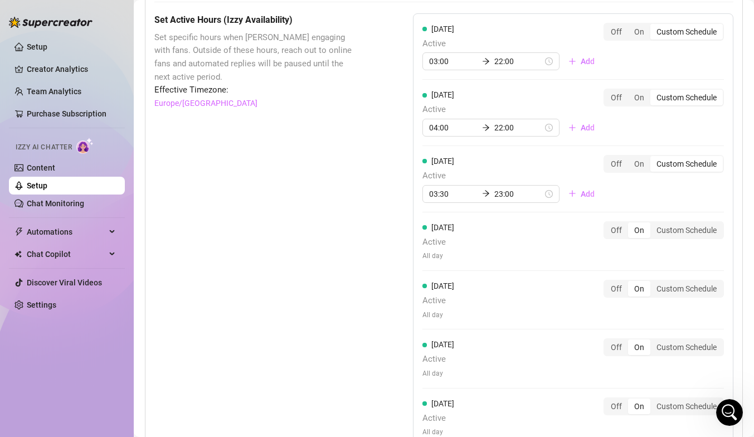
scroll to position [925, 0]
click at [670, 231] on div "Custom Schedule" at bounding box center [687, 229] width 72 height 16
click at [654, 222] on input "Custom Schedule" at bounding box center [654, 222] width 0 height 0
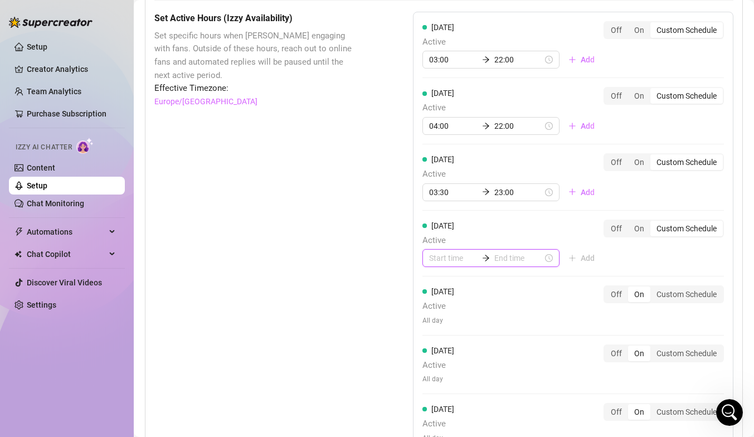
click at [449, 257] on input at bounding box center [453, 258] width 49 height 12
type input "04:00"
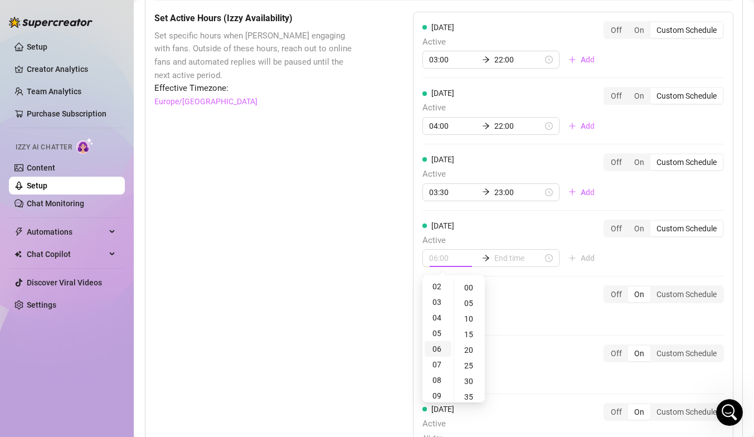
click at [441, 349] on div "06" at bounding box center [438, 349] width 27 height 16
type input "06:00"
click at [500, 259] on input at bounding box center [519, 258] width 49 height 12
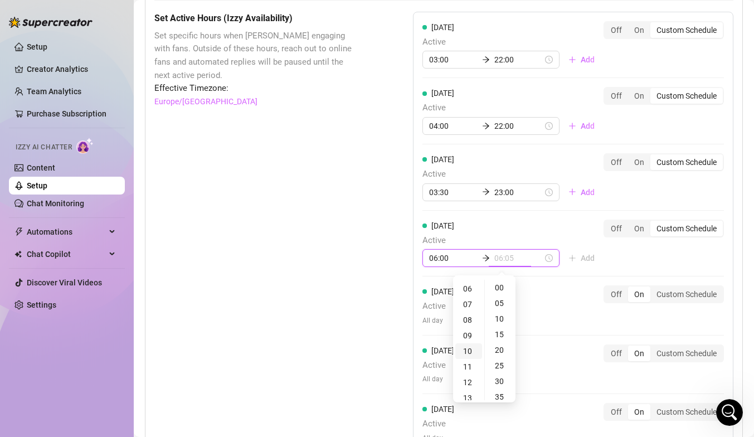
type input "06:10"
type input "23:00"
click at [468, 393] on div "23" at bounding box center [469, 394] width 27 height 16
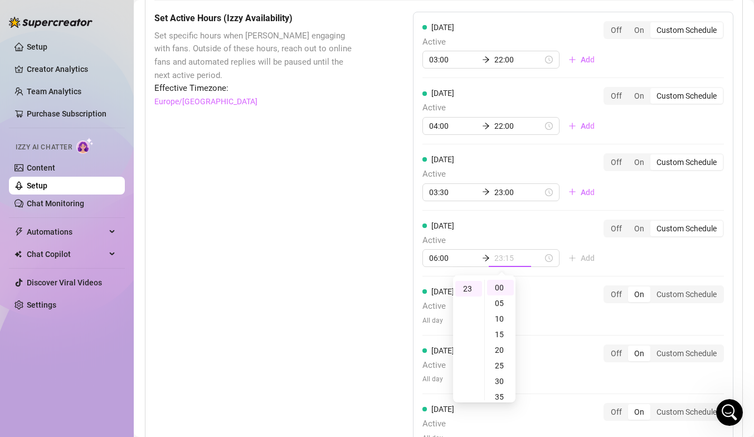
type input "23:00"
click at [536, 297] on div "[DATE] Active All day Off On Custom Schedule" at bounding box center [574, 311] width 302 height 50
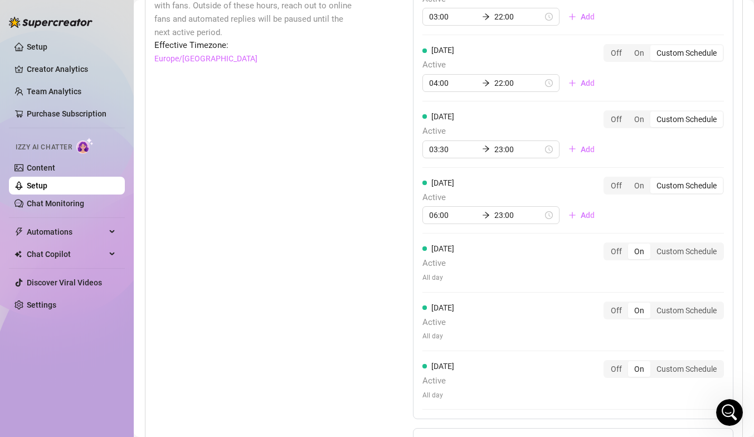
scroll to position [980, 0]
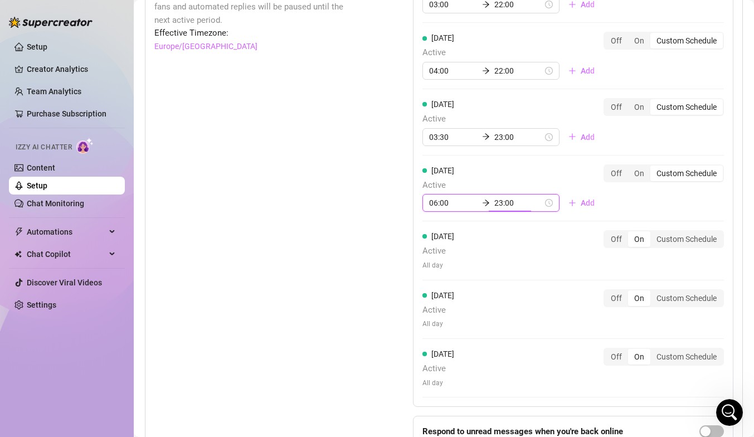
click at [506, 205] on input "23:00" at bounding box center [519, 203] width 49 height 12
click at [470, 245] on div "01" at bounding box center [469, 247] width 27 height 16
type input "01:00"
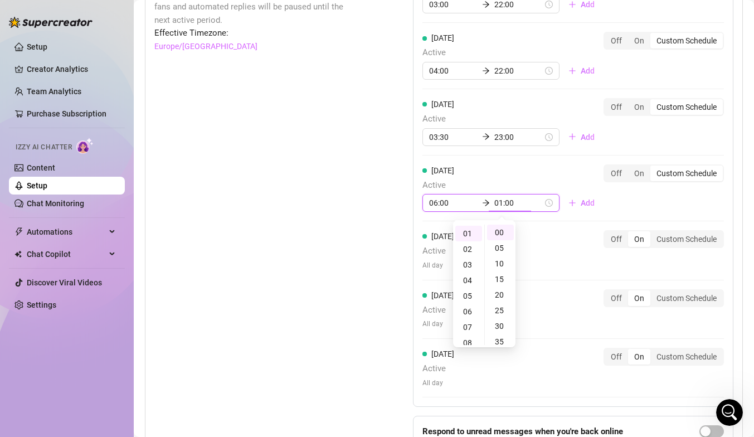
click at [538, 231] on div "[DATE] Active All day Off On Custom Schedule" at bounding box center [574, 250] width 302 height 40
click at [541, 225] on div "[DATE] Active 03:00 22:00 Add Off On Custom Schedule [DATE] Active 04:00 22:00 …" at bounding box center [573, 182] width 321 height 451
click at [509, 204] on input "06:00" at bounding box center [519, 203] width 49 height 12
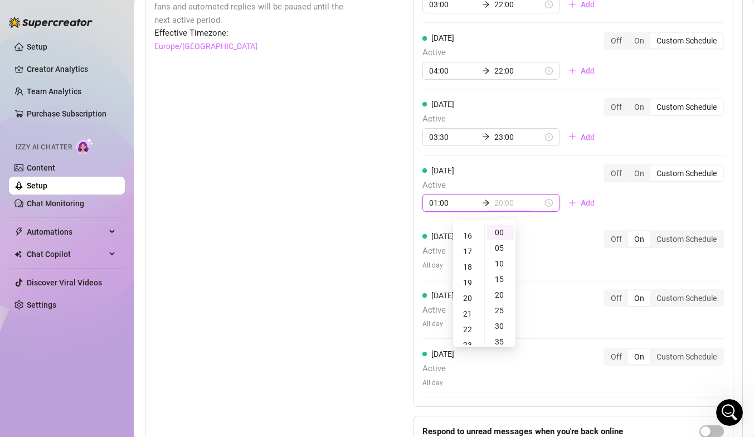
scroll to position [250, 0]
click at [471, 339] on div "23" at bounding box center [469, 342] width 27 height 16
type input "23:00"
click at [542, 222] on div "[DATE] Active 03:00 22:00 Add Off On Custom Schedule [DATE] Active 04:00 22:00 …" at bounding box center [573, 182] width 321 height 451
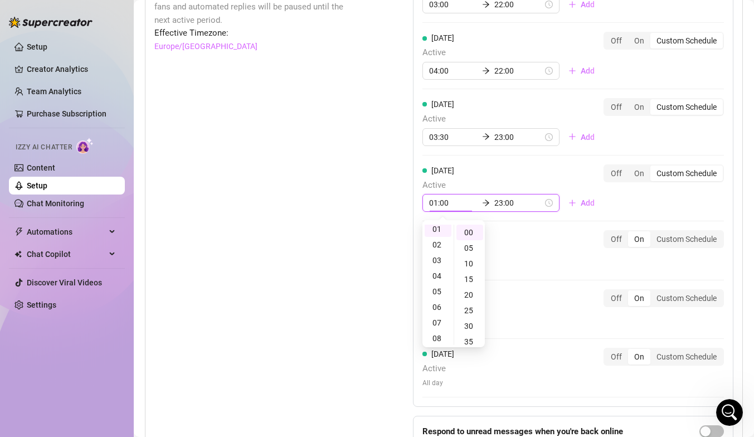
scroll to position [16, 0]
click at [522, 169] on div "[DATE] Active 01:00 23:00 Add Off On Custom Schedule" at bounding box center [574, 189] width 302 height 48
click at [447, 203] on input "01:00" at bounding box center [453, 203] width 49 height 12
click at [441, 265] on div "03" at bounding box center [438, 265] width 27 height 16
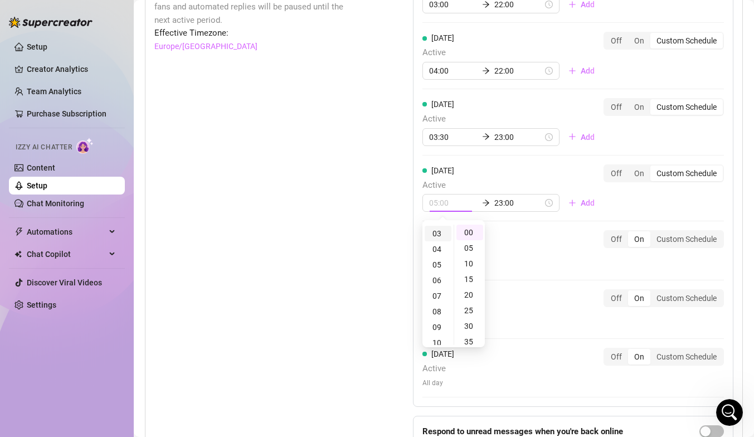
scroll to position [46, 0]
type input "03:00"
click at [522, 223] on div "[DATE] Active 03:00 22:00 Add Off On Custom Schedule [DATE] Active 04:00 22:00 …" at bounding box center [573, 182] width 321 height 451
click at [439, 250] on div "22" at bounding box center [438, 252] width 27 height 16
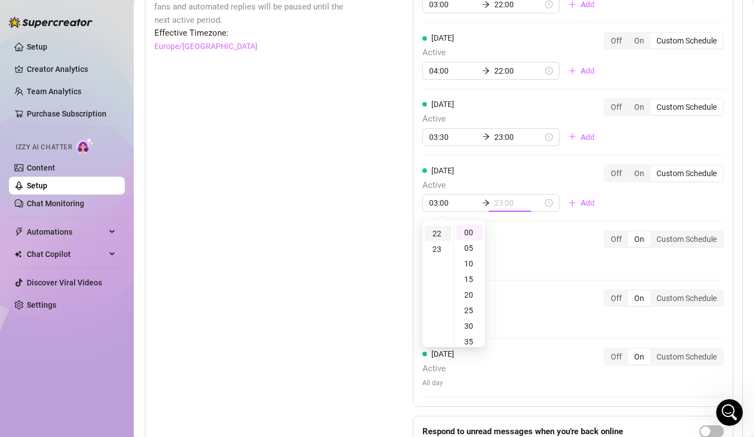
scroll to position [342, 0]
type input "22:00"
click at [512, 219] on div "[DATE] Active 03:00 22:00 Add Off On Custom Schedule [DATE] Active 04:00 22:00 …" at bounding box center [573, 182] width 321 height 451
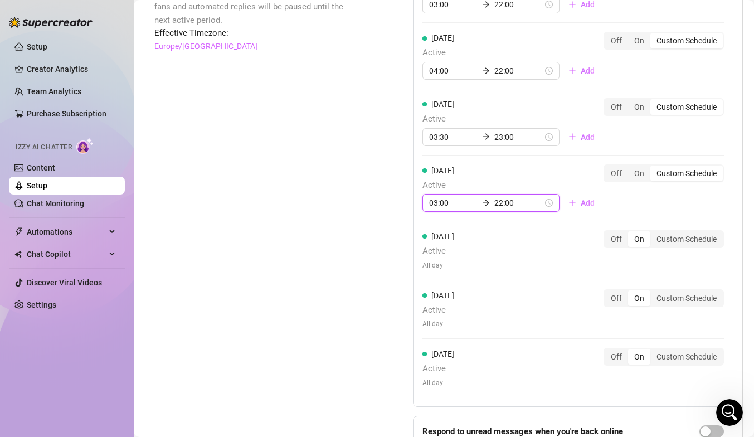
click at [443, 203] on input "03:00" at bounding box center [453, 203] width 49 height 12
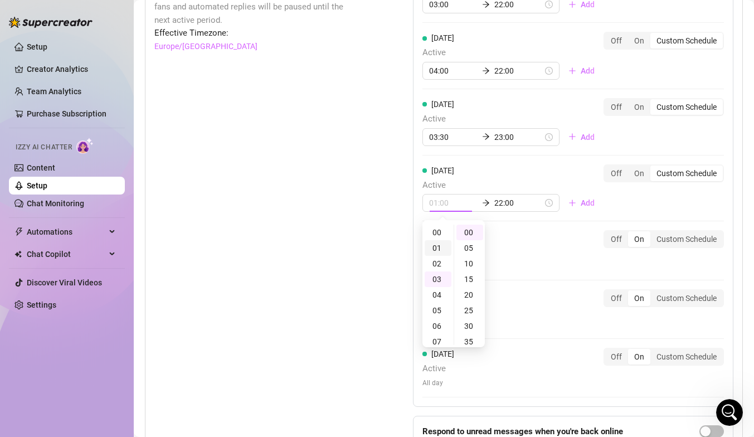
click at [441, 248] on div "01" at bounding box center [438, 248] width 27 height 16
click at [471, 229] on div "00" at bounding box center [470, 233] width 27 height 16
click at [470, 238] on div "00" at bounding box center [470, 233] width 27 height 16
click at [477, 226] on div "00" at bounding box center [470, 233] width 27 height 16
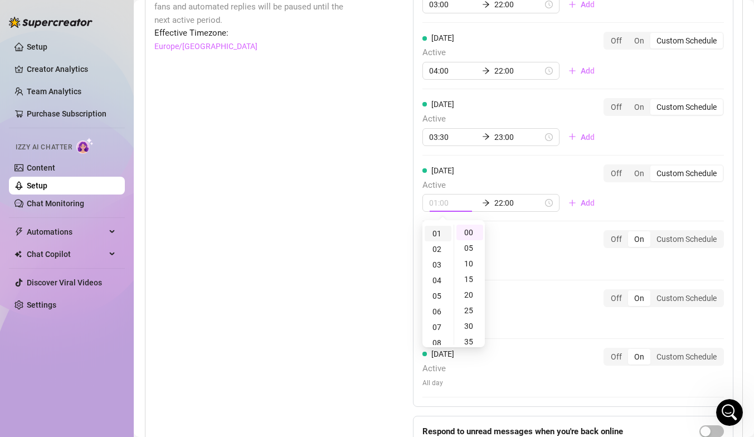
scroll to position [0, 0]
click at [441, 231] on div "00" at bounding box center [438, 233] width 27 height 16
click at [437, 231] on div "00" at bounding box center [438, 233] width 27 height 16
type input "00:00"
click at [439, 238] on div "00" at bounding box center [438, 233] width 27 height 16
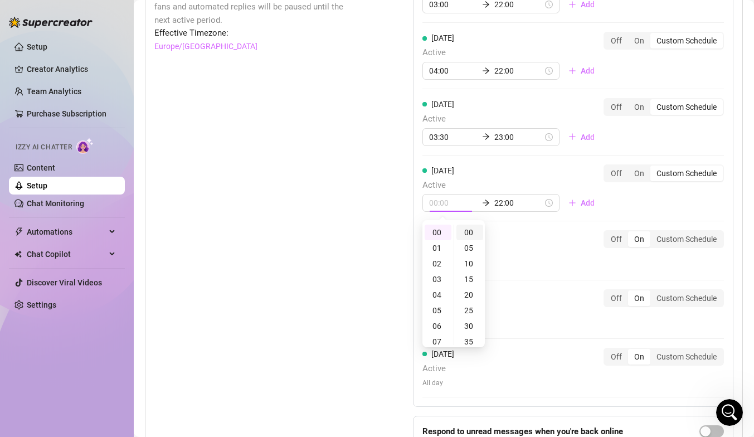
click at [472, 232] on div "00" at bounding box center [470, 233] width 27 height 16
click at [514, 207] on input "22:00" at bounding box center [519, 203] width 49 height 12
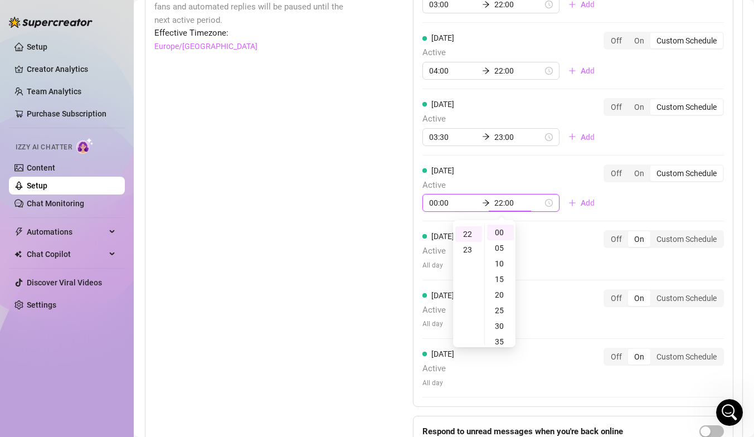
scroll to position [342, 0]
type input "22:00"
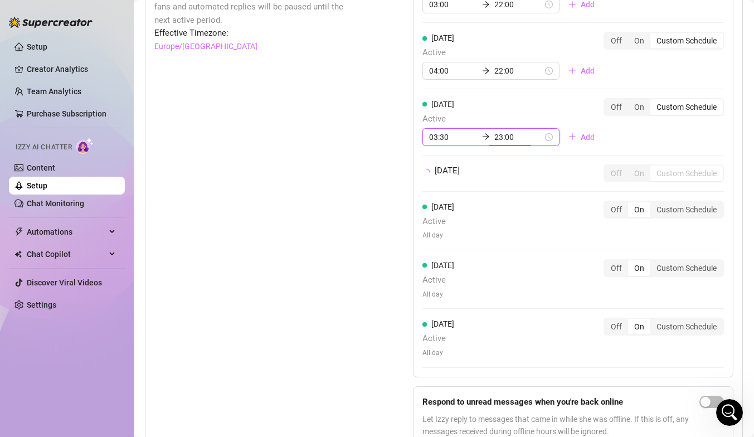
click at [517, 133] on input "23:00" at bounding box center [519, 137] width 49 height 12
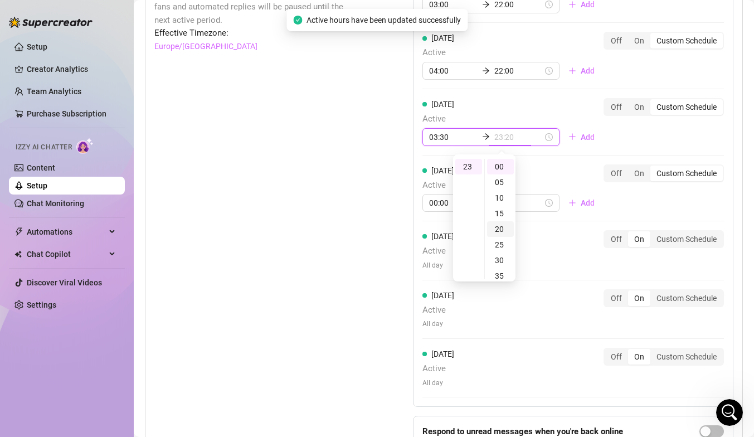
scroll to position [172, 0]
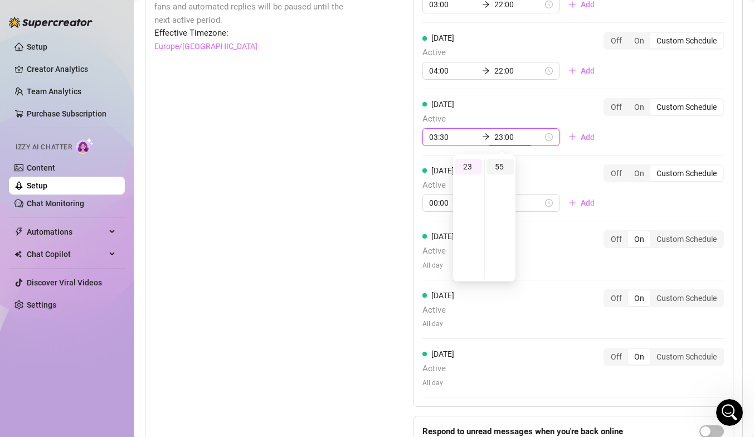
type input "23:55"
click at [503, 171] on div "55" at bounding box center [500, 167] width 27 height 16
click at [501, 166] on div "55" at bounding box center [500, 167] width 27 height 16
click at [544, 165] on div "[DATE] Active 00:00 22:00 Add" at bounding box center [513, 189] width 181 height 48
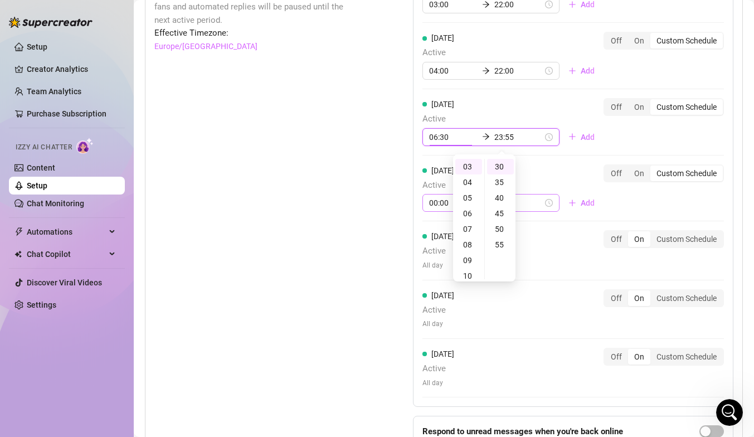
type input "03:30"
click at [394, 191] on div "Set Active Hours (Izzy Availability) Set specific hours when Izzy engaging with…" at bounding box center [443, 222] width 579 height 530
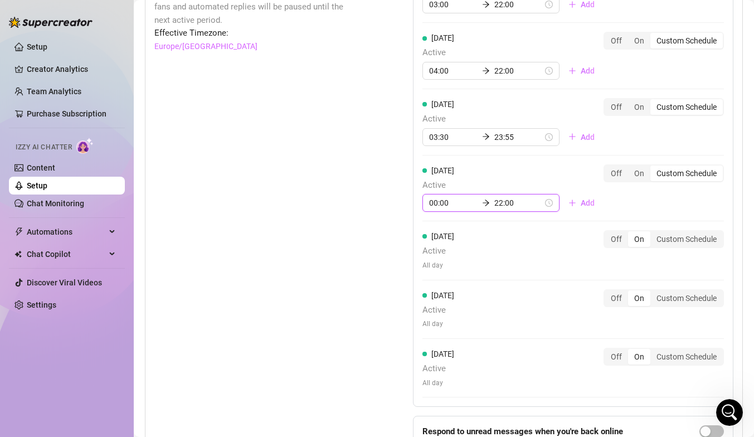
click at [515, 204] on input "22:00" at bounding box center [519, 203] width 49 height 12
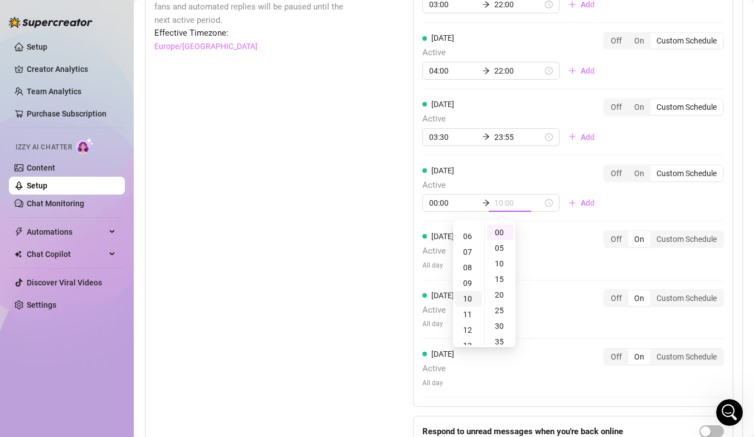
click at [470, 299] on div "10" at bounding box center [469, 299] width 27 height 16
type input "10:00"
click at [503, 234] on div "00" at bounding box center [500, 233] width 27 height 16
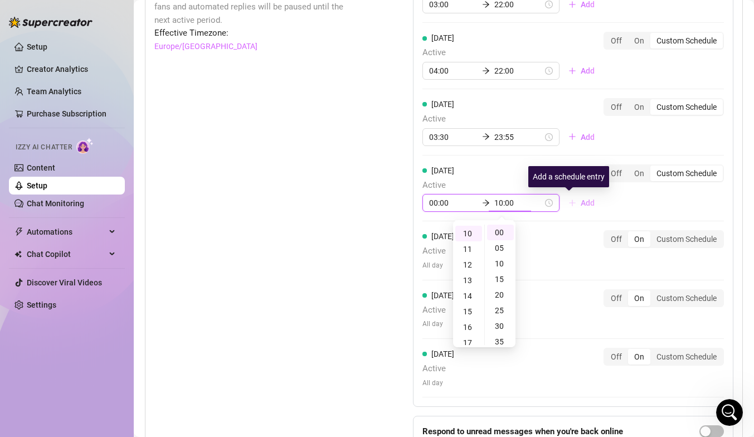
click at [566, 202] on button "Add" at bounding box center [582, 203] width 44 height 18
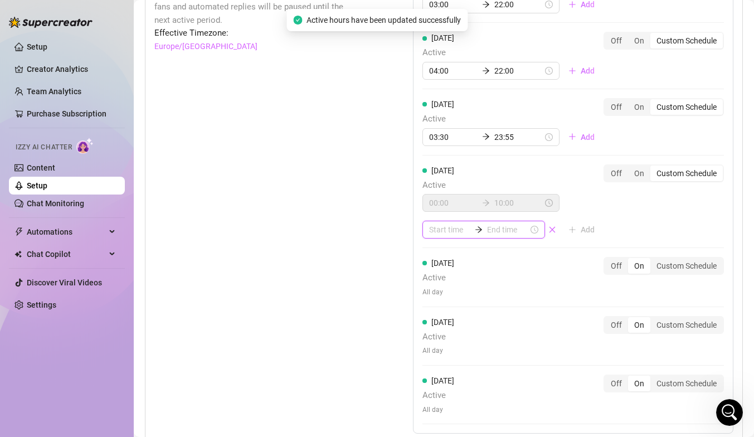
click at [456, 233] on input at bounding box center [449, 230] width 41 height 12
type input "00:10"
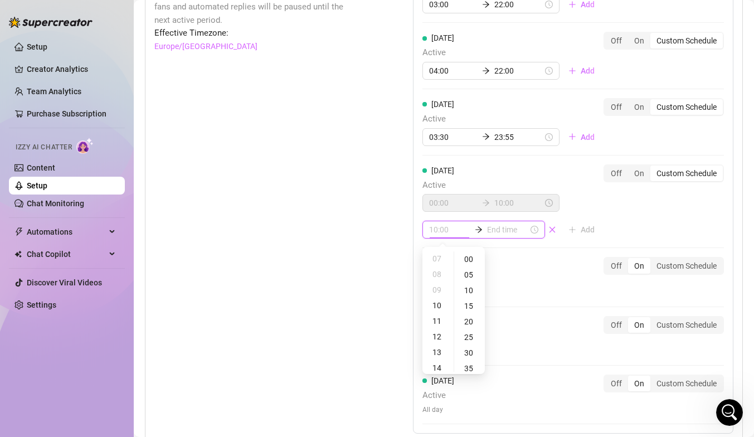
scroll to position [110, 0]
click at [438, 323] on div "11" at bounding box center [438, 321] width 27 height 16
click at [471, 341] on div "40" at bounding box center [470, 341] width 27 height 16
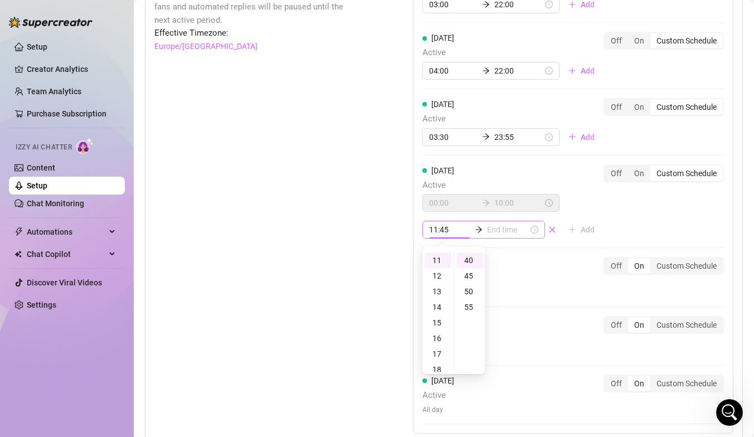
type input "11:40"
click at [497, 226] on input at bounding box center [507, 230] width 41 height 12
type input "11:40"
type input "11:55"
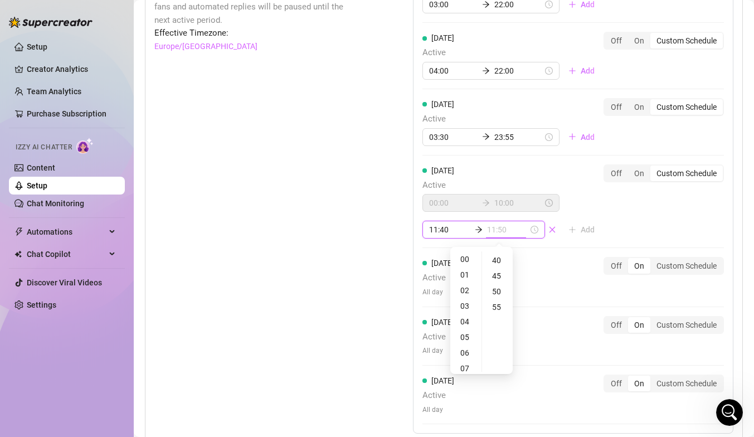
type input "11:55"
type input "02:40"
type input "04:40"
type input "10:40"
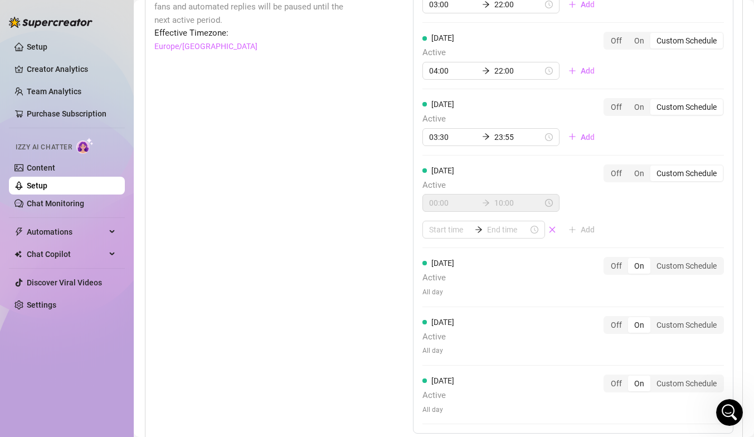
click at [530, 204] on div "00:00 10:00" at bounding box center [491, 203] width 137 height 18
click at [549, 228] on icon "close" at bounding box center [553, 230] width 8 height 8
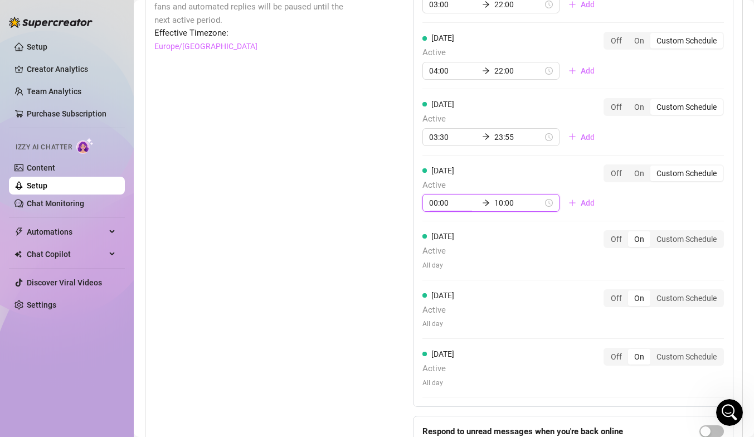
click at [451, 204] on input "00:00" at bounding box center [453, 203] width 49 height 12
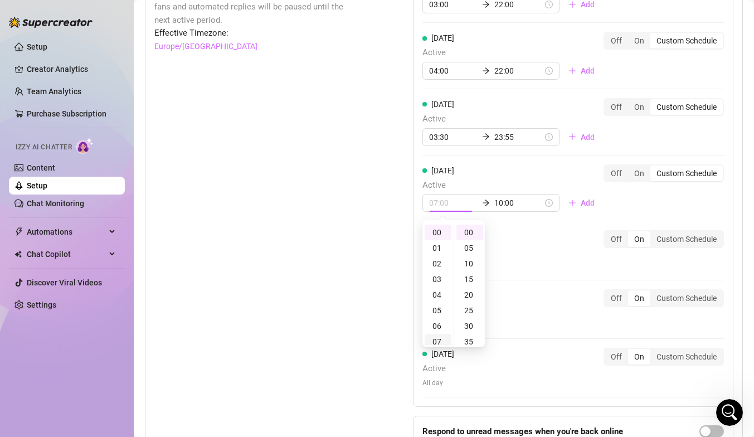
click at [437, 342] on div "07" at bounding box center [438, 342] width 27 height 16
type input "07:00"
click at [470, 234] on div "00" at bounding box center [470, 233] width 27 height 16
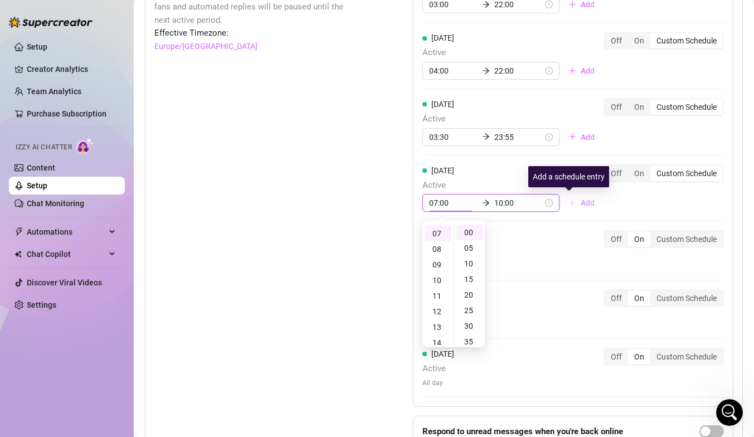
click at [581, 202] on span "Add" at bounding box center [588, 203] width 14 height 9
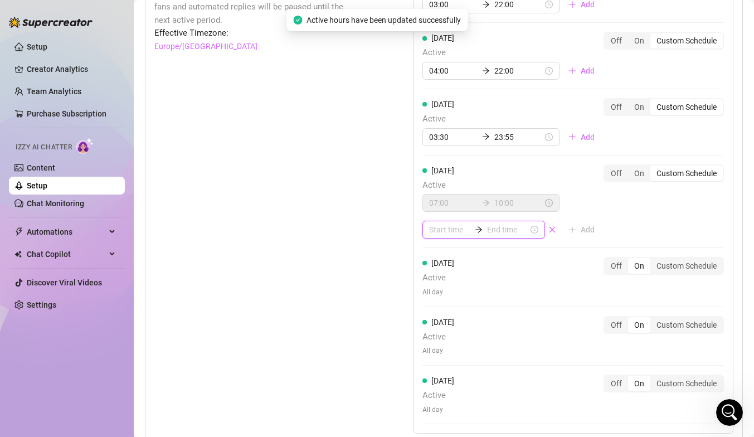
click at [446, 233] on input at bounding box center [449, 230] width 41 height 12
type input "00:05"
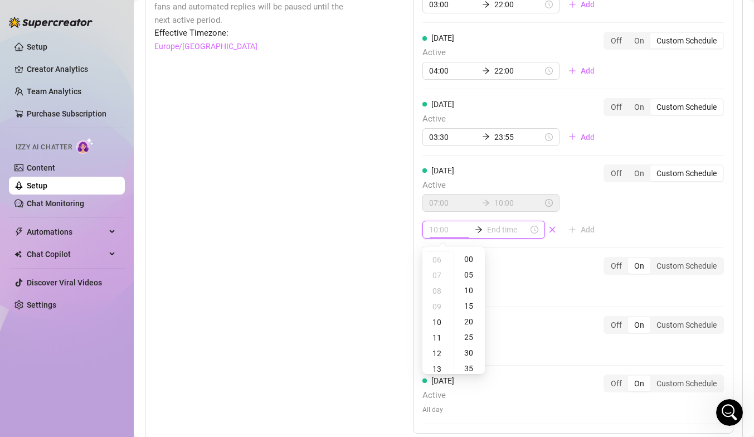
scroll to position [96, 0]
click at [436, 335] on div "11" at bounding box center [438, 335] width 27 height 16
click at [469, 328] on div "30" at bounding box center [470, 329] width 27 height 16
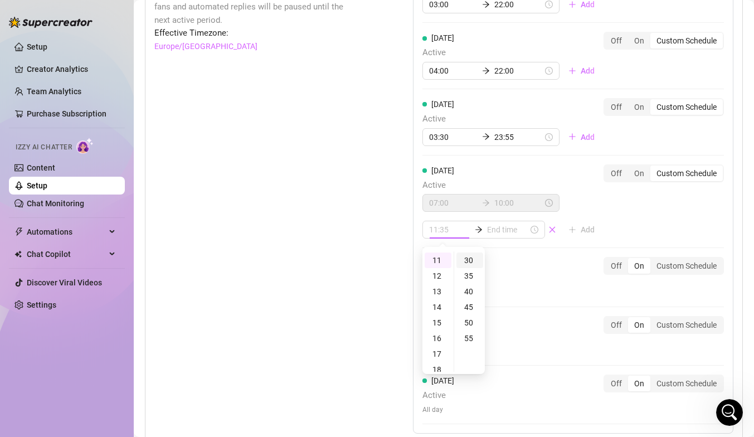
type input "11:30"
click at [470, 259] on div "30" at bounding box center [470, 261] width 27 height 16
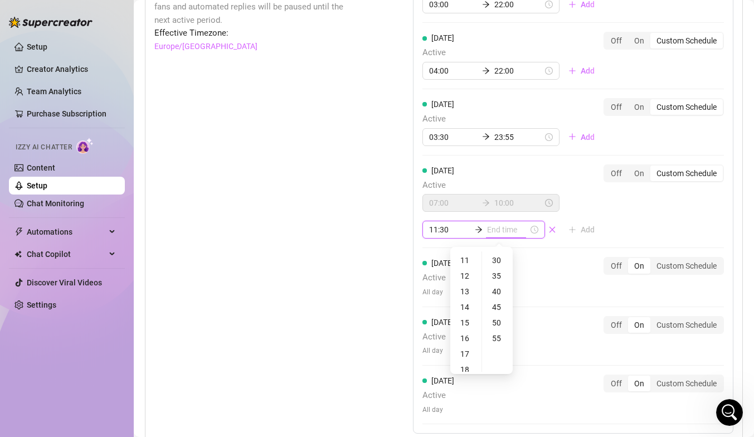
click at [509, 231] on input at bounding box center [507, 230] width 41 height 12
type input "11:45"
click at [465, 306] on div "14" at bounding box center [466, 307] width 27 height 16
type input "14:00"
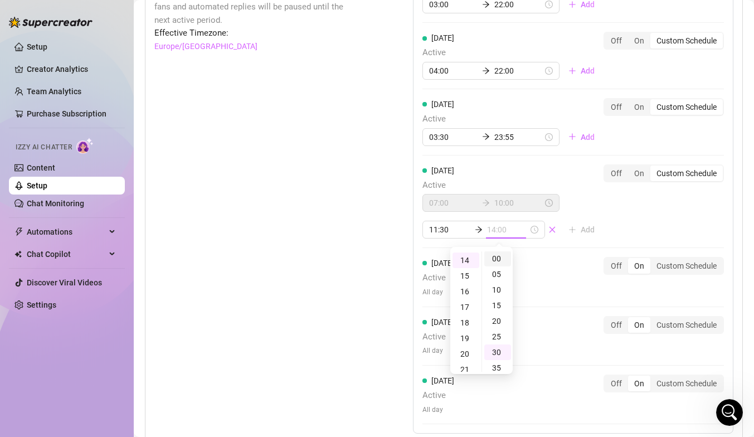
click at [496, 258] on div "00" at bounding box center [498, 259] width 27 height 16
click at [501, 258] on div "00" at bounding box center [498, 259] width 27 height 16
click at [519, 228] on input "14:00" at bounding box center [507, 230] width 41 height 12
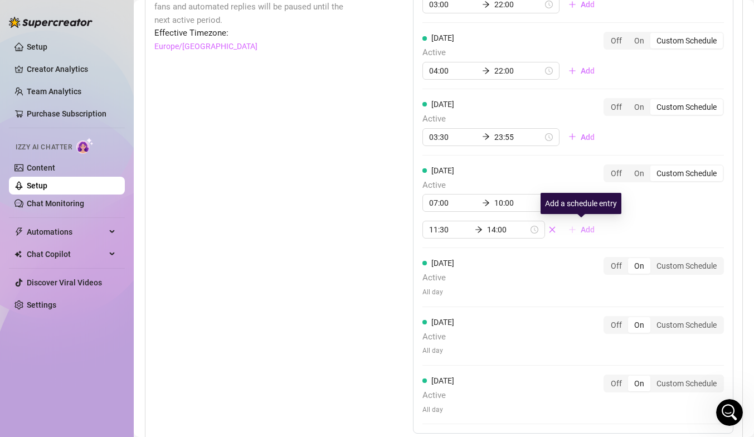
click at [573, 228] on icon "plus" at bounding box center [573, 230] width 8 height 8
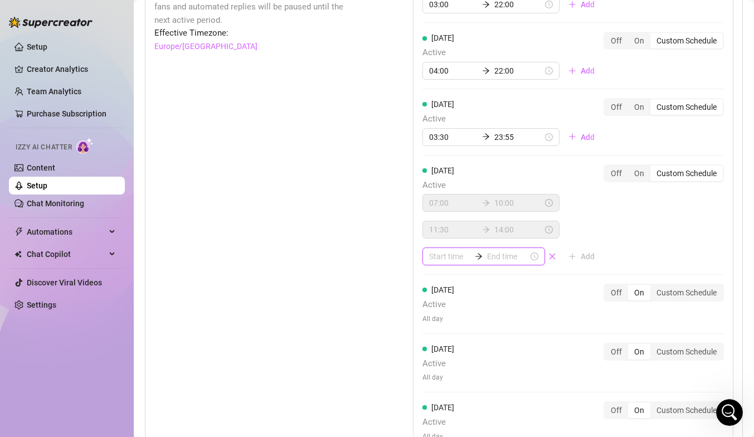
click at [441, 258] on input at bounding box center [449, 256] width 41 height 12
click at [442, 315] on div "18" at bounding box center [438, 314] width 27 height 16
type input "18:00"
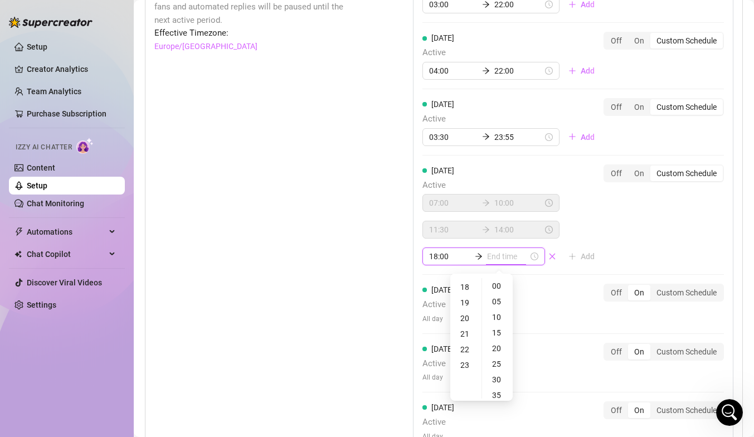
click at [513, 261] on input at bounding box center [507, 256] width 41 height 12
type input "18:20"
type input "22:00"
click at [463, 366] on div "23" at bounding box center [466, 365] width 27 height 16
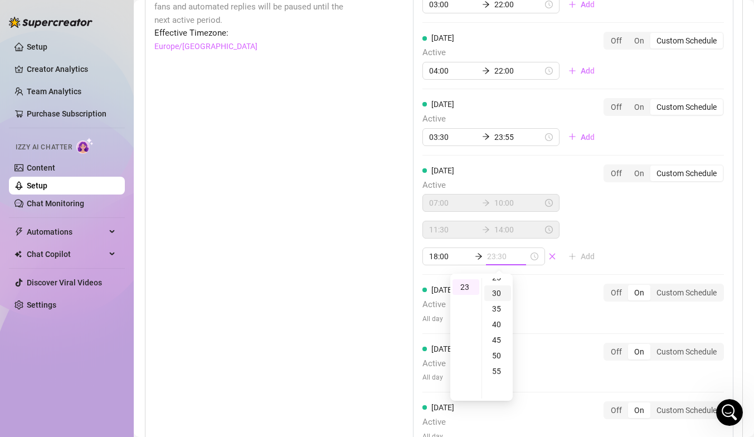
scroll to position [172, 0]
type input "23:55"
click at [496, 287] on div "55" at bounding box center [498, 286] width 27 height 16
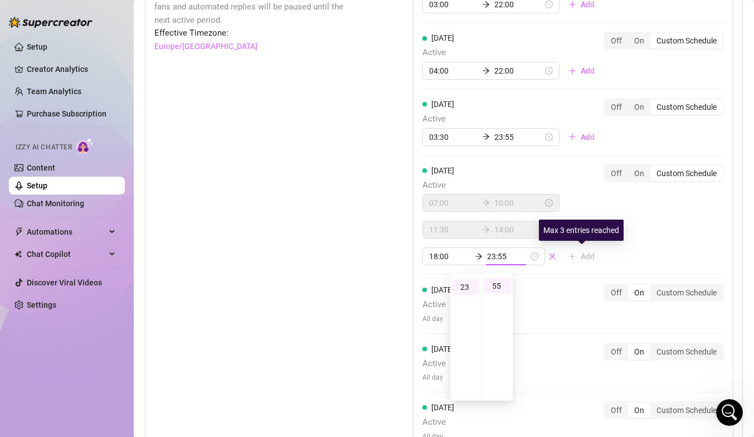
click at [647, 233] on div "[DATE] Active 07:00 10:00 11:30 14:00 18:00 23:55 Add Off On Custom Schedule" at bounding box center [574, 215] width 302 height 101
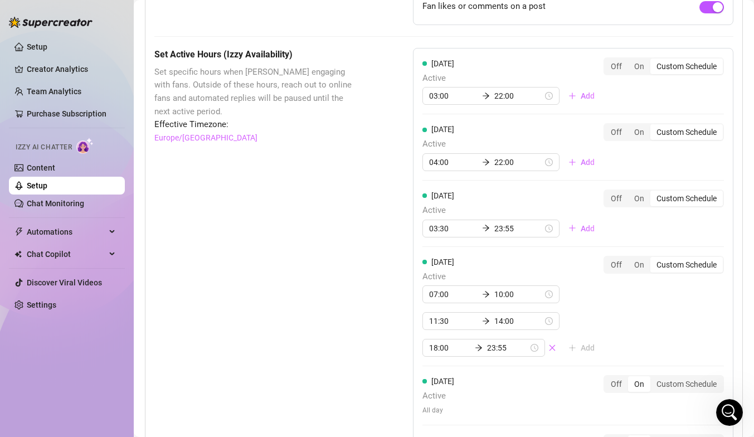
scroll to position [880, 0]
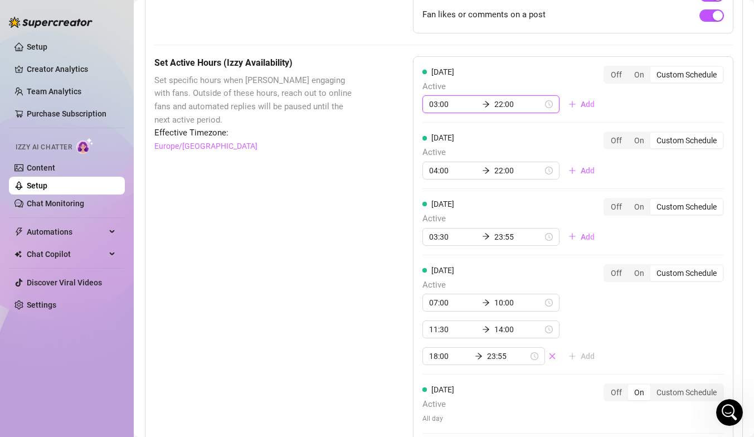
click at [454, 107] on input "03:00" at bounding box center [453, 104] width 49 height 12
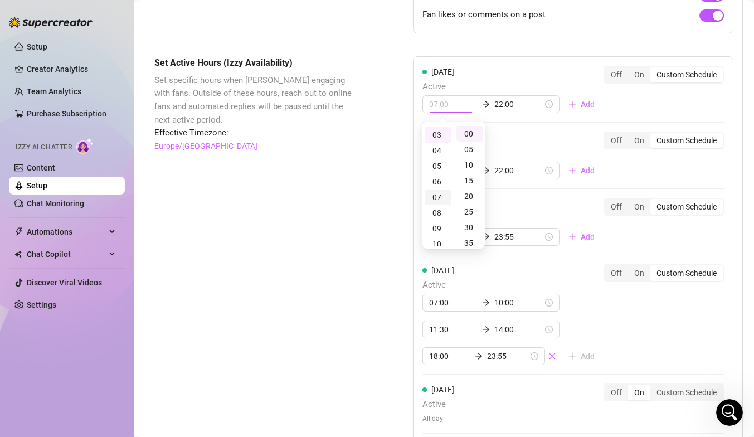
click at [443, 197] on div "07" at bounding box center [438, 198] width 27 height 16
click at [473, 215] on div "30" at bounding box center [470, 217] width 27 height 16
type input "07:30"
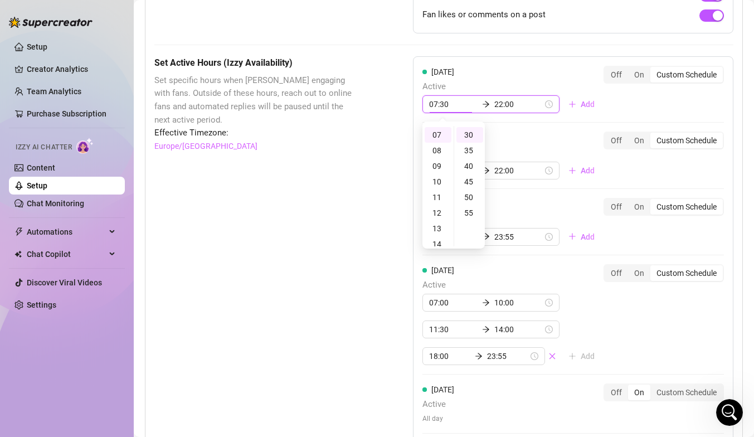
click at [509, 124] on div "[DATE] Active 07:30 22:00 Add Off On Custom Schedule [DATE] Active 04:00 22:00 …" at bounding box center [573, 308] width 321 height 504
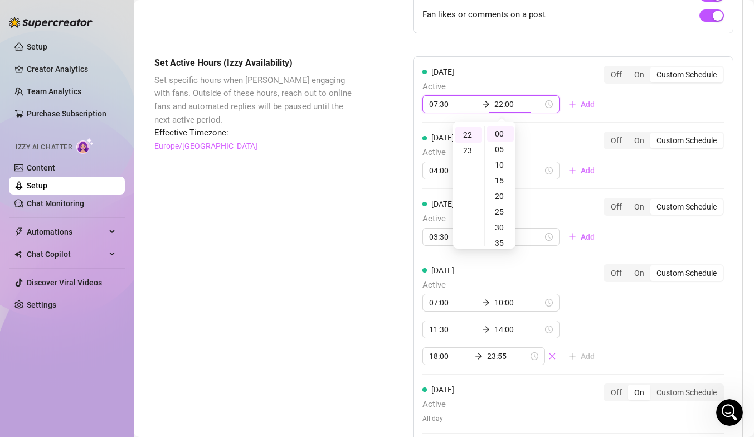
scroll to position [342, 0]
click at [519, 105] on input "22:00" at bounding box center [519, 104] width 49 height 12
click at [466, 168] on div "09" at bounding box center [469, 167] width 27 height 16
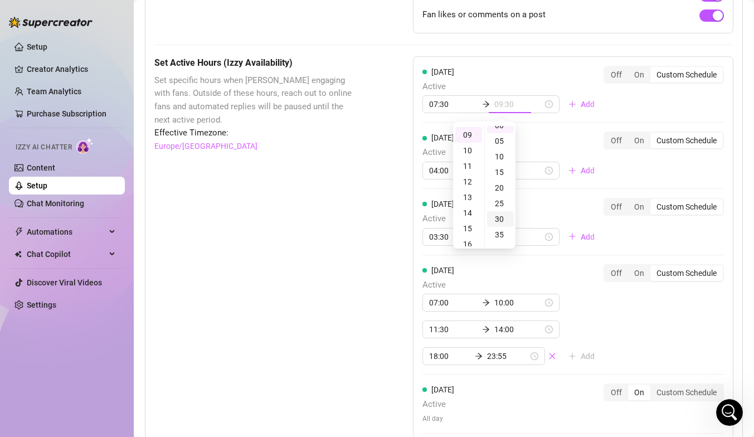
click at [499, 218] on div "30" at bounding box center [500, 219] width 27 height 16
type input "09:30"
click at [563, 119] on div "[DATE] Active 07:30 09:30 Add Off On Custom Schedule" at bounding box center [574, 94] width 302 height 57
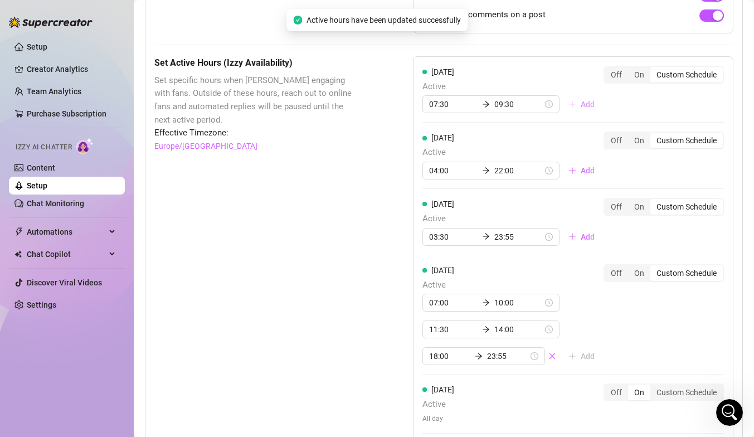
click at [581, 105] on span "Add" at bounding box center [588, 104] width 14 height 9
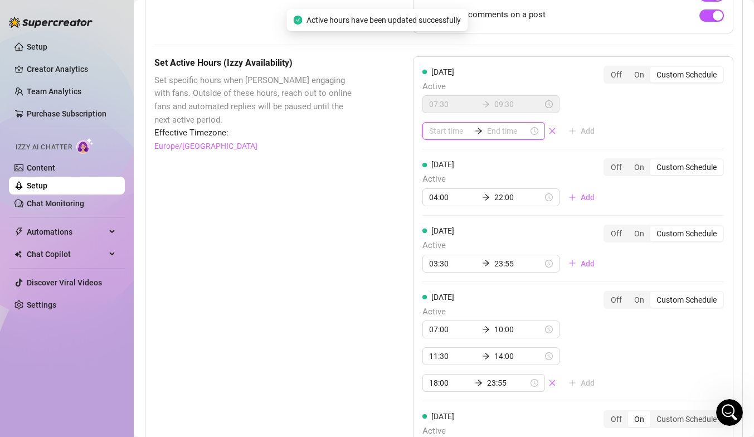
click at [461, 135] on input at bounding box center [449, 131] width 41 height 12
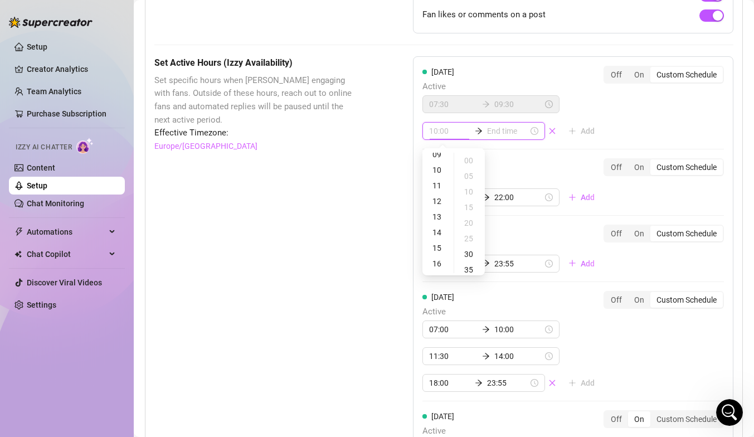
scroll to position [147, 0]
click at [441, 199] on div "12" at bounding box center [438, 201] width 27 height 16
click at [467, 206] on div "15" at bounding box center [470, 208] width 27 height 16
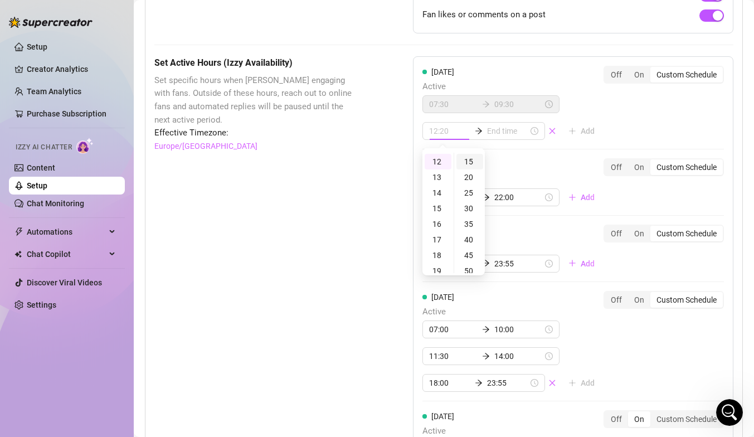
type input "12:15"
click at [471, 164] on div "15" at bounding box center [470, 162] width 27 height 16
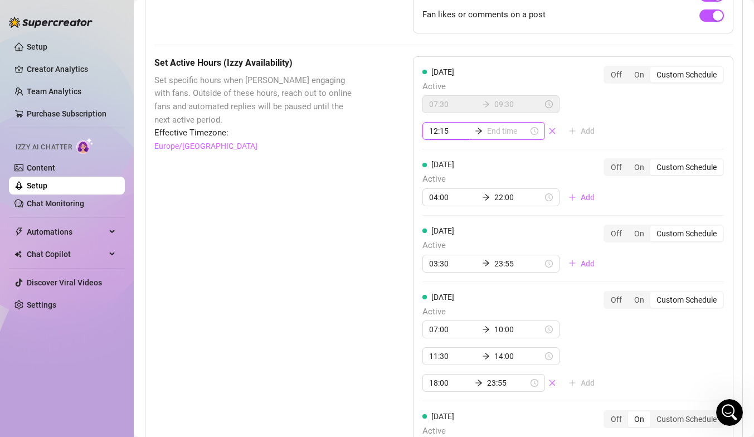
click at [517, 155] on div "[DATE] Active 07:30 09:30 12:15 Add Off On Custom Schedule [DATE] Active 04:00 …" at bounding box center [573, 321] width 321 height 531
type input "12:20"
click at [438, 246] on div "15" at bounding box center [438, 247] width 27 height 16
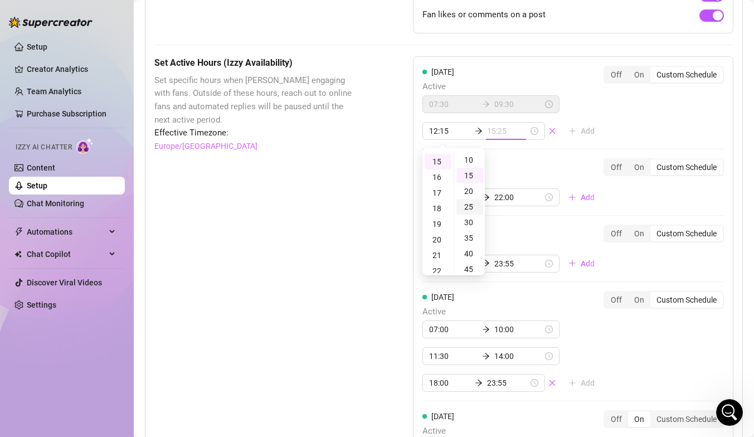
scroll to position [0, 0]
click at [470, 177] on div "05" at bounding box center [470, 176] width 27 height 16
type input "15:05"
click at [521, 152] on div "[DATE] Active 07:30 09:30 12:15 15:05 Add Off On Custom Schedule [DATE] Active …" at bounding box center [573, 321] width 321 height 531
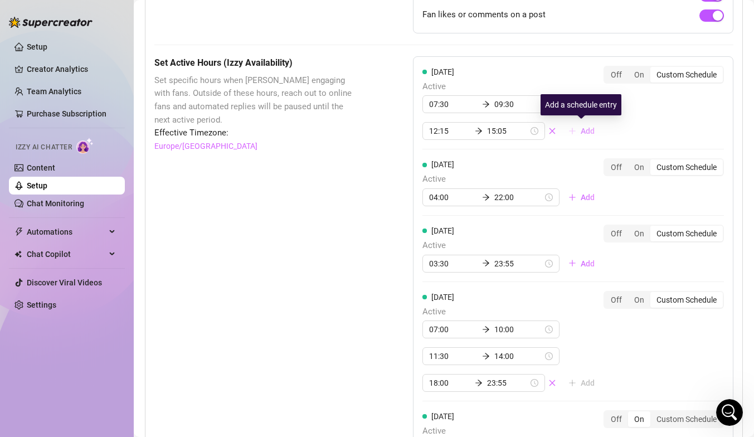
click at [581, 128] on span "Add" at bounding box center [588, 131] width 14 height 9
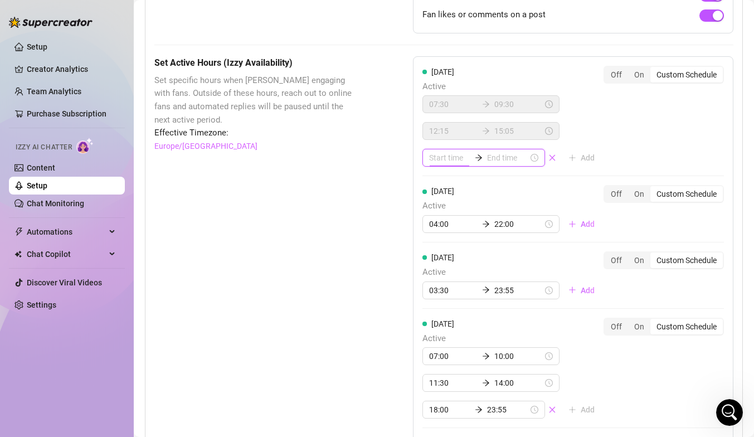
click at [442, 152] on input at bounding box center [449, 158] width 41 height 12
click at [438, 249] on div "17" at bounding box center [438, 248] width 27 height 16
type input "17:00"
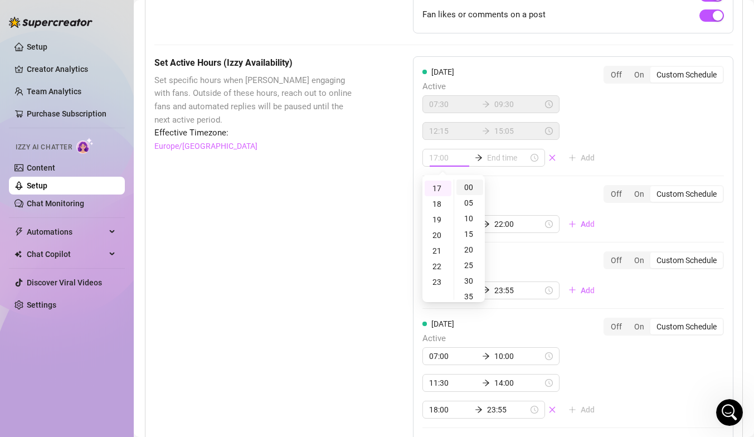
click at [466, 189] on div "00" at bounding box center [470, 188] width 27 height 16
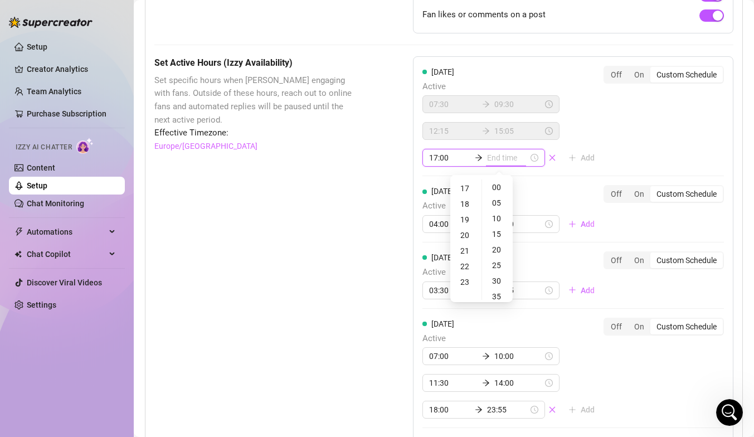
click at [508, 157] on input at bounding box center [507, 158] width 41 height 12
click at [466, 283] on div "23" at bounding box center [466, 282] width 27 height 16
click at [501, 204] on div "05" at bounding box center [498, 203] width 27 height 16
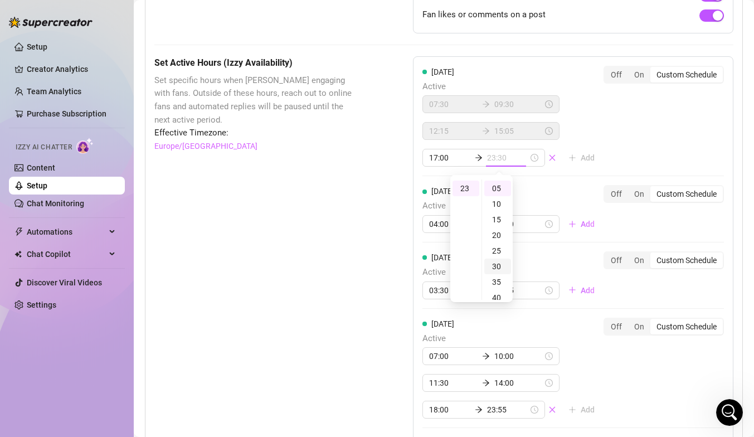
click at [501, 264] on div "30" at bounding box center [498, 267] width 27 height 16
type input "23:30"
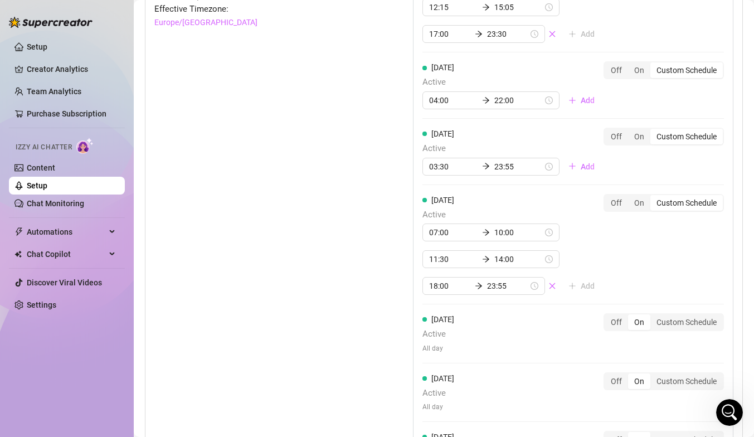
scroll to position [1010, 0]
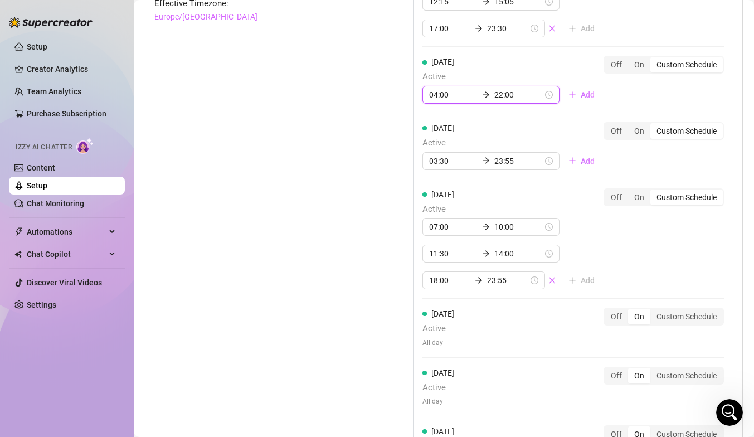
click at [439, 98] on input "04:00" at bounding box center [453, 95] width 49 height 12
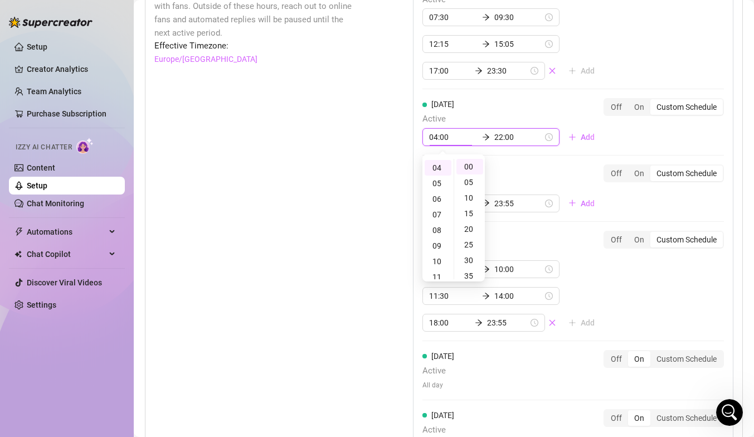
scroll to position [955, 0]
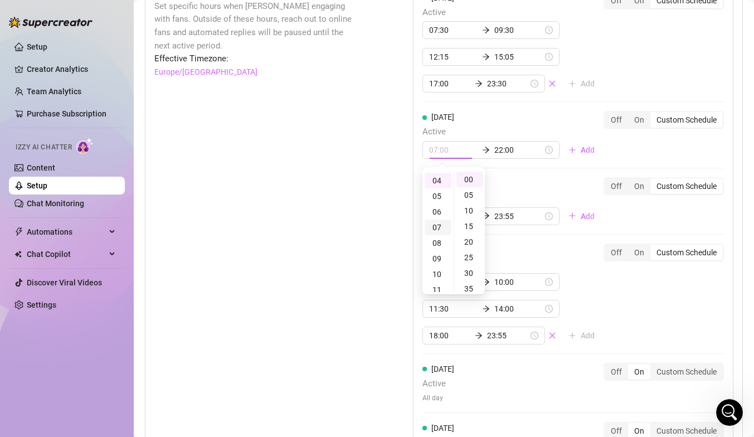
click at [439, 229] on div "07" at bounding box center [438, 228] width 27 height 16
type input "07:00"
click at [509, 163] on div "[DATE] Active 07:00 22:00 Add Off On Custom Schedule" at bounding box center [574, 139] width 302 height 57
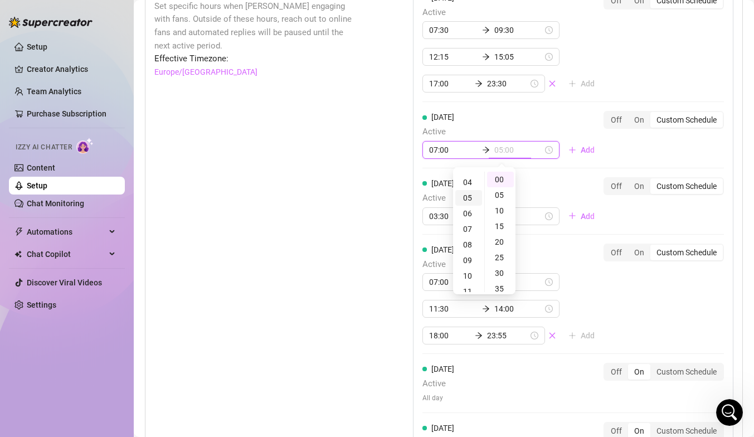
scroll to position [61, 0]
click at [471, 259] on div "09" at bounding box center [469, 259] width 27 height 16
type input "09:00"
click at [501, 179] on div "00" at bounding box center [500, 180] width 27 height 16
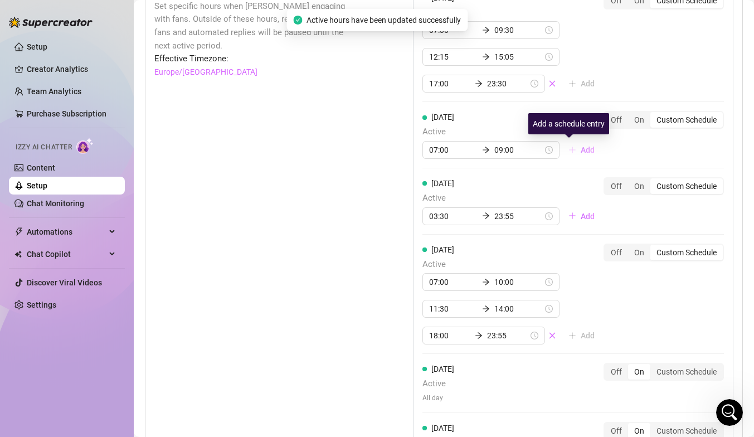
click at [581, 152] on span "Add" at bounding box center [588, 150] width 14 height 9
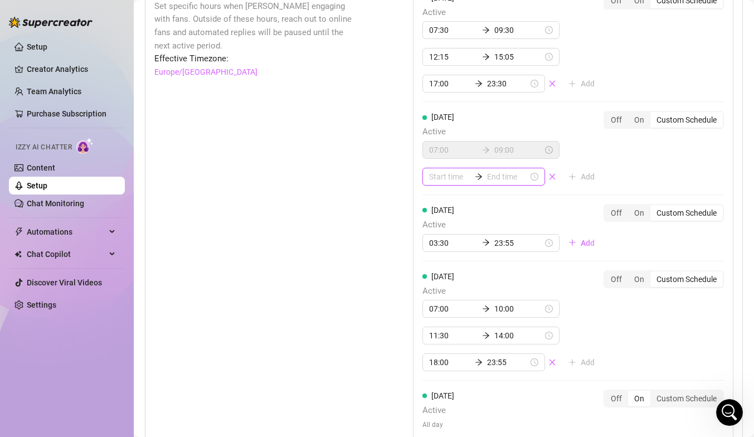
click at [456, 178] on input at bounding box center [449, 177] width 41 height 12
type input "00:00"
type input "17:00"
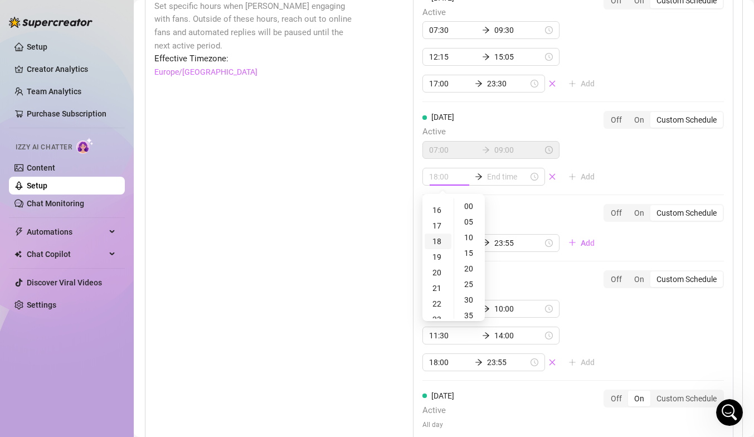
click at [439, 242] on div "18" at bounding box center [438, 242] width 27 height 16
type input "18:00"
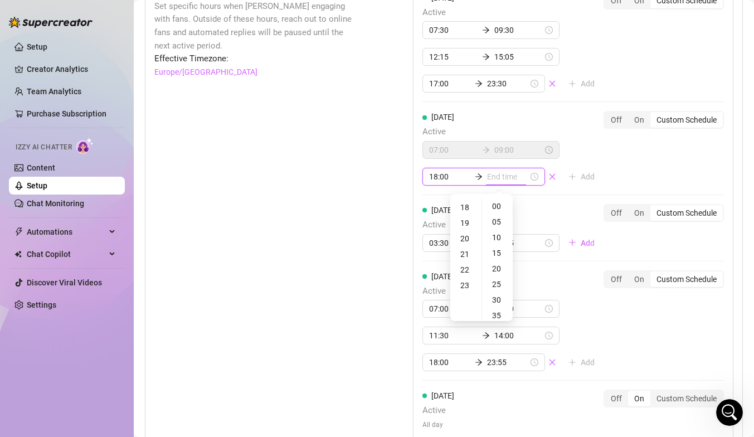
click at [500, 180] on input at bounding box center [507, 177] width 41 height 12
type input "18:40"
click at [465, 272] on div "22" at bounding box center [466, 270] width 27 height 16
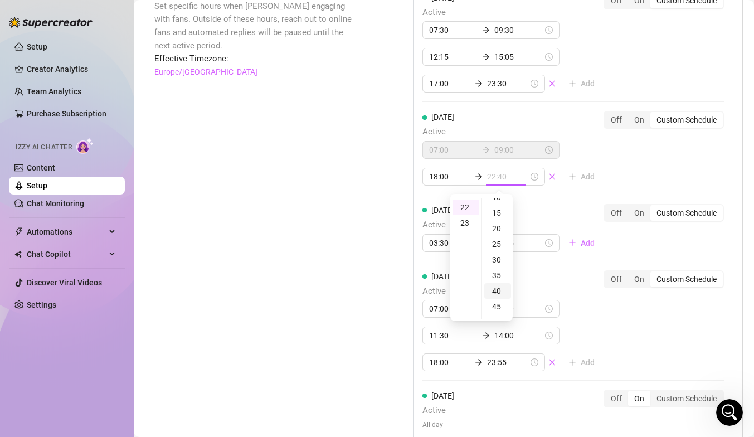
click at [501, 292] on div "40" at bounding box center [498, 291] width 27 height 16
type input "22:40"
click at [627, 171] on div "[DATE] Active 07:00 09:00 18:00 22:40 Add Off On Custom Schedule" at bounding box center [574, 148] width 302 height 75
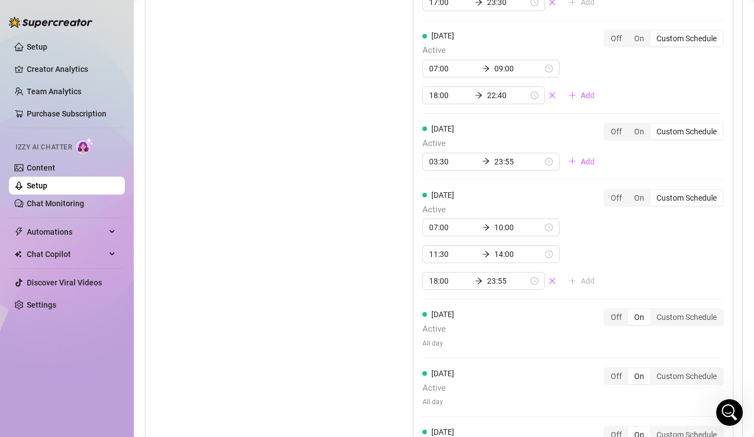
scroll to position [1038, 0]
click at [446, 161] on input "03:30" at bounding box center [453, 160] width 49 height 12
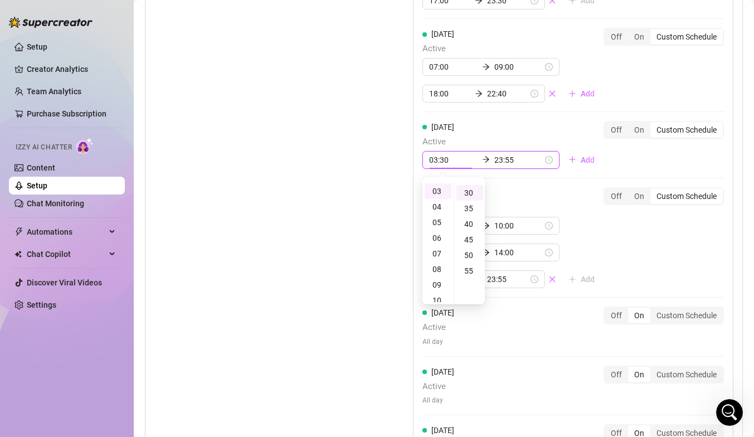
scroll to position [93, 0]
click at [439, 240] on div "06" at bounding box center [438, 238] width 27 height 16
click at [472, 233] on div "45" at bounding box center [470, 238] width 27 height 16
type input "06:45"
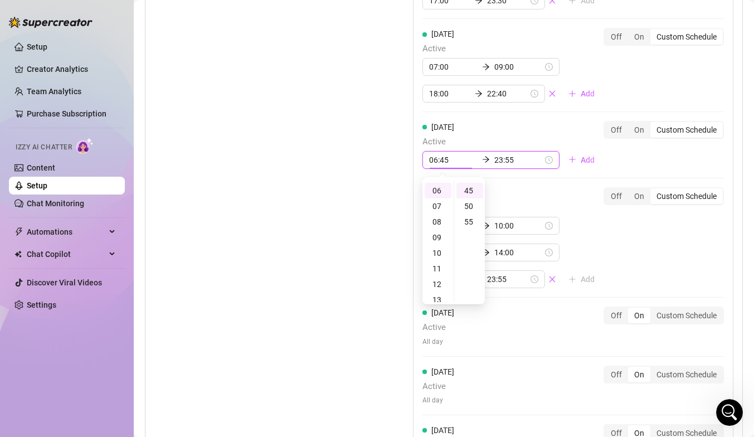
click at [514, 183] on div "[DATE] Active 07:30 09:30 12:15 15:05 17:00 23:30 Add Off On Custom Schedule [D…" at bounding box center [573, 191] width 321 height 584
click at [439, 254] on div "10" at bounding box center [438, 257] width 27 height 16
click at [468, 201] on div "15" at bounding box center [470, 199] width 27 height 16
type input "10:15"
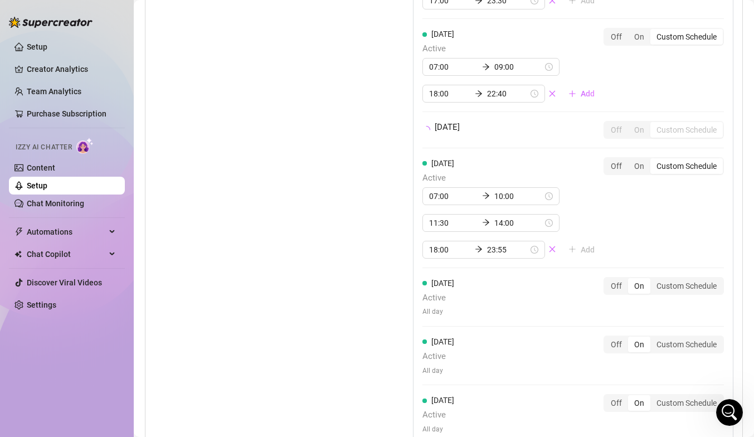
click at [536, 183] on div "[DATE] Active 07:30 09:30 12:15 15:05 17:00 23:30 Add Off On Custom Schedule [D…" at bounding box center [573, 176] width 321 height 555
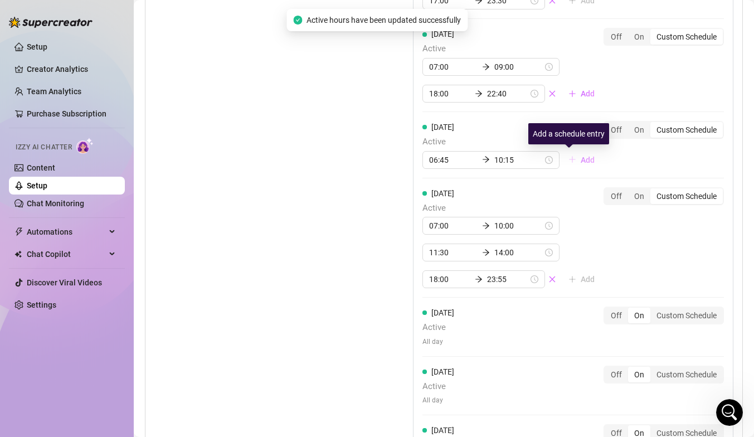
click at [581, 158] on span "Add" at bounding box center [588, 160] width 14 height 9
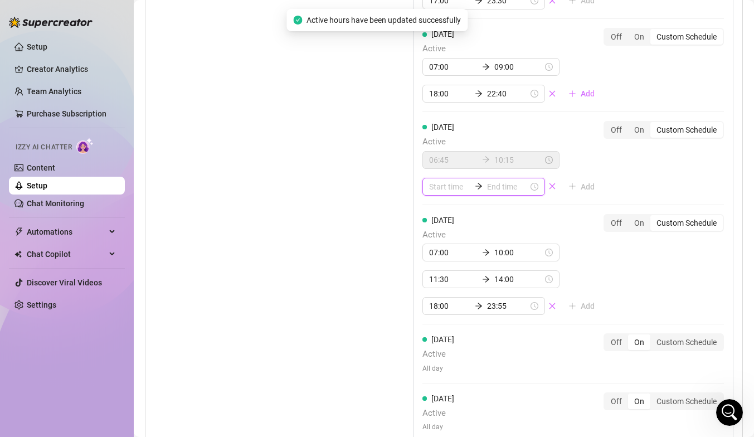
click at [448, 186] on input at bounding box center [449, 187] width 41 height 12
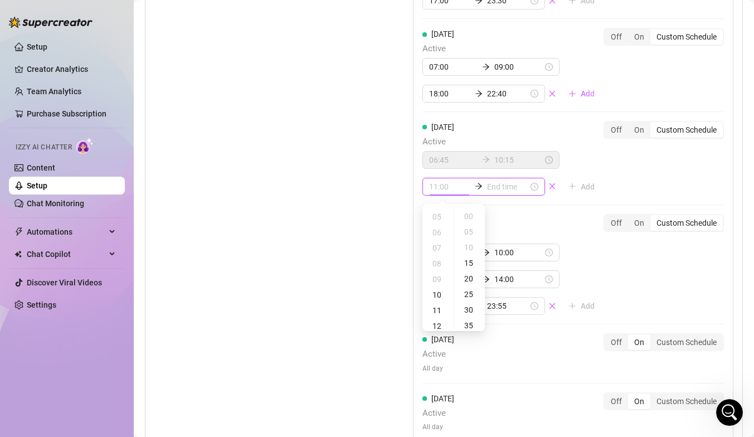
type input "12:00"
click at [441, 326] on div "12" at bounding box center [438, 326] width 27 height 16
type input "12:00"
click at [473, 216] on div "00" at bounding box center [470, 217] width 27 height 16
click at [503, 188] on input at bounding box center [507, 187] width 41 height 12
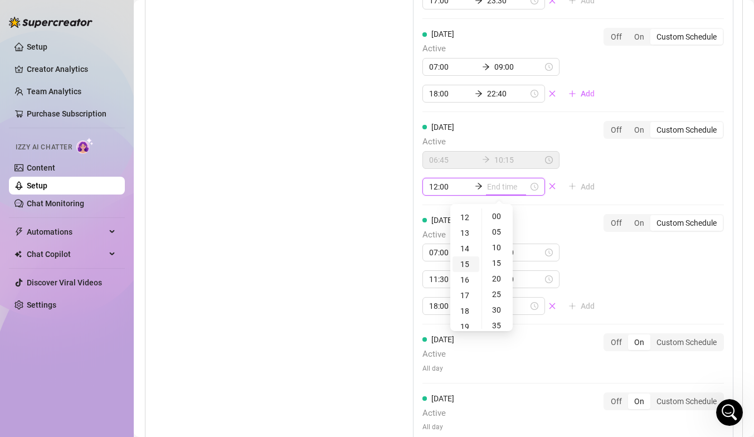
type input "12:00"
click at [466, 263] on div "15" at bounding box center [466, 265] width 27 height 16
click at [494, 242] on div "10" at bounding box center [498, 248] width 27 height 16
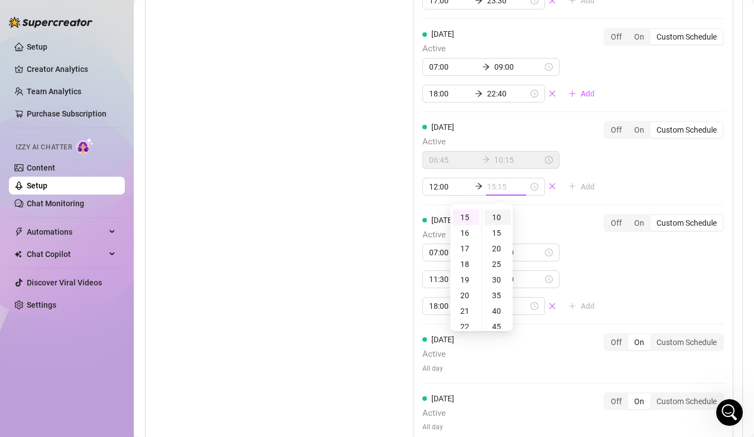
type input "15:10"
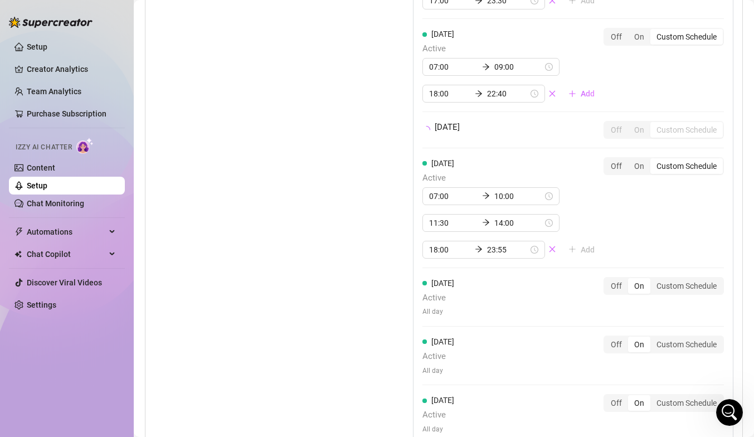
click at [545, 200] on div "[DATE] Active 07:30 09:30 12:15 15:05 17:00 23:30 Add Off On Custom Schedule [D…" at bounding box center [573, 176] width 321 height 555
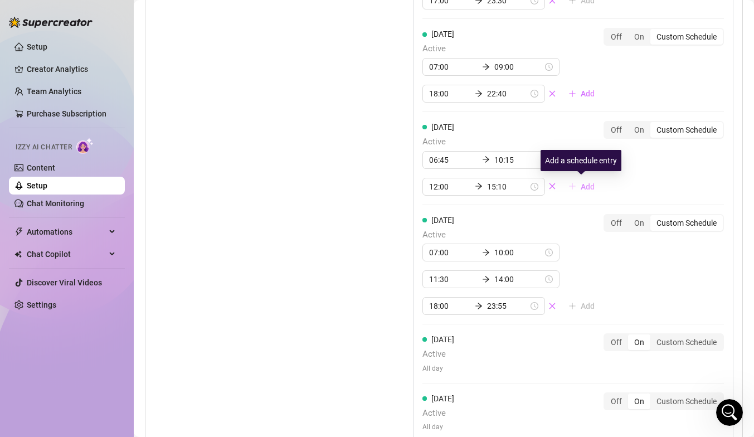
click at [579, 186] on button "Add" at bounding box center [582, 187] width 44 height 18
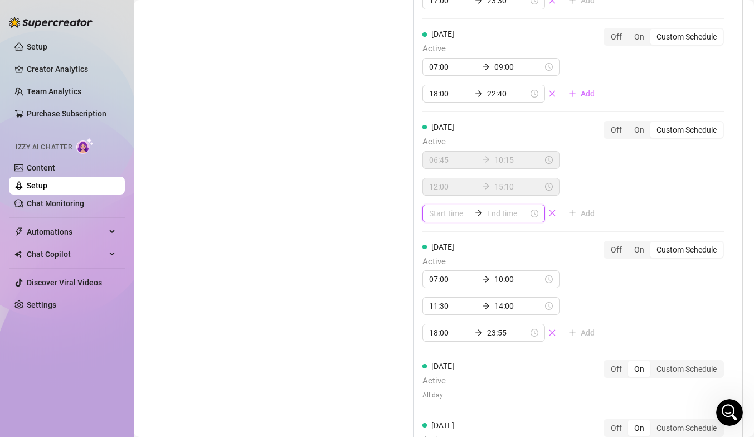
click at [438, 210] on input at bounding box center [449, 213] width 41 height 12
click at [438, 339] on div "19" at bounding box center [438, 338] width 27 height 16
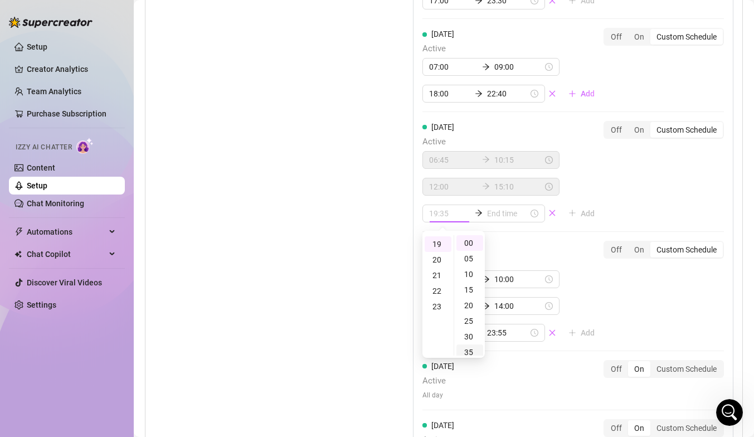
click at [472, 350] on div "35" at bounding box center [470, 353] width 27 height 16
type input "19:35"
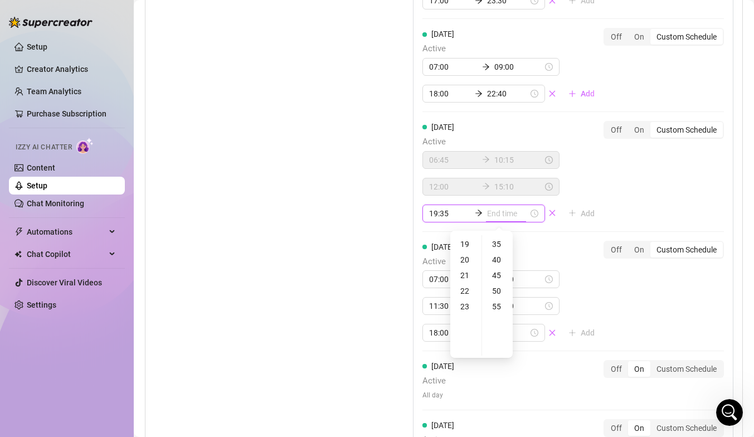
click at [501, 211] on input at bounding box center [507, 213] width 41 height 12
type input "19:55"
click at [465, 306] on div "23" at bounding box center [466, 307] width 27 height 16
click at [496, 258] on div "40" at bounding box center [498, 260] width 27 height 16
type input "23:40"
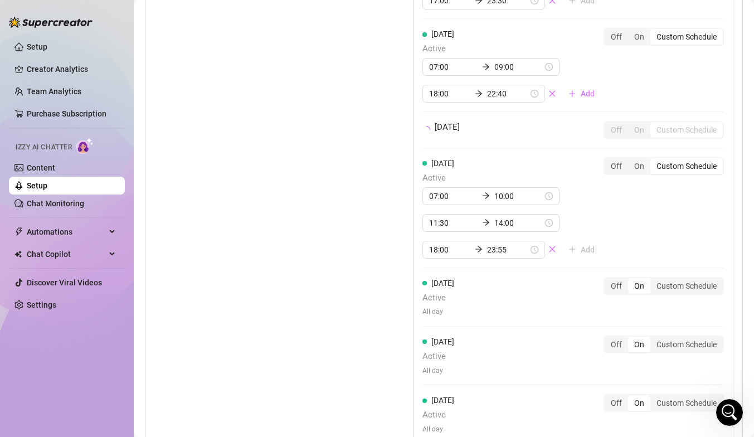
click at [621, 206] on div "[DATE] Active 07:30 09:30 12:15 15:05 17:00 23:30 Add Off On Custom Schedule [D…" at bounding box center [573, 176] width 321 height 555
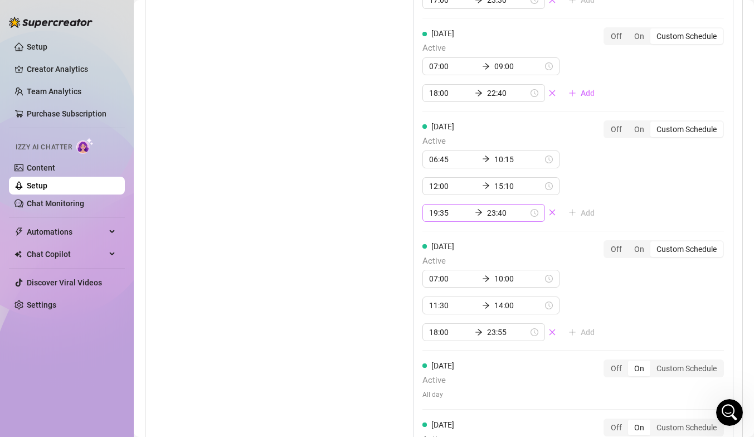
scroll to position [1033, 0]
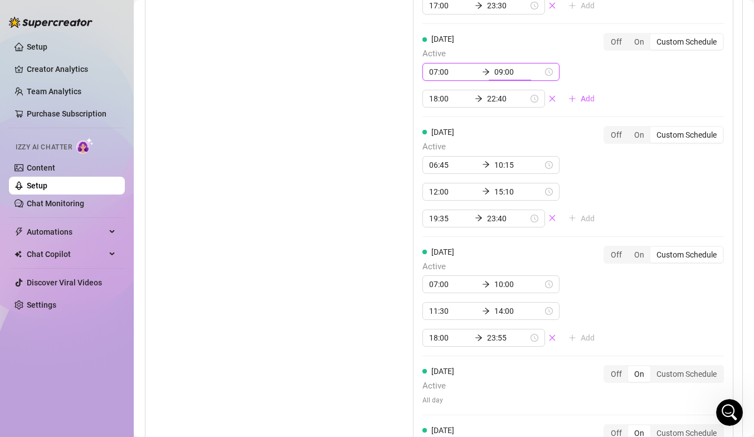
click at [513, 74] on input "09:00" at bounding box center [519, 72] width 49 height 12
click at [472, 133] on div "11" at bounding box center [469, 134] width 27 height 16
type input "11:00"
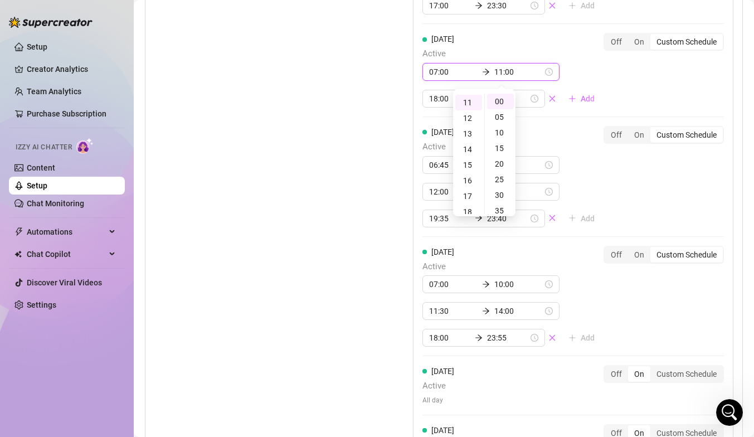
click at [594, 71] on div "07:00 11:00 18:00 22:40 Add" at bounding box center [513, 85] width 181 height 45
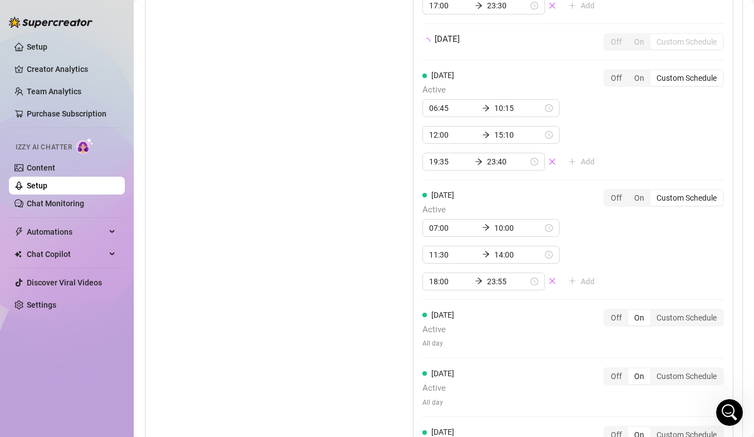
click at [612, 84] on div "[DATE] Active 07:30 09:30 12:15 15:05 17:00 23:30 Add Off On Custom Schedule [D…" at bounding box center [573, 195] width 321 height 582
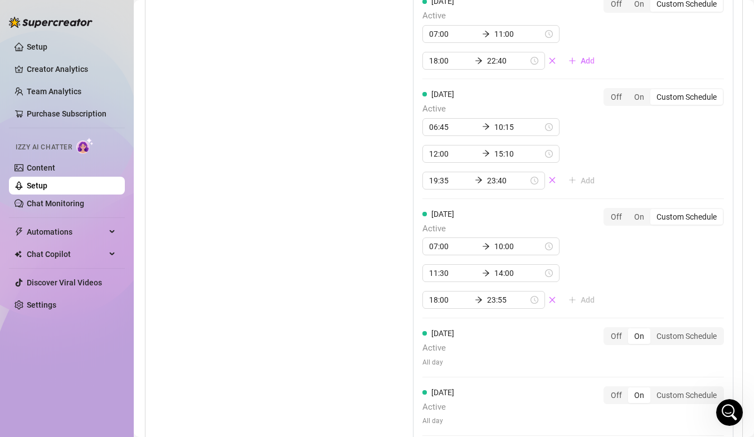
scroll to position [1260, 0]
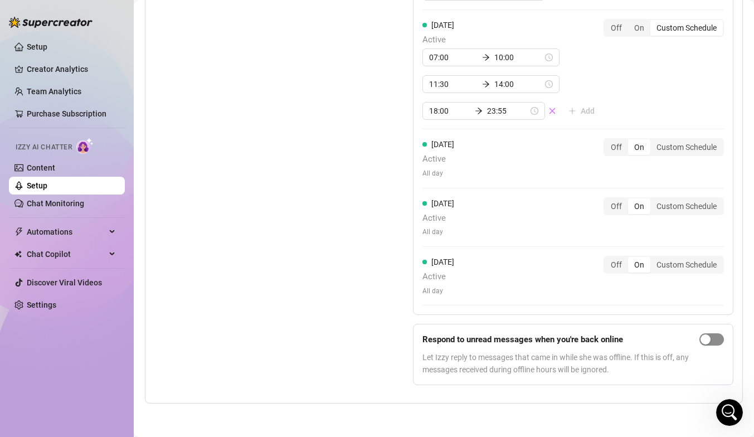
click at [713, 342] on span "button" at bounding box center [712, 339] width 25 height 12
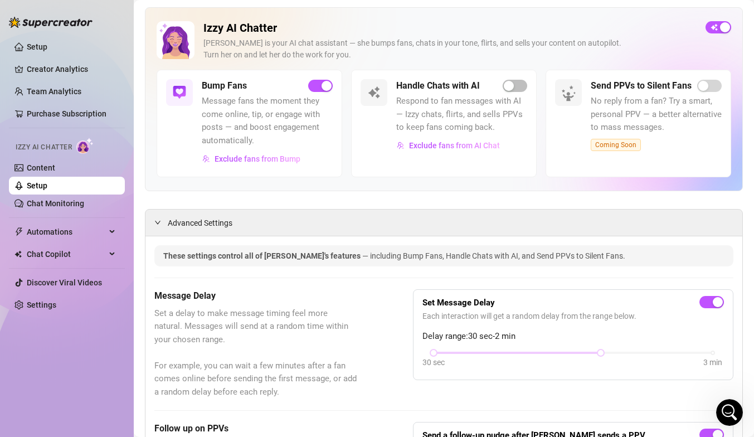
scroll to position [0, 0]
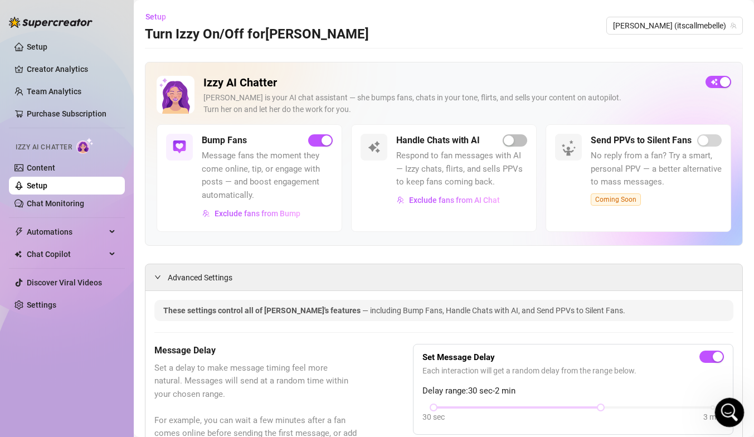
click html
click at [728, 393] on icon "Open Intercom Messenger" at bounding box center [728, 411] width 8 height 9
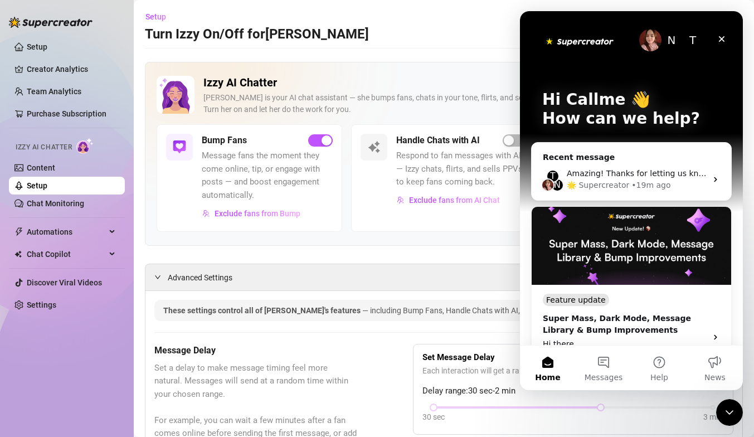
click at [129, 221] on aside "Setup Creator Analytics Team Analytics Purchase Subscription Izzy AI Chatter Co…" at bounding box center [67, 218] width 134 height 437
click at [55, 167] on link "Content" at bounding box center [41, 167] width 28 height 9
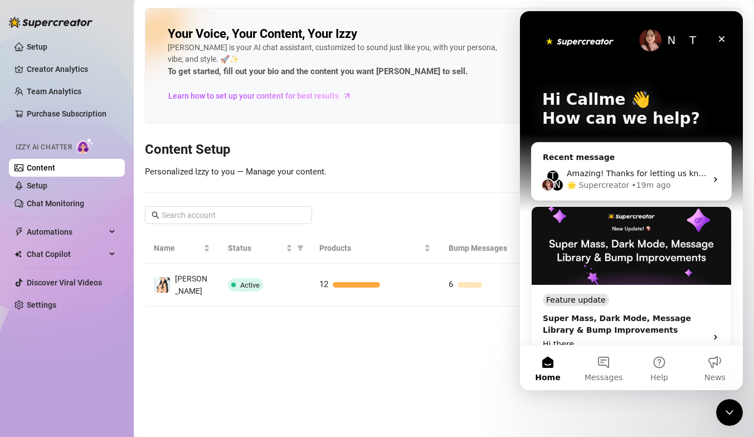
click at [490, 86] on div "Your Voice, Your Content, Your [PERSON_NAME] is your AI chat assistant, customi…" at bounding box center [335, 65] width 335 height 79
click at [729, 393] on icon "Close Intercom Messenger" at bounding box center [728, 410] width 13 height 13
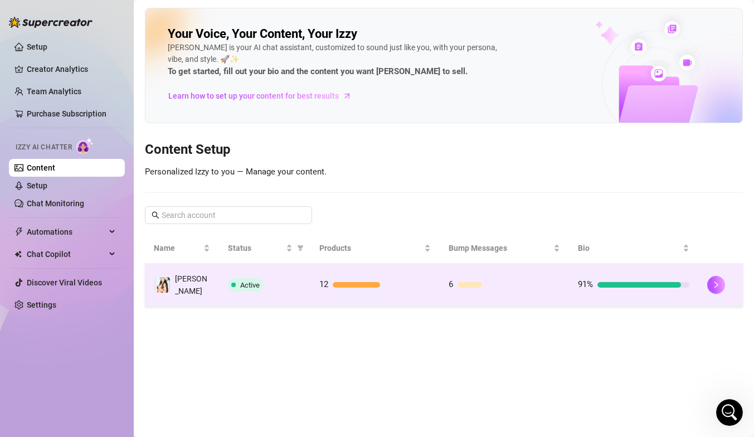
click at [650, 282] on div at bounding box center [640, 285] width 84 height 6
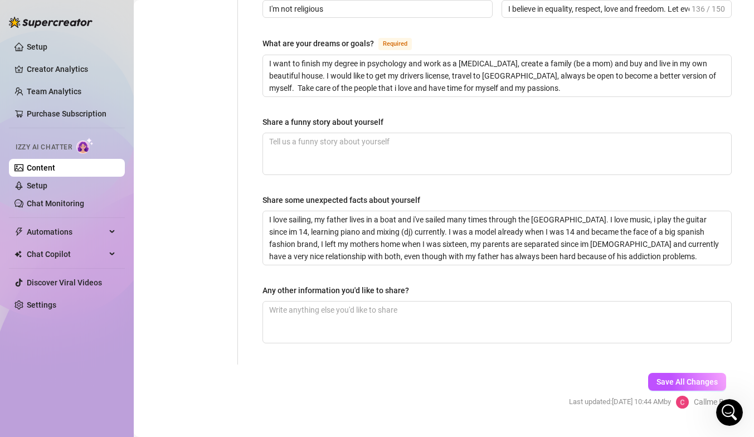
scroll to position [708, 0]
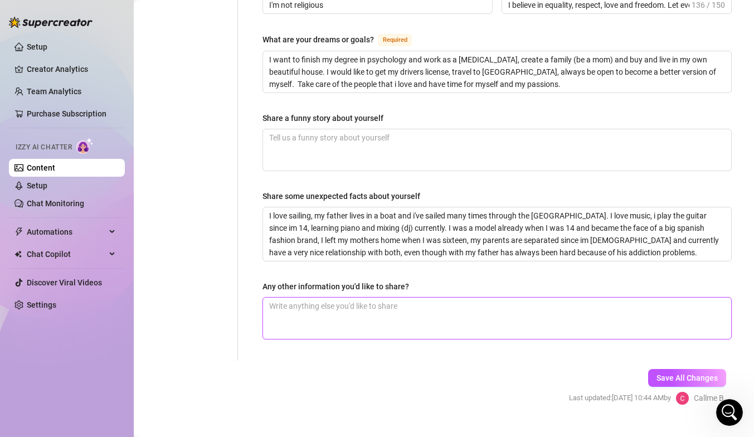
click at [332, 298] on textarea "Any other information you'd like to share?" at bounding box center [497, 318] width 468 height 41
paste textarea "I guess you could say I’ve known I was into smoking for a long time — even befo…"
type textarea "I guess you could say I’ve known I was into smoking for a long time — even befo…"
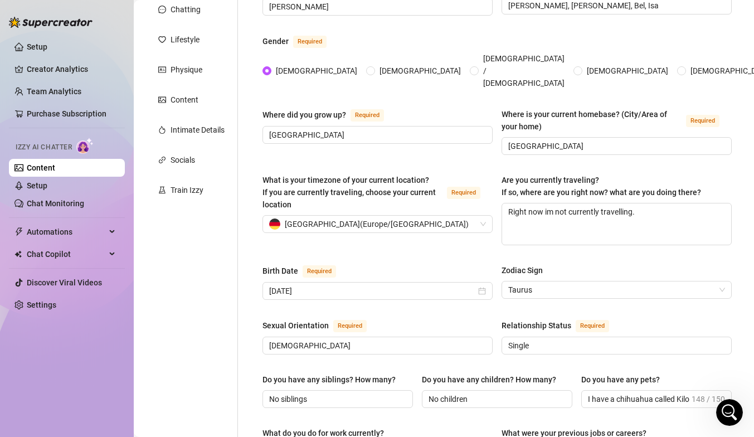
scroll to position [705, 0]
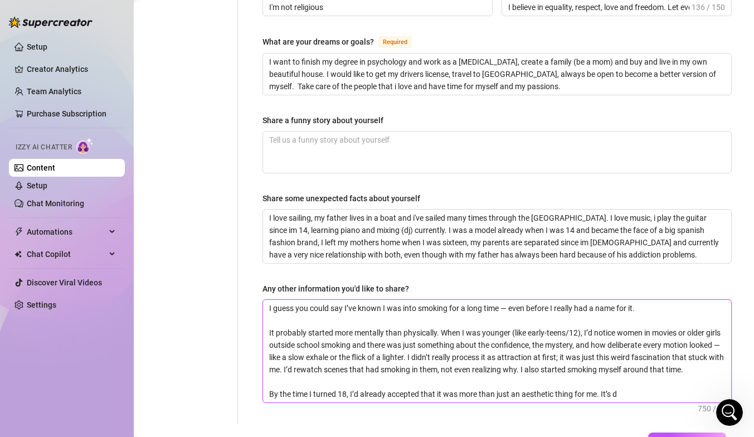
click at [268, 300] on textarea "I guess you could say I’ve known I was into smoking for a long time — even befo…" at bounding box center [497, 351] width 468 height 103
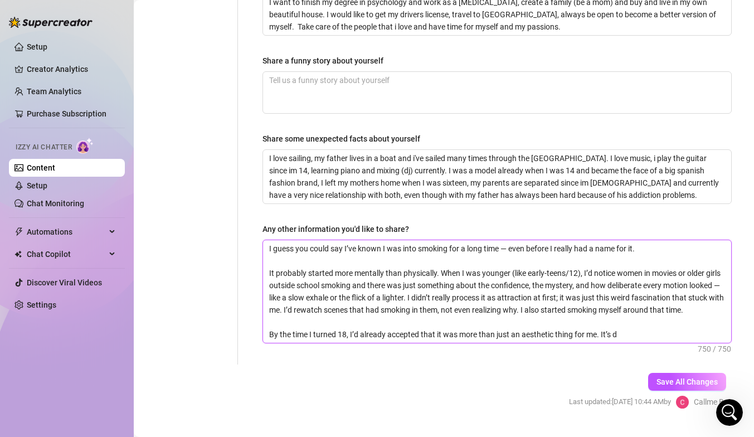
scroll to position [771, 0]
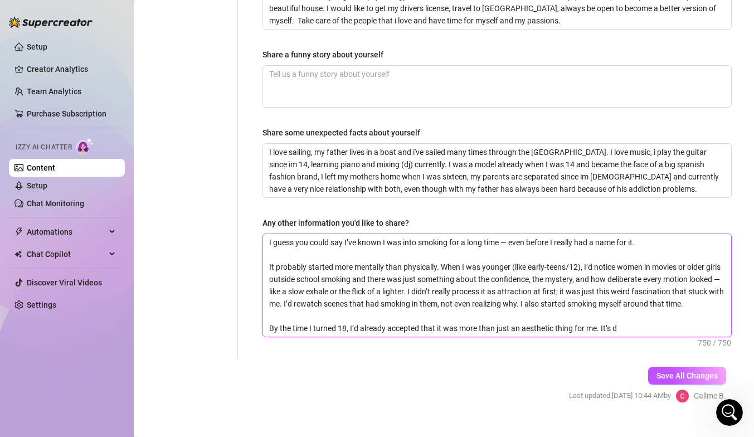
click at [635, 308] on textarea "I guess you could say I’ve known I was into smoking for a long time — even befo…" at bounding box center [497, 285] width 468 height 103
drag, startPoint x: 635, startPoint y: 308, endPoint x: 233, endPoint y: 163, distance: 427.4
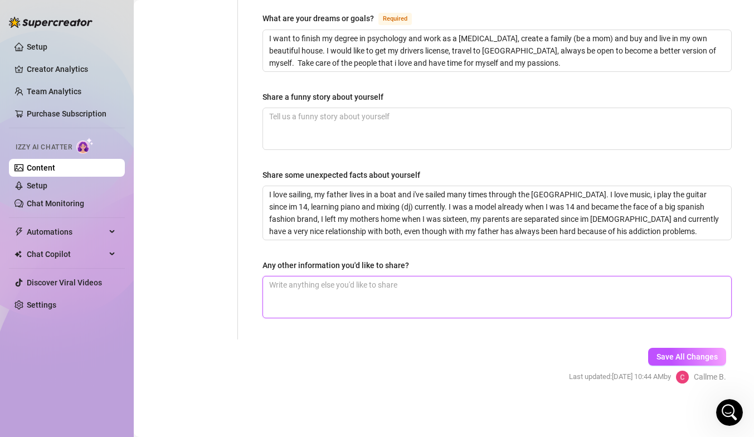
scroll to position [710, 0]
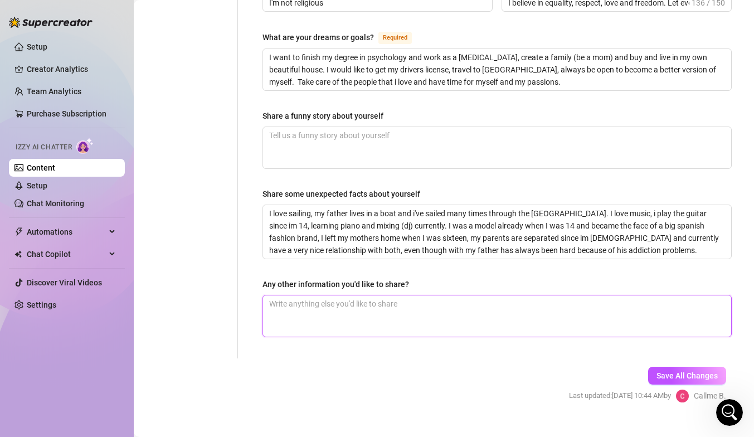
click at [346, 309] on textarea "Any other information you'd like to share?" at bounding box center [497, 316] width 468 height 41
paste textarea "I’ve been smoking for years now… it’s honestly such a big part of my daily rout…"
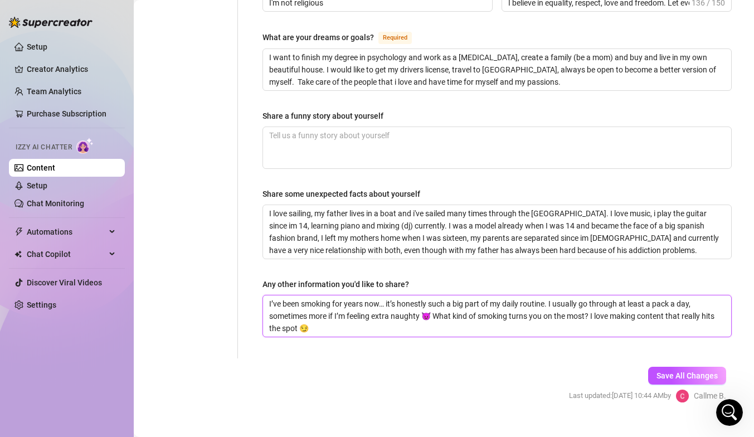
click at [512, 297] on textarea "I’ve been smoking for years now… it’s honestly such a big part of my daily rout…" at bounding box center [497, 316] width 468 height 41
type textarea "I’ve been smoking for years now… it’s honestly such a big part of my daily rout…"
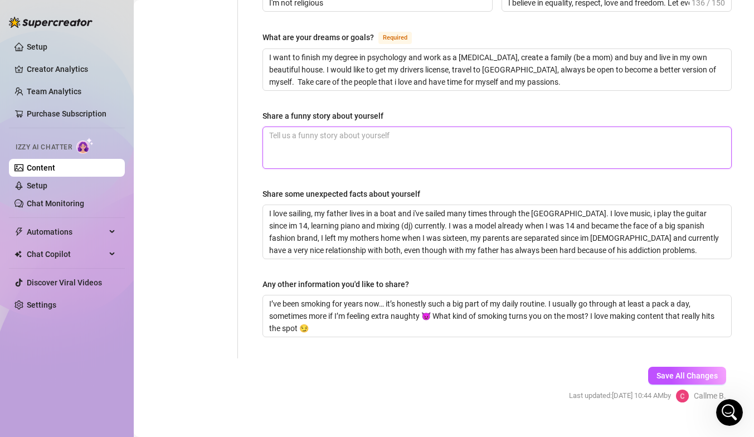
click at [515, 134] on textarea "Share a funny story about yourself" at bounding box center [497, 147] width 468 height 41
click at [373, 130] on textarea "Share a funny story about yourself" at bounding box center [497, 147] width 468 height 41
type textarea "f"
type textarea "fir"
type textarea "firs"
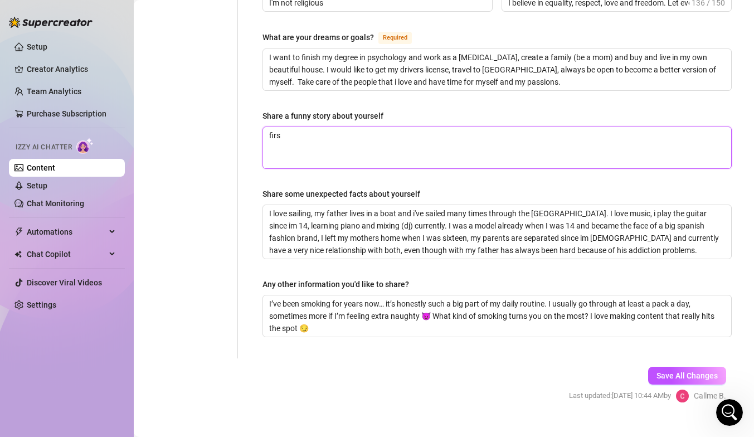
type textarea "first"
type textarea "first s"
type textarea "first sm"
type textarea "first smo"
type textarea "first smok"
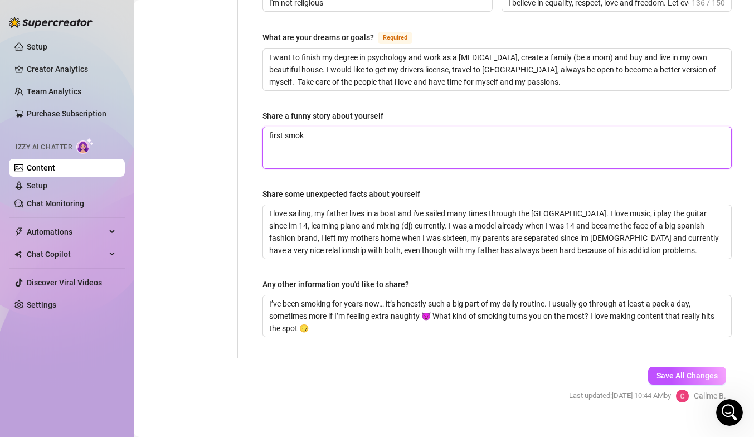
type textarea "first smoki"
type textarea "first smokin"
type textarea "first smoking"
type textarea "first smoking s"
type textarea "first smoking sto"
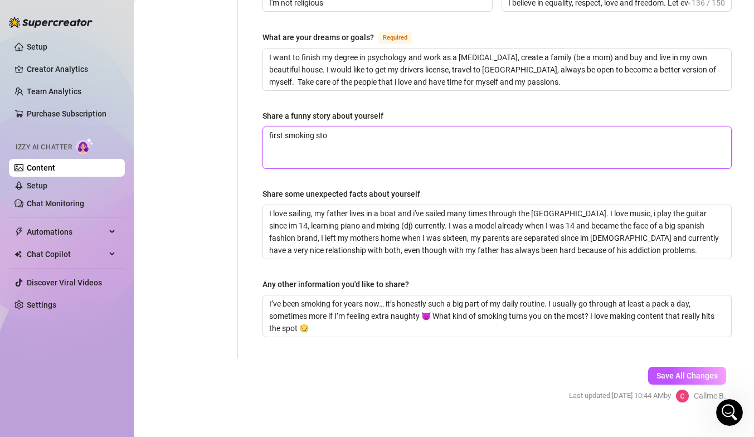
type textarea "first smoking stor"
type textarea "first smoking story"
paste textarea "It started more mentally than physically. When I was younger, I’d notice women …"
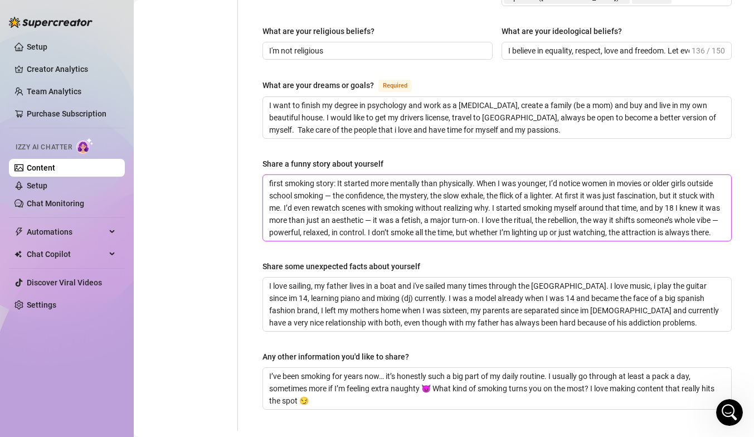
scroll to position [664, 0]
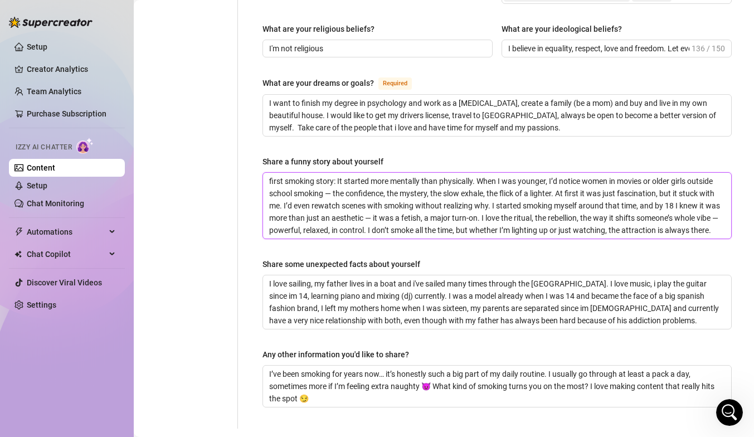
click at [286, 186] on textarea "first smoking story: It started more mentally than physically. When I was young…" at bounding box center [497, 206] width 468 height 66
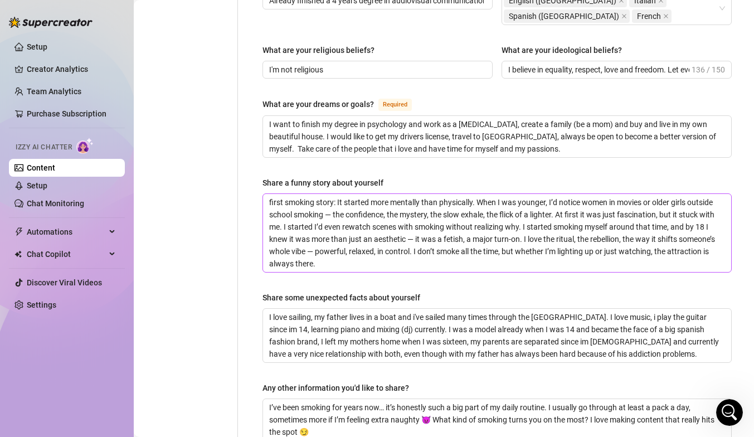
scroll to position [644, 0]
click at [316, 209] on textarea "first smoking story: It started more mentally than physically. When I was young…" at bounding box center [497, 232] width 468 height 78
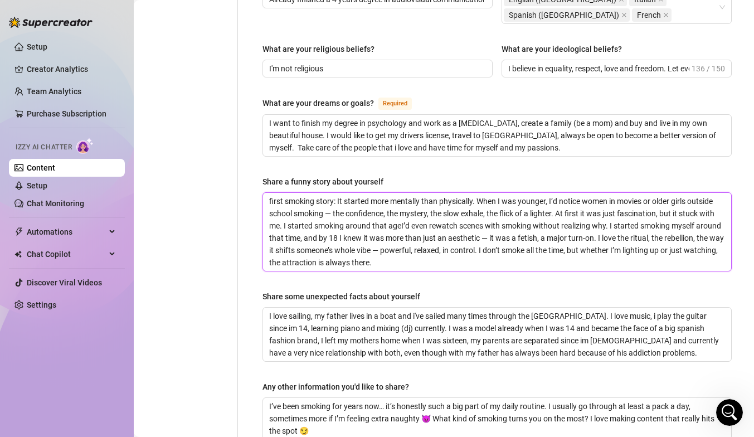
click at [549, 193] on textarea "first smoking story: It started more mentally than physically. When I was young…" at bounding box center [497, 232] width 468 height 78
click at [384, 208] on textarea "first smoking story: It started more mentally than physically. When I was 12, I…" at bounding box center [497, 232] width 468 height 78
drag, startPoint x: 587, startPoint y: 205, endPoint x: 303, endPoint y: 217, distance: 283.5
click at [303, 217] on textarea "first smoking story: It started more mentally than physically. When I was 12, I…" at bounding box center [497, 232] width 468 height 78
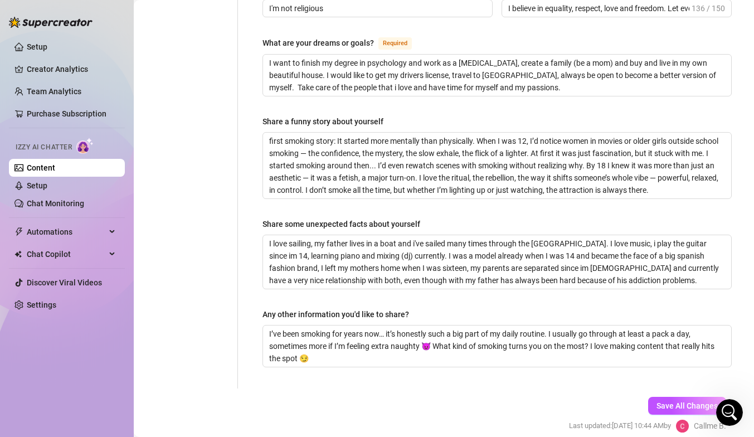
scroll to position [734, 0]
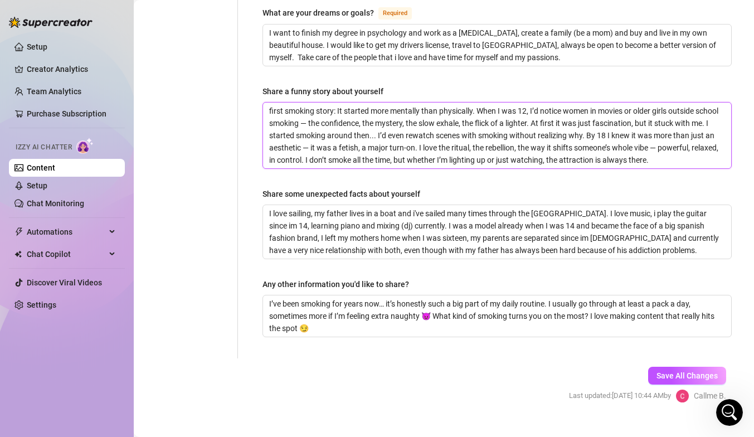
click at [377, 118] on textarea "first smoking story: It started more mentally than physically. When I was 12, I…" at bounding box center [497, 136] width 468 height 66
click at [583, 118] on textarea "first smoking story: It started more mentally than physically. When I was 12, I…" at bounding box center [497, 136] width 468 height 66
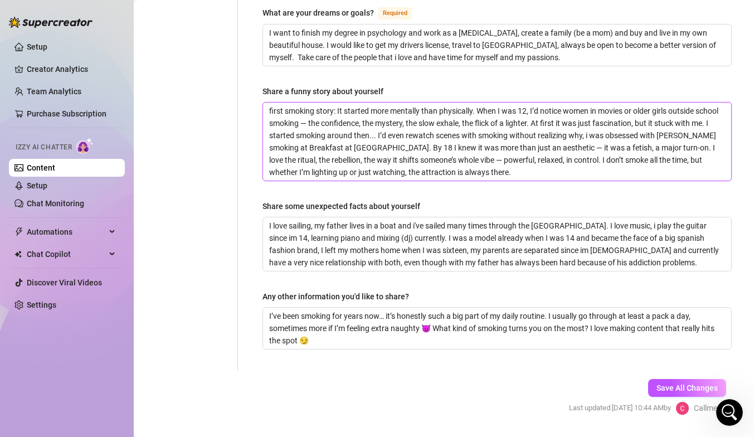
click at [372, 130] on textarea "first smoking story: It started more mentally than physically. When I was 12, I…" at bounding box center [497, 142] width 468 height 78
click at [424, 128] on textarea "first smoking story: It started more mentally than physically. When I was 12, I…" at bounding box center [497, 142] width 468 height 78
drag, startPoint x: 473, startPoint y: 131, endPoint x: 429, endPoint y: 130, distance: 44.1
click at [429, 130] on textarea "first smoking story: It started more mentally than physically. When I was 12, I…" at bounding box center [497, 142] width 468 height 78
drag, startPoint x: 332, startPoint y: 143, endPoint x: 291, endPoint y: 141, distance: 41.3
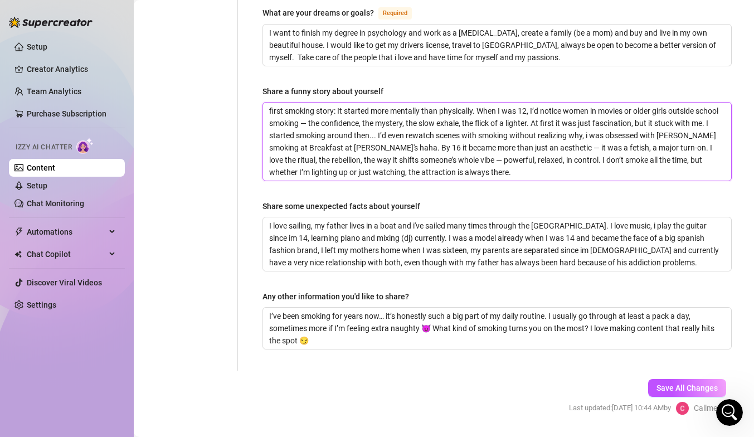
click at [291, 141] on textarea "first smoking story: It started more mentally than physically. When I was 12, I…" at bounding box center [497, 142] width 468 height 78
click at [290, 143] on textarea "first smoking story: It started more mentally than physically. When I was 12, I…" at bounding box center [497, 142] width 468 height 78
drag, startPoint x: 328, startPoint y: 143, endPoint x: 291, endPoint y: 140, distance: 36.9
click at [291, 140] on textarea "first smoking story: It started more mentally than physically. When I was 12, I…" at bounding box center [497, 142] width 468 height 78
drag, startPoint x: 554, startPoint y: 143, endPoint x: 534, endPoint y: 142, distance: 20.6
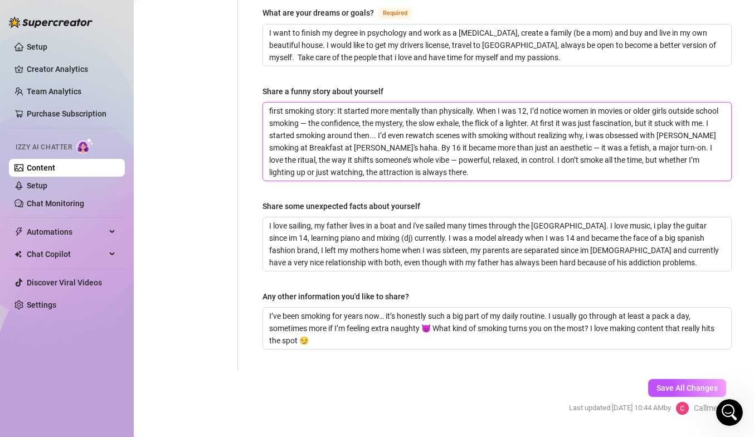
click at [534, 142] on textarea "first smoking story: It started more mentally than physically. When I was 12, I…" at bounding box center [497, 142] width 468 height 78
drag, startPoint x: 550, startPoint y: 156, endPoint x: 668, endPoint y: 139, distance: 119.4
click at [668, 139] on textarea "first smoking story: It started more mentally than physically. When I was 12, I…" at bounding box center [497, 142] width 468 height 78
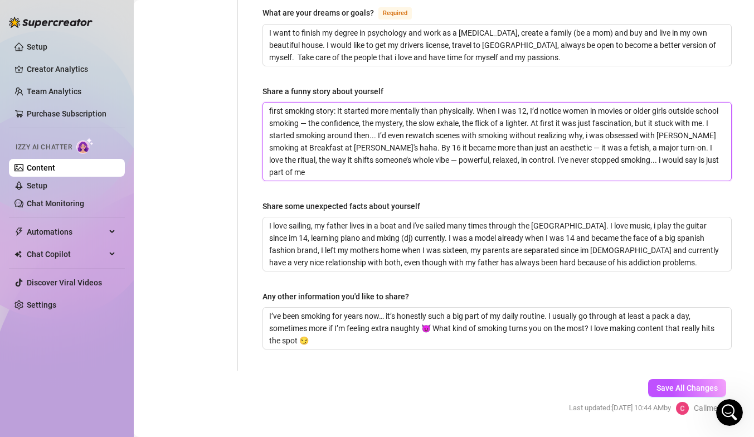
click at [339, 156] on textarea "first smoking story: It started more mentally than physically. When I was 12, I…" at bounding box center [497, 142] width 468 height 78
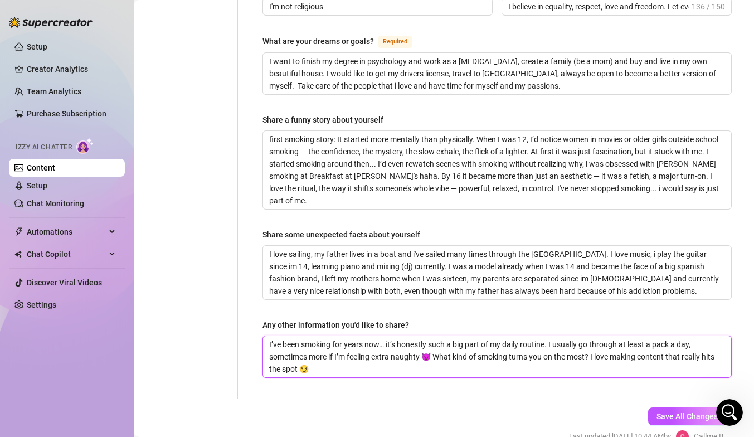
click at [436, 341] on textarea "I’ve been smoking for years now… it’s honestly such a big part of my daily rout…" at bounding box center [497, 356] width 468 height 41
click at [270, 336] on textarea "I’ve been smoking for years now… it’s honestly such a big part of my daily rout…" at bounding box center [497, 356] width 468 height 41
click at [437, 340] on textarea "I’ve been smoking for years now… it’s honestly such a big part of my daily rout…" at bounding box center [497, 356] width 468 height 41
drag, startPoint x: 471, startPoint y: 338, endPoint x: 426, endPoint y: 337, distance: 45.2
click at [426, 337] on textarea "I’ve been smoking for years now… it’s honestly such a big part of my daily rout…" at bounding box center [497, 356] width 468 height 41
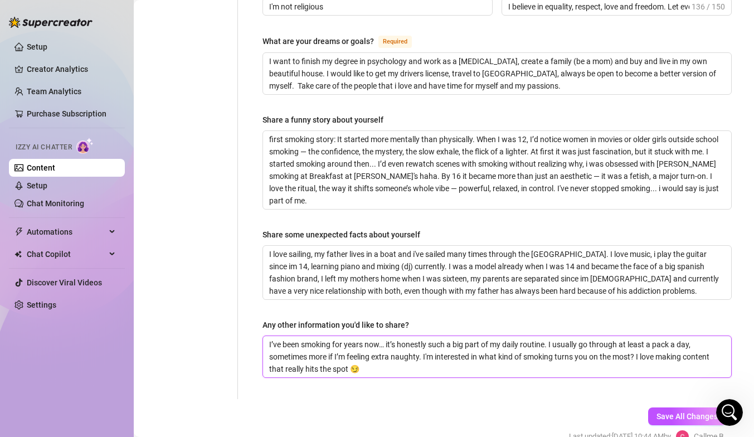
click at [592, 340] on textarea "I’ve been smoking for years now… it’s honestly such a big part of my daily rout…" at bounding box center [497, 356] width 468 height 41
drag, startPoint x: 641, startPoint y: 337, endPoint x: 620, endPoint y: 341, distance: 21.0
click at [620, 341] on textarea "I’ve been smoking for years now… it’s honestly such a big part of my daily rout…" at bounding box center [497, 356] width 468 height 41
click at [645, 341] on textarea "I’ve been smoking for years now… it’s honestly such a big part of my daily rout…" at bounding box center [497, 356] width 468 height 41
click at [657, 338] on textarea "I’ve been smoking for years now… it’s honestly such a big part of my daily rout…" at bounding box center [497, 356] width 468 height 41
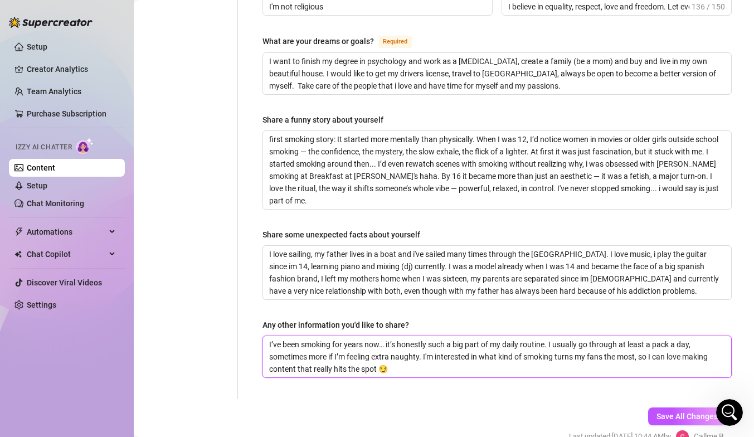
click at [686, 340] on textarea "I’ve been smoking for years now… it’s honestly such a big part of my daily rout…" at bounding box center [497, 356] width 468 height 41
click at [417, 350] on textarea "I’ve been smoking for years now… it’s honestly such a big part of my daily rout…" at bounding box center [497, 356] width 468 height 41
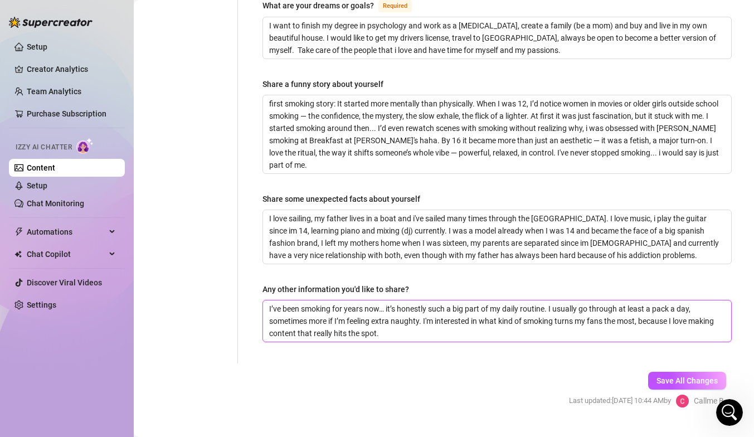
scroll to position [747, 0]
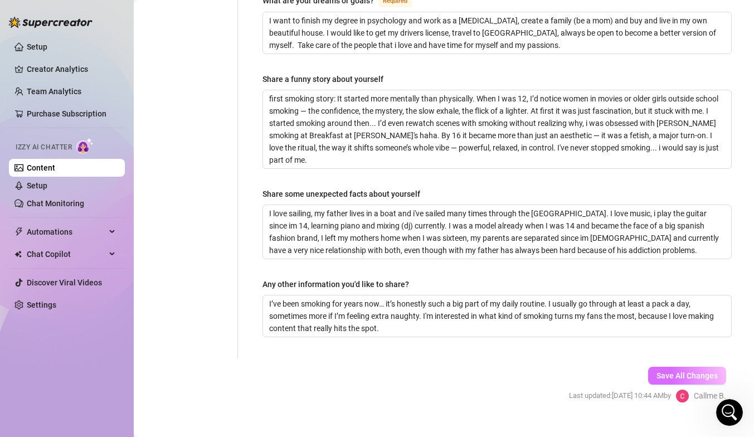
click at [678, 371] on span "Save All Changes" at bounding box center [687, 375] width 61 height 9
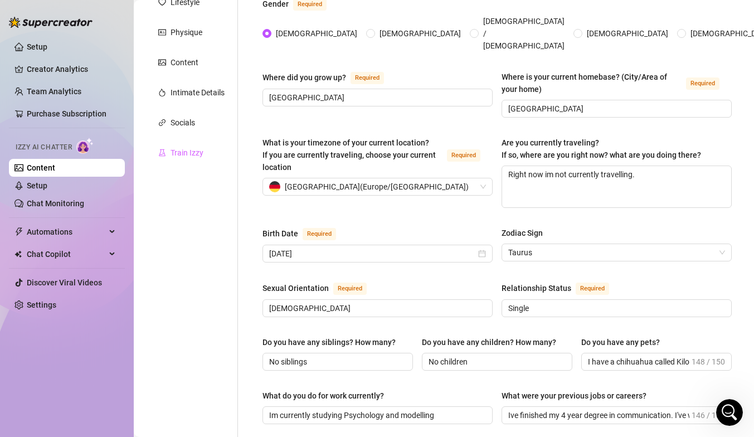
scroll to position [94, 0]
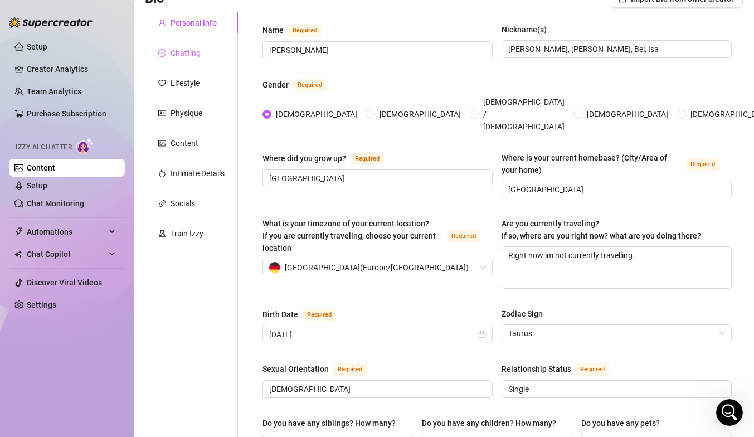
click at [195, 59] on div "Chatting" at bounding box center [191, 52] width 93 height 21
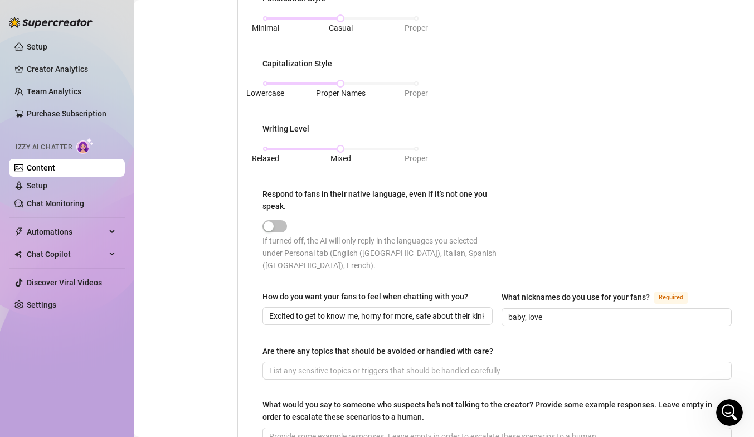
scroll to position [472, 0]
click at [548, 311] on span "baby, love" at bounding box center [617, 317] width 230 height 18
click at [650, 204] on div "Punctuation Style Minimal Casual Proper Capitalization Style Lowercase Proper N…" at bounding box center [498, 136] width 470 height 289
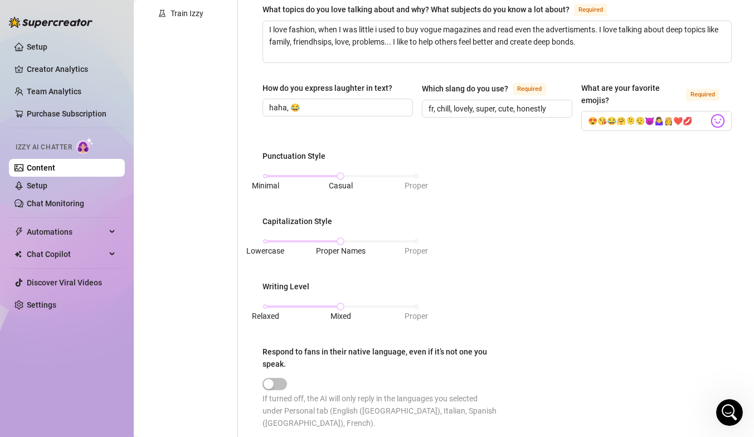
scroll to position [310, 0]
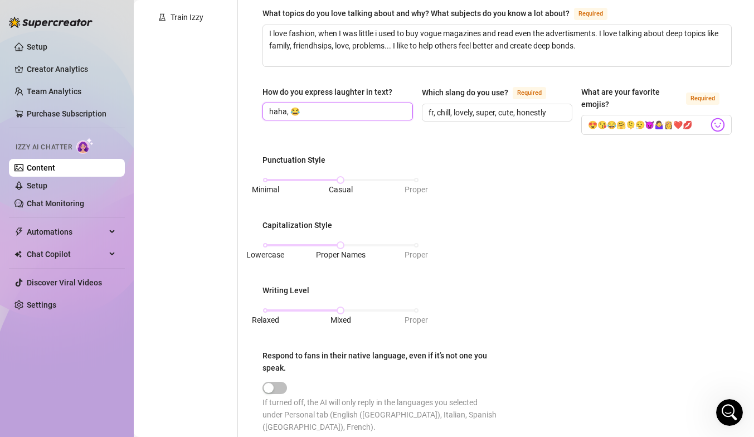
click at [342, 111] on input "haha, 😂" at bounding box center [336, 111] width 135 height 12
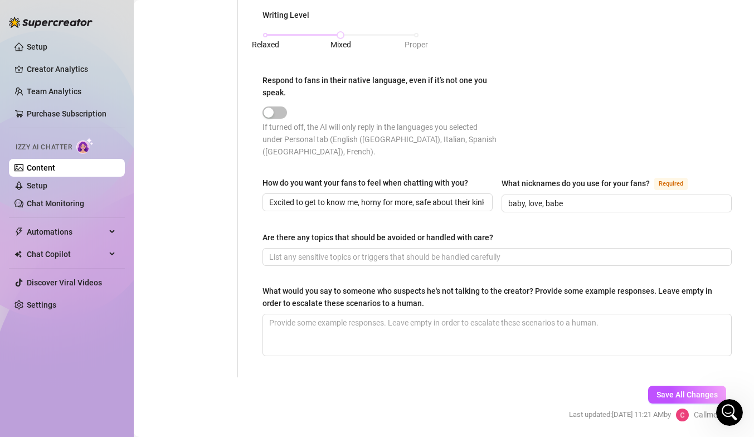
scroll to position [611, 0]
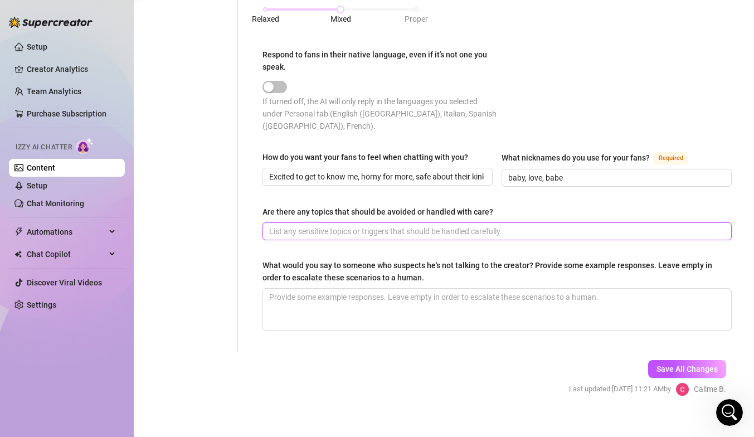
click at [404, 225] on input "Are there any topics that should be avoided or handled with care?" at bounding box center [496, 231] width 454 height 12
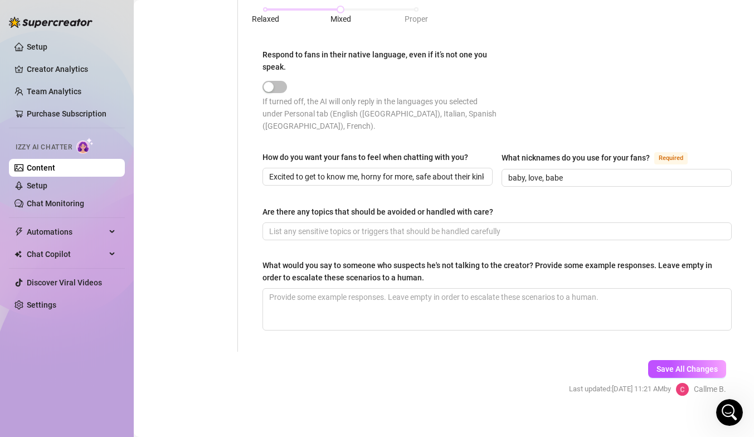
click at [392, 273] on div "What would you say to someone who suspects he's not talking to the creator? Pro…" at bounding box center [498, 273] width 470 height 29
click at [684, 365] on span "Save All Changes" at bounding box center [687, 369] width 61 height 9
click at [330, 225] on span at bounding box center [498, 231] width 470 height 18
click at [659, 365] on span "Save All Changes" at bounding box center [687, 369] width 61 height 9
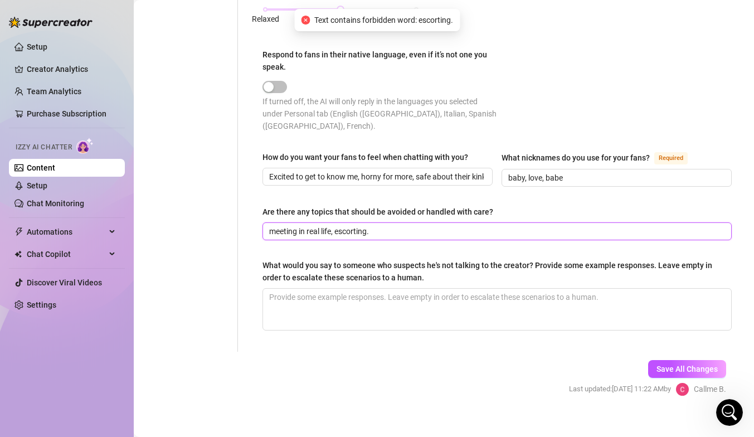
click at [417, 225] on input "meeting in real life, escorting." at bounding box center [496, 231] width 454 height 12
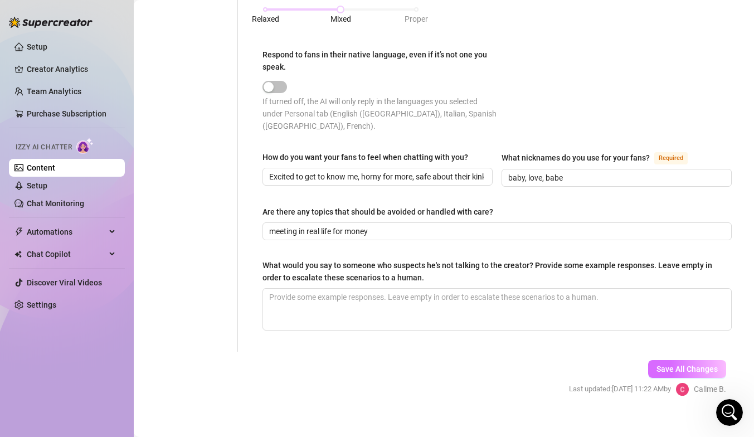
click at [676, 365] on span "Save All Changes" at bounding box center [687, 369] width 61 height 9
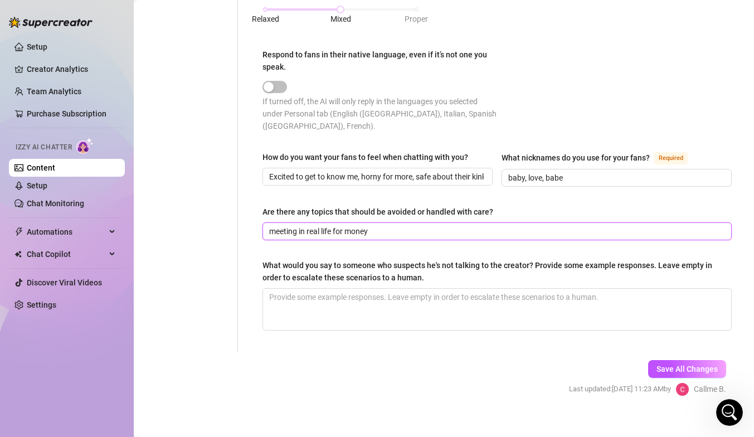
click at [398, 225] on input "meeting in real life for money" at bounding box center [496, 231] width 454 height 12
click at [418, 225] on input "meeting in real life for money" at bounding box center [496, 231] width 454 height 12
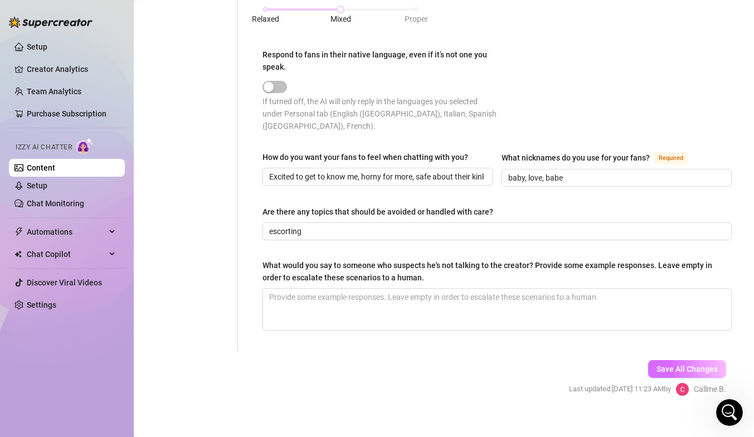
click at [696, 365] on span "Save All Changes" at bounding box center [687, 369] width 61 height 9
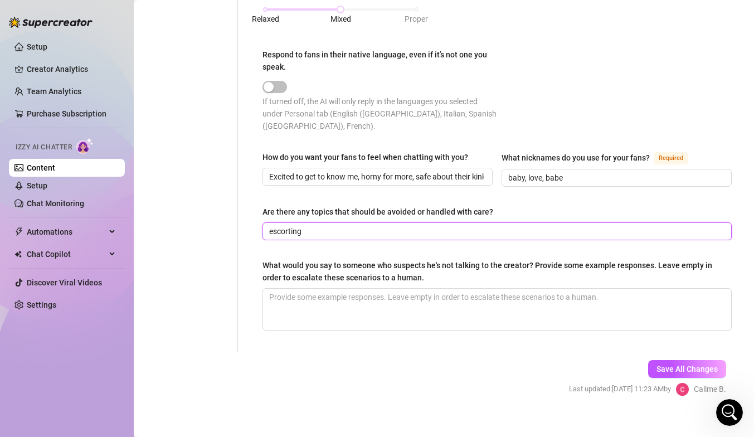
drag, startPoint x: 343, startPoint y: 215, endPoint x: 244, endPoint y: 214, distance: 99.3
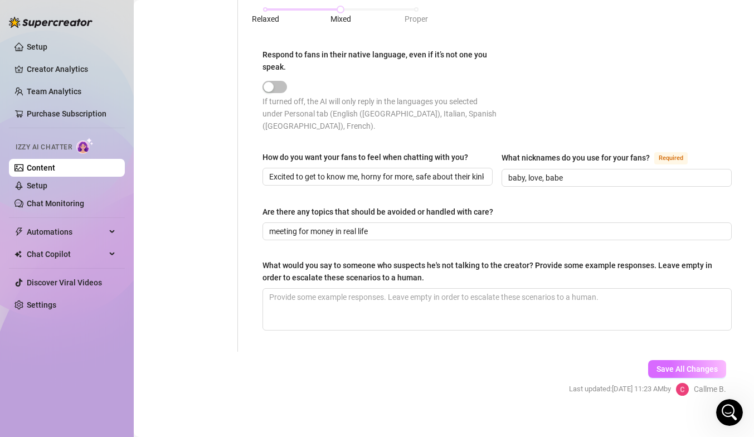
click at [667, 365] on span "Save All Changes" at bounding box center [687, 369] width 61 height 9
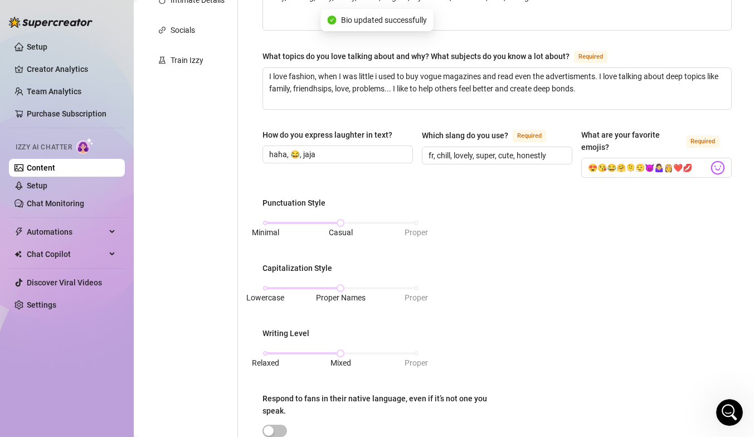
scroll to position [30, 0]
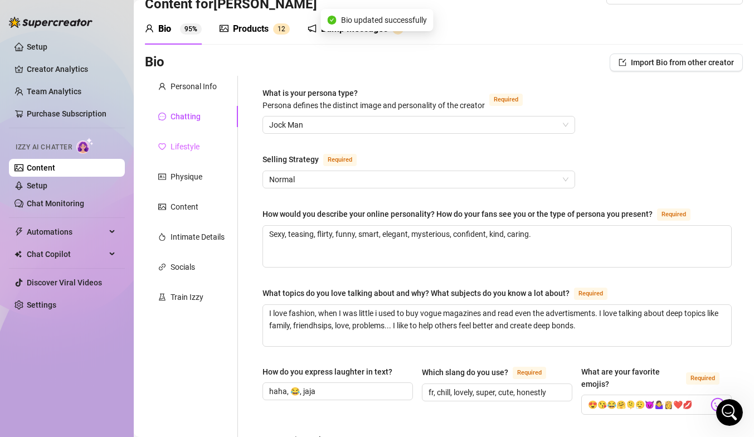
click at [204, 145] on div "Lifestyle" at bounding box center [191, 146] width 93 height 21
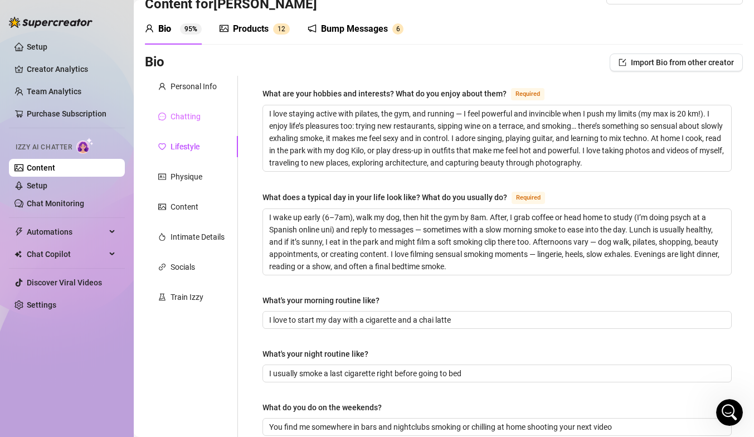
click at [210, 119] on div "Chatting" at bounding box center [191, 116] width 93 height 21
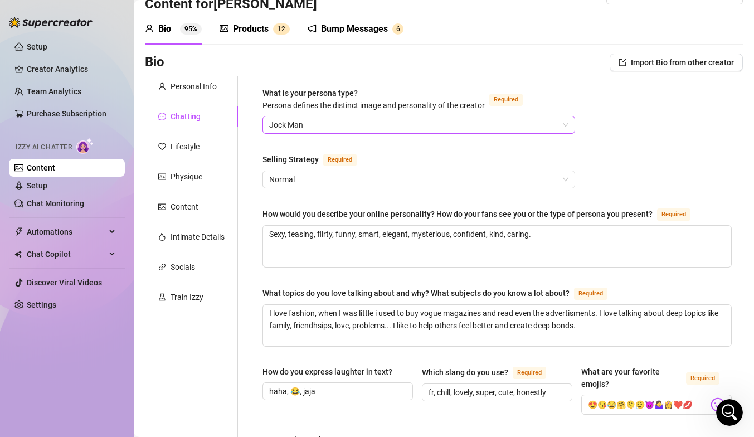
click at [325, 120] on span "Jock Man" at bounding box center [418, 125] width 299 height 17
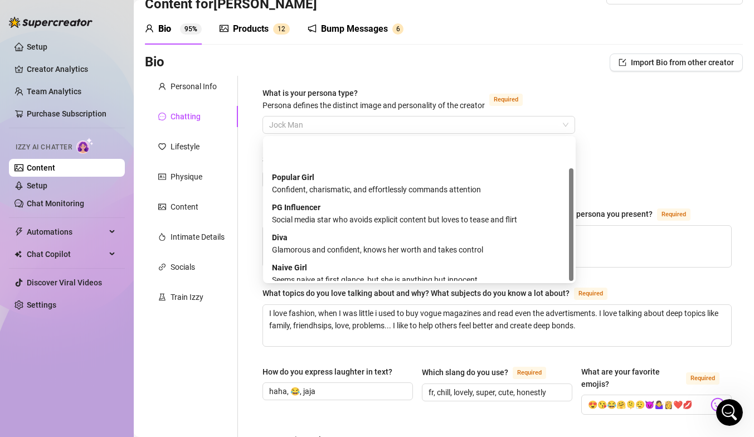
scroll to position [38, 0]
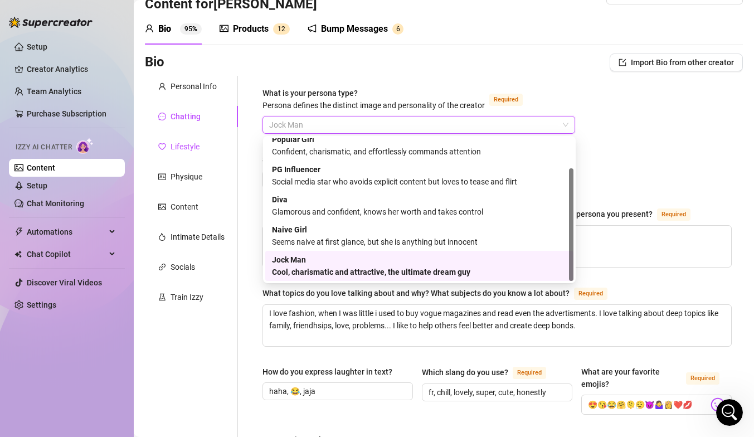
click at [183, 146] on div "Lifestyle" at bounding box center [185, 147] width 29 height 12
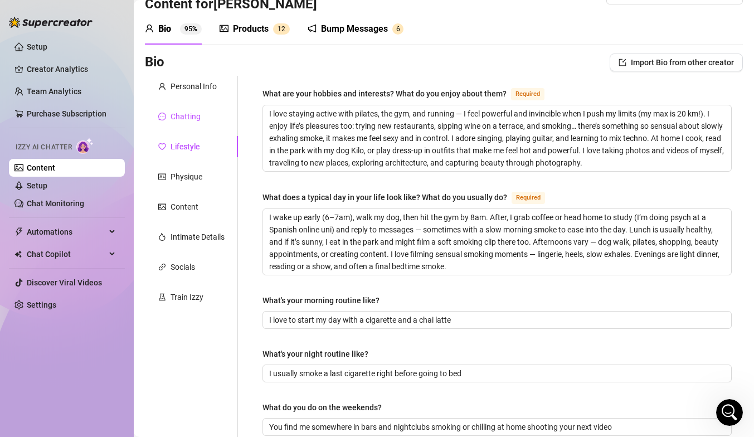
click at [193, 113] on div "Chatting" at bounding box center [186, 116] width 30 height 12
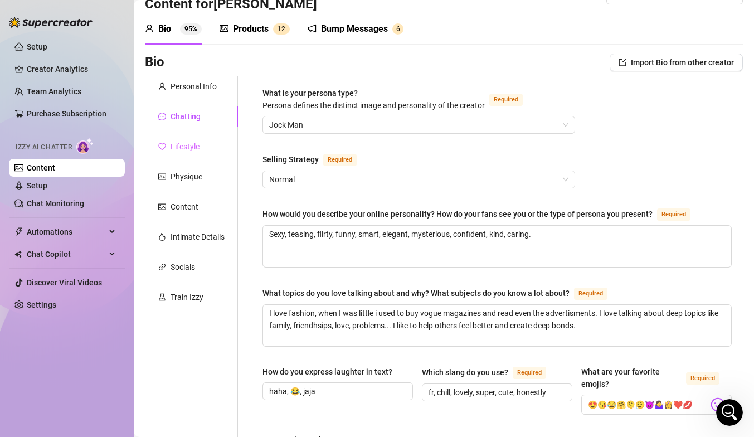
click at [206, 144] on div "Lifestyle" at bounding box center [191, 146] width 93 height 21
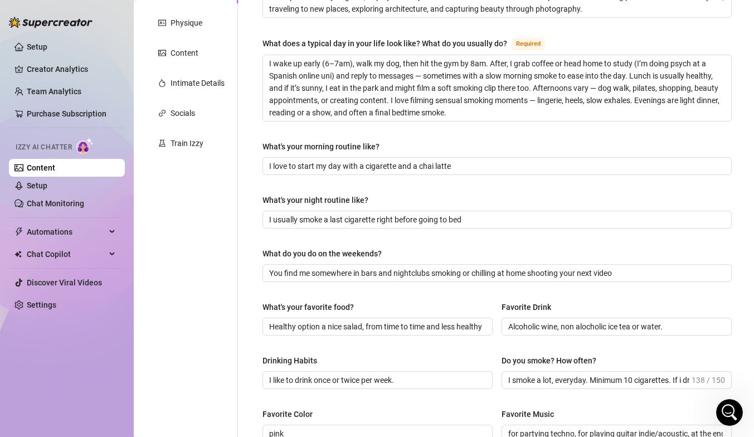
scroll to position [17, 0]
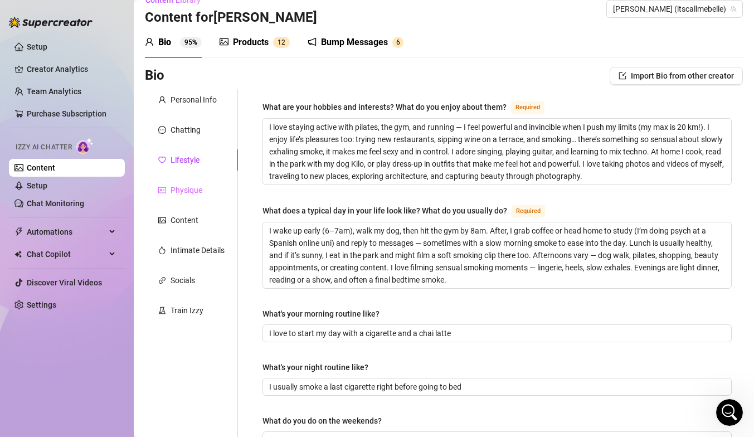
click at [205, 187] on div "Physique" at bounding box center [191, 190] width 93 height 21
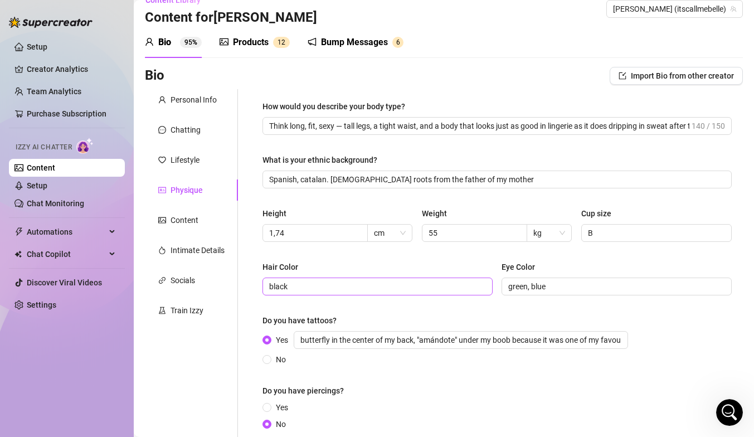
scroll to position [129, 0]
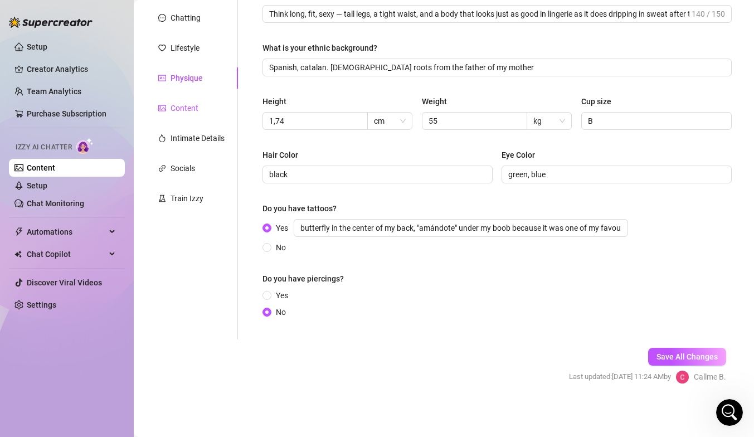
click at [185, 107] on div "Content" at bounding box center [185, 108] width 28 height 12
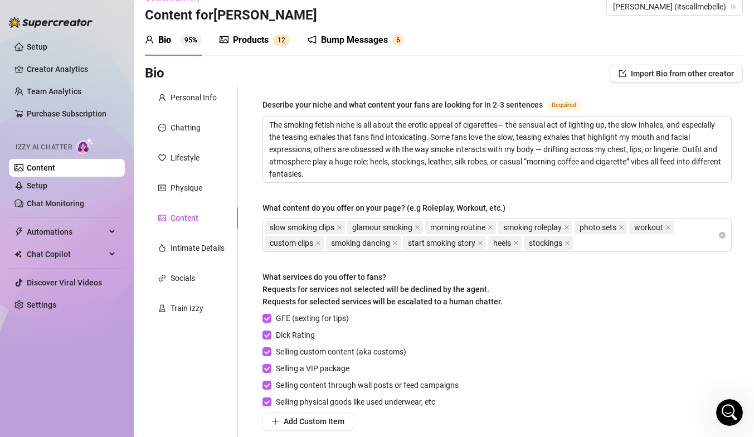
scroll to position [20, 0]
click at [188, 152] on div "Lifestyle" at bounding box center [185, 157] width 29 height 12
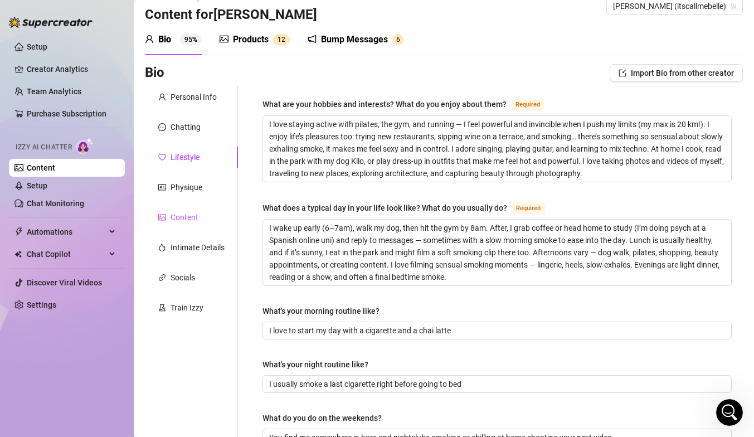
click at [182, 215] on div "Content" at bounding box center [185, 217] width 28 height 12
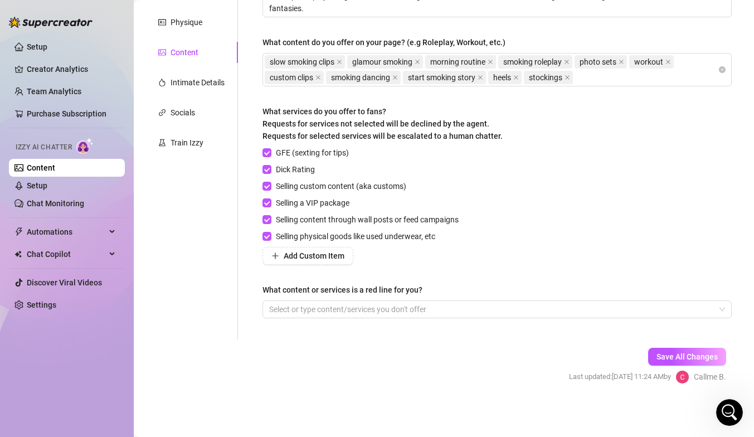
scroll to position [38, 0]
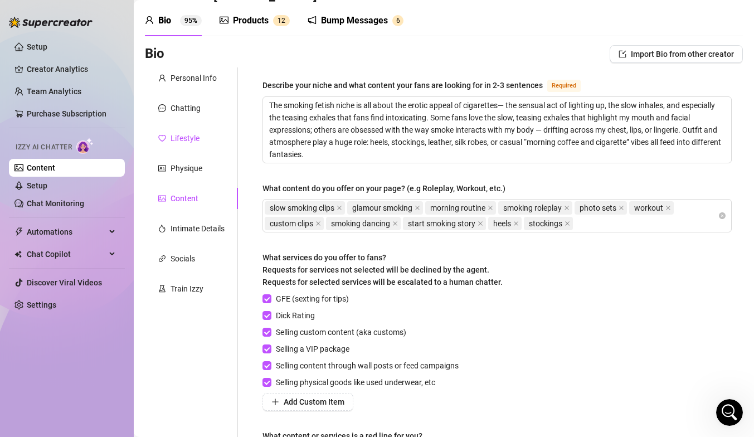
click at [188, 139] on div "Lifestyle" at bounding box center [185, 138] width 29 height 12
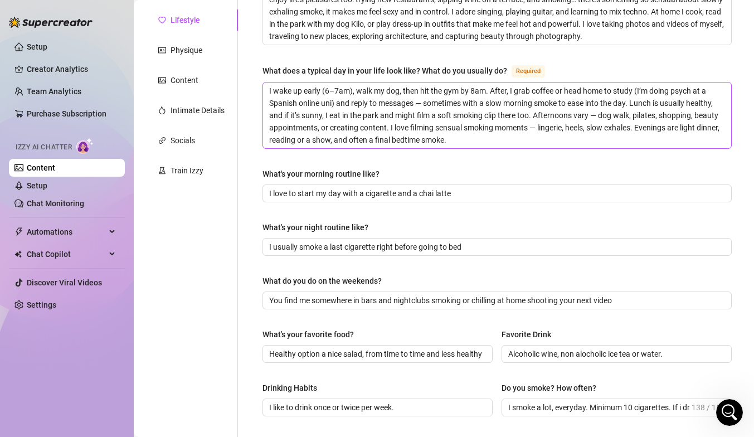
scroll to position [518, 0]
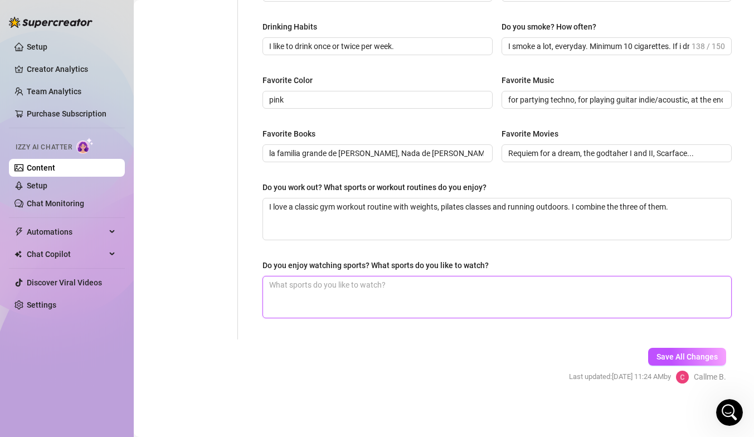
click at [295, 287] on textarea "Do you enjoy watching sports? What sports do you like to watch?" at bounding box center [497, 297] width 468 height 41
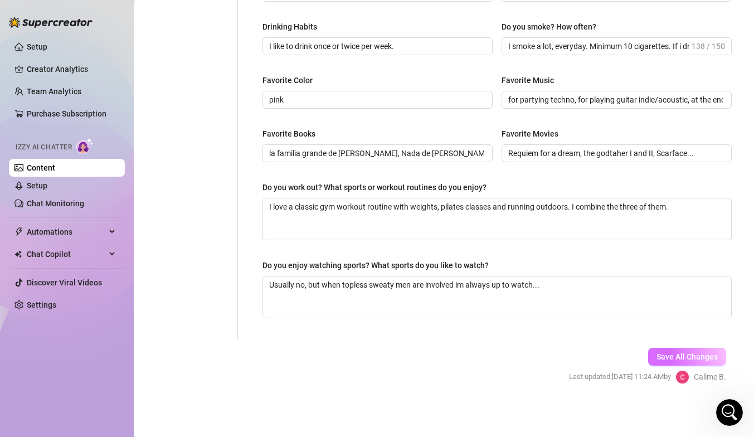
click at [679, 351] on button "Save All Changes" at bounding box center [688, 357] width 78 height 18
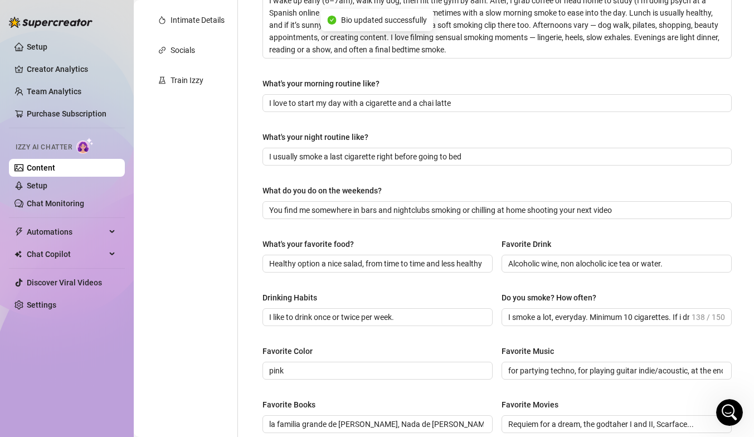
scroll to position [0, 0]
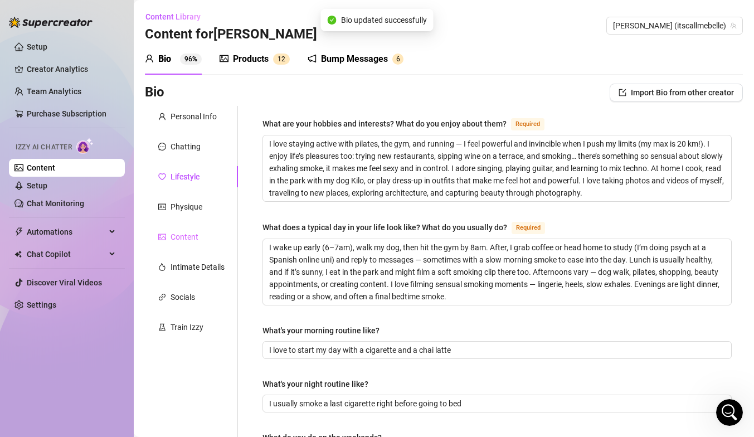
click at [194, 247] on div "Content" at bounding box center [191, 236] width 93 height 21
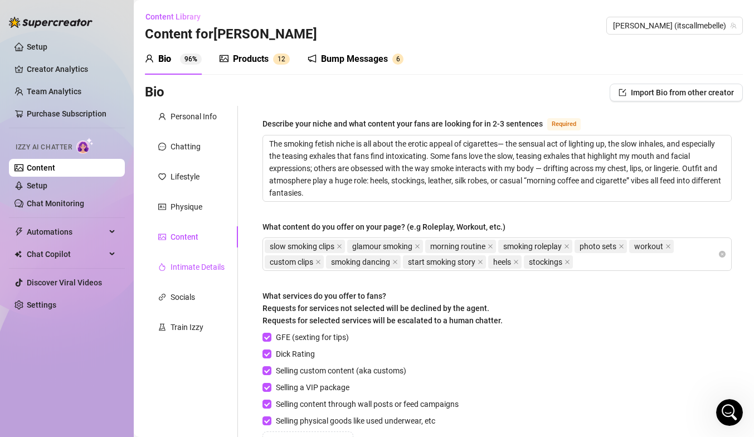
click at [212, 263] on div "Intimate Details" at bounding box center [198, 267] width 54 height 12
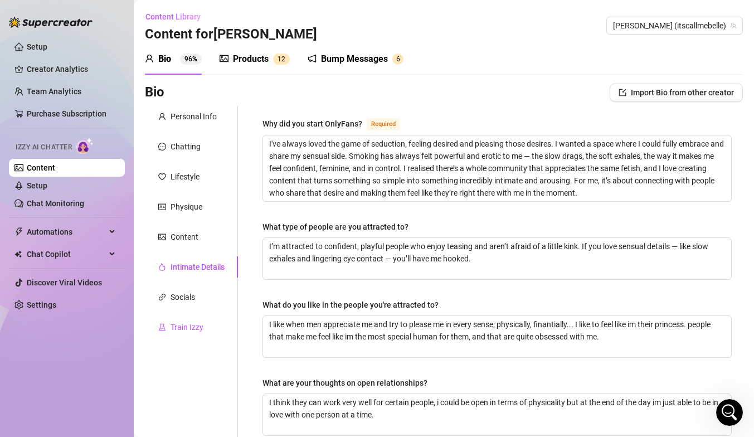
click at [183, 331] on div "Train Izzy" at bounding box center [187, 327] width 33 height 12
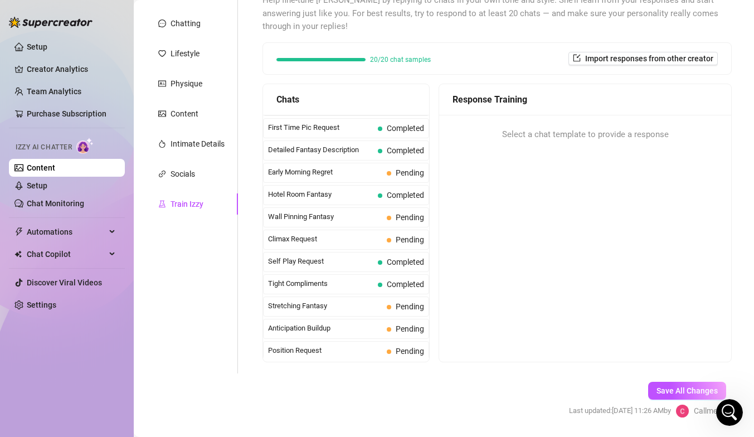
scroll to position [402, 0]
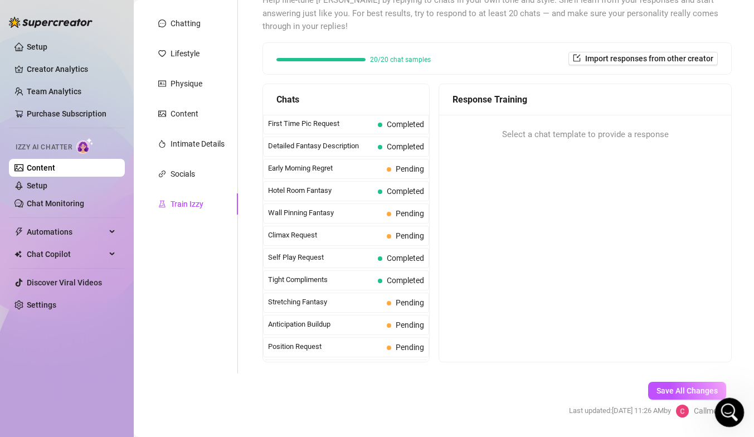
click at [734, 393] on div "Open Intercom Messenger" at bounding box center [728, 411] width 37 height 37
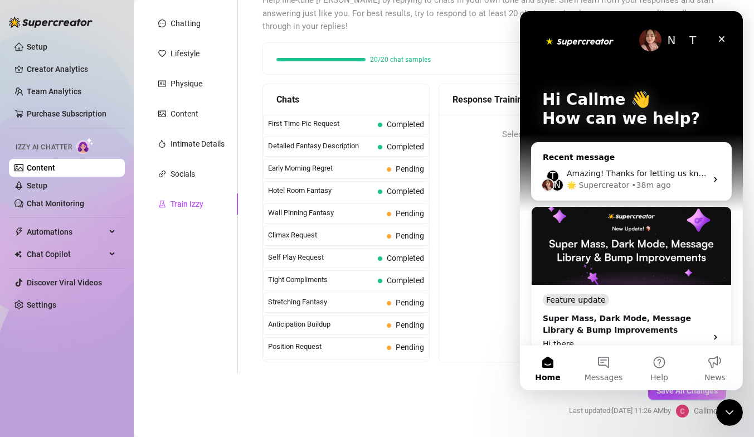
click at [697, 168] on div "Amazing! Thanks for letting us know, I’ll review your bio now and make sure eve…" at bounding box center [637, 174] width 140 height 12
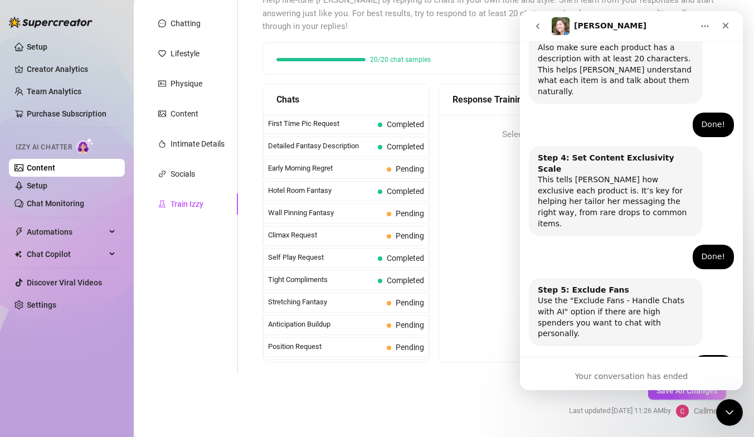
scroll to position [713, 0]
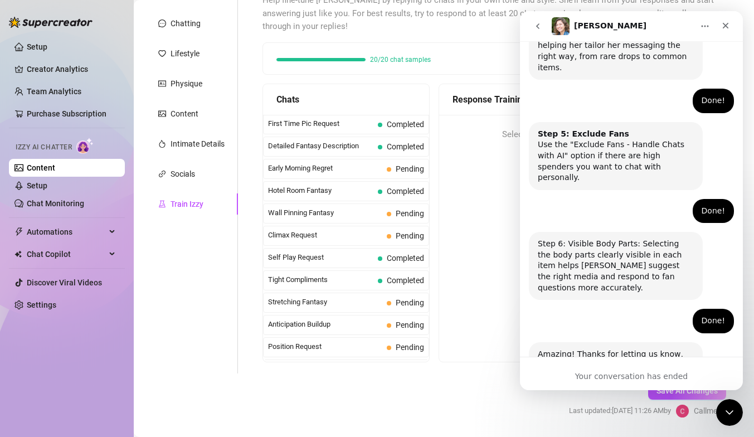
click at [542, 32] on button "go back" at bounding box center [538, 26] width 21 height 21
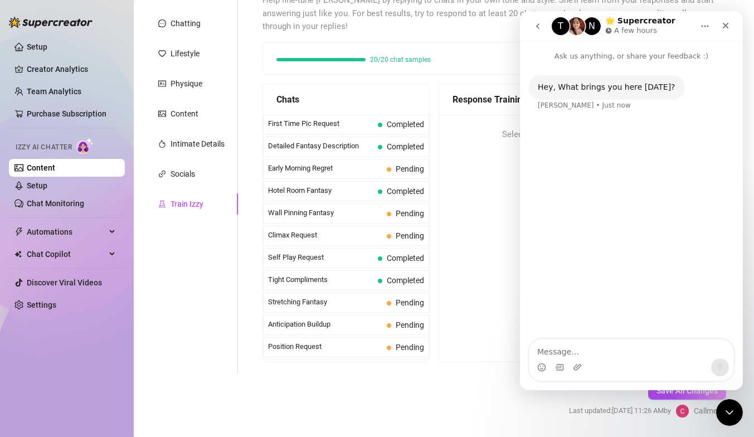
scroll to position [0, 0]
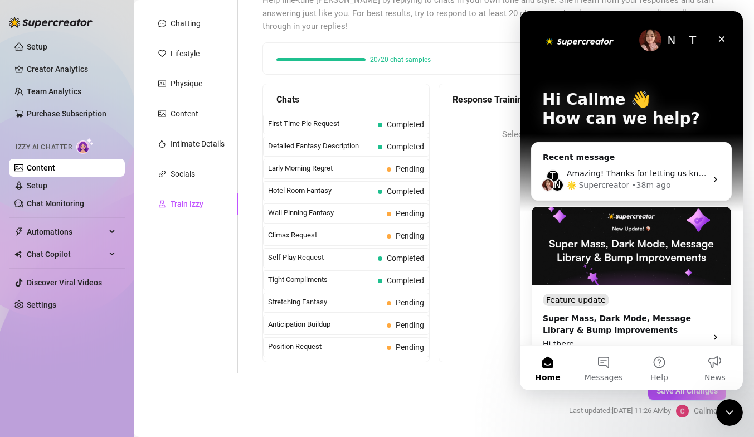
click at [485, 33] on div "Help fine-tune [PERSON_NAME] by replying to chats in your own tone and style. S…" at bounding box center [498, 178] width 470 height 369
click at [725, 36] on icon "Close" at bounding box center [722, 39] width 9 height 9
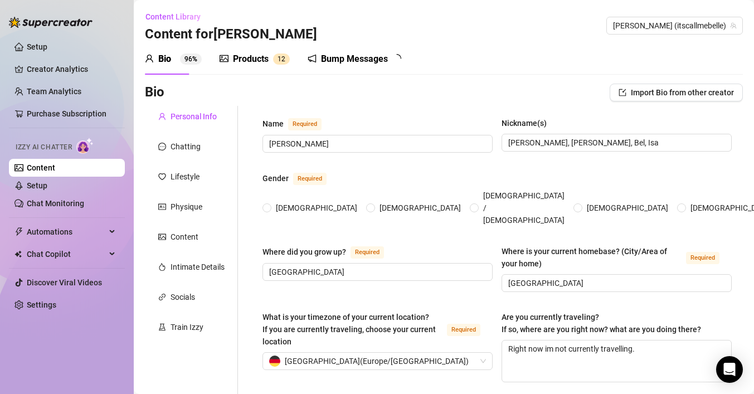
radio input "true"
type input "[DATE]"
click at [331, 52] on div "Bump Messages" at bounding box center [354, 58] width 67 height 13
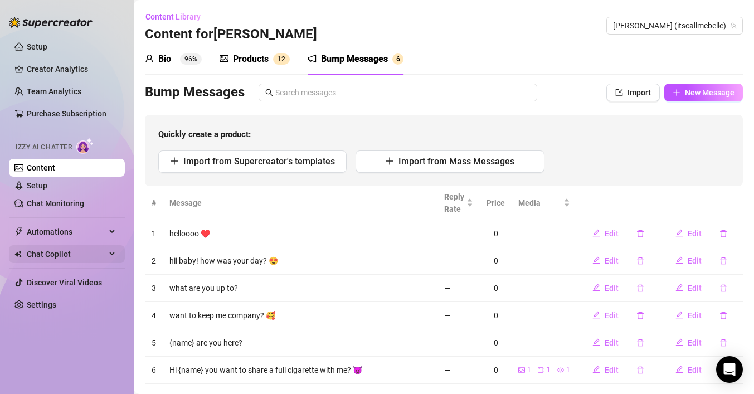
click at [103, 253] on span "Chat Copilot" at bounding box center [66, 254] width 79 height 18
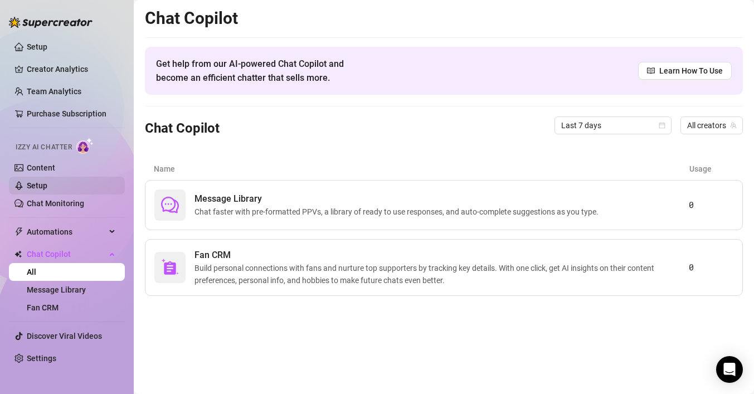
click at [47, 183] on link "Setup" at bounding box center [37, 185] width 21 height 9
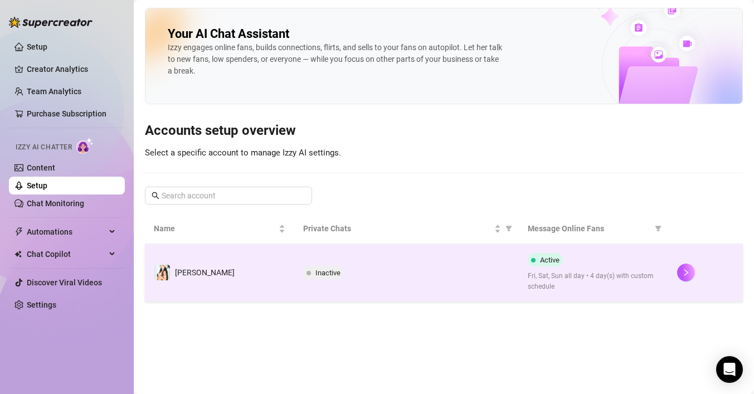
click at [424, 263] on td "Inactive" at bounding box center [406, 272] width 224 height 57
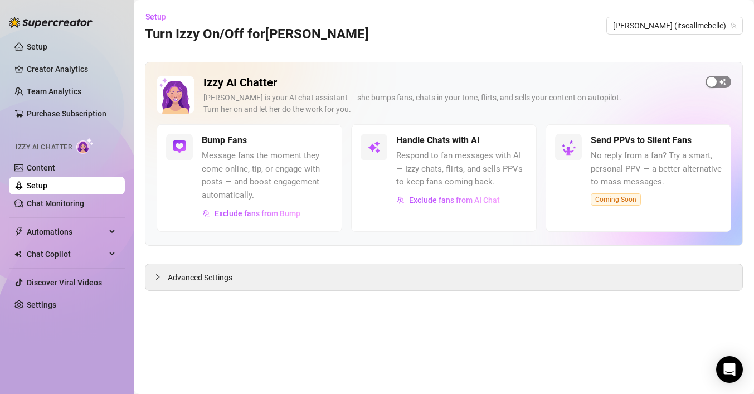
click at [725, 83] on span "button" at bounding box center [719, 82] width 26 height 12
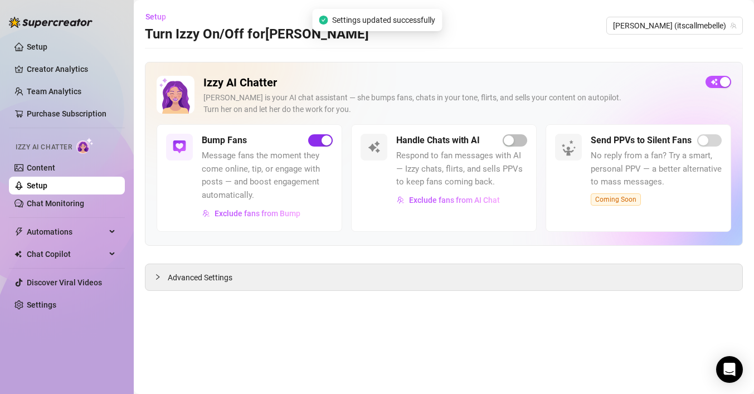
click at [320, 139] on button "button" at bounding box center [320, 140] width 25 height 12
click at [517, 147] on div "Handle Chats with AI Respond to fan messages with AI — Izzy chats, flirts, and …" at bounding box center [461, 171] width 131 height 75
click at [518, 134] on span "button" at bounding box center [515, 140] width 25 height 12
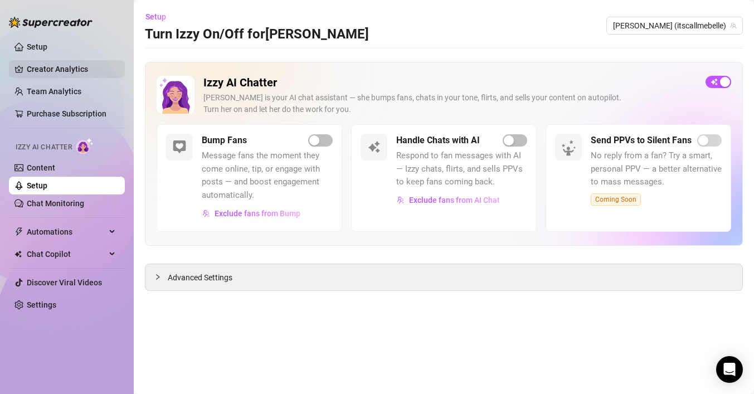
click at [76, 65] on link "Creator Analytics" at bounding box center [71, 69] width 89 height 18
